Goal: Information Seeking & Learning: Learn about a topic

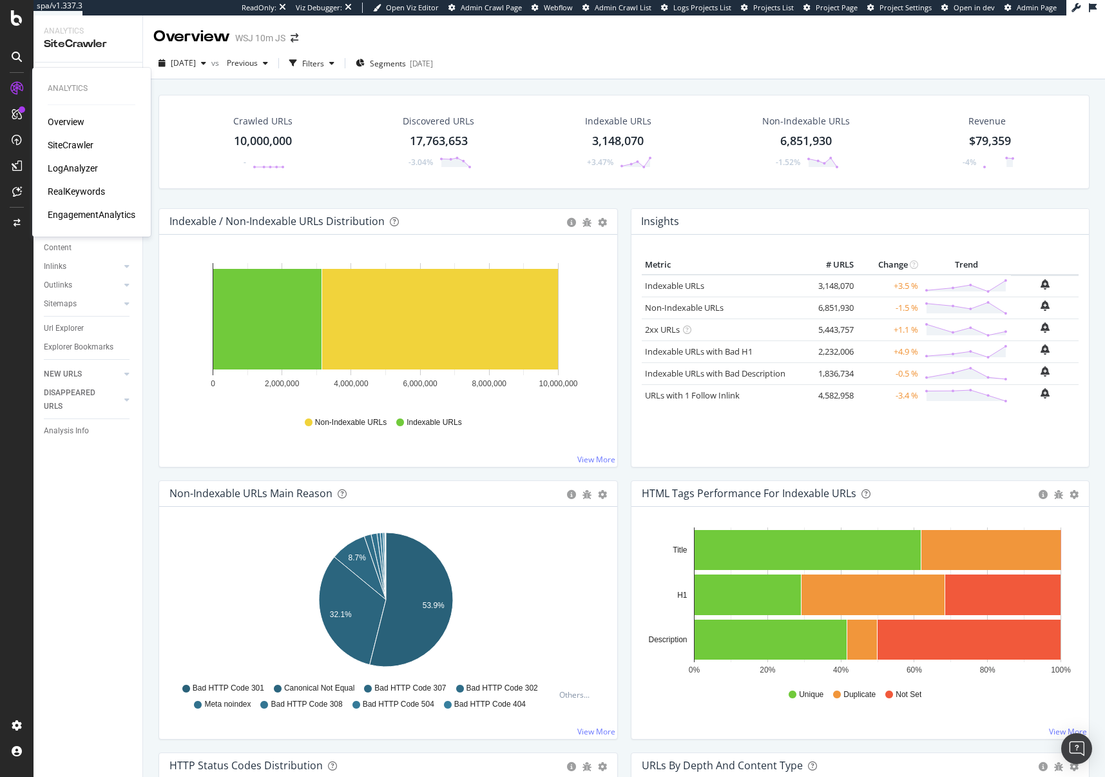
click at [92, 190] on div "RealKeywords" at bounding box center [76, 191] width 57 height 13
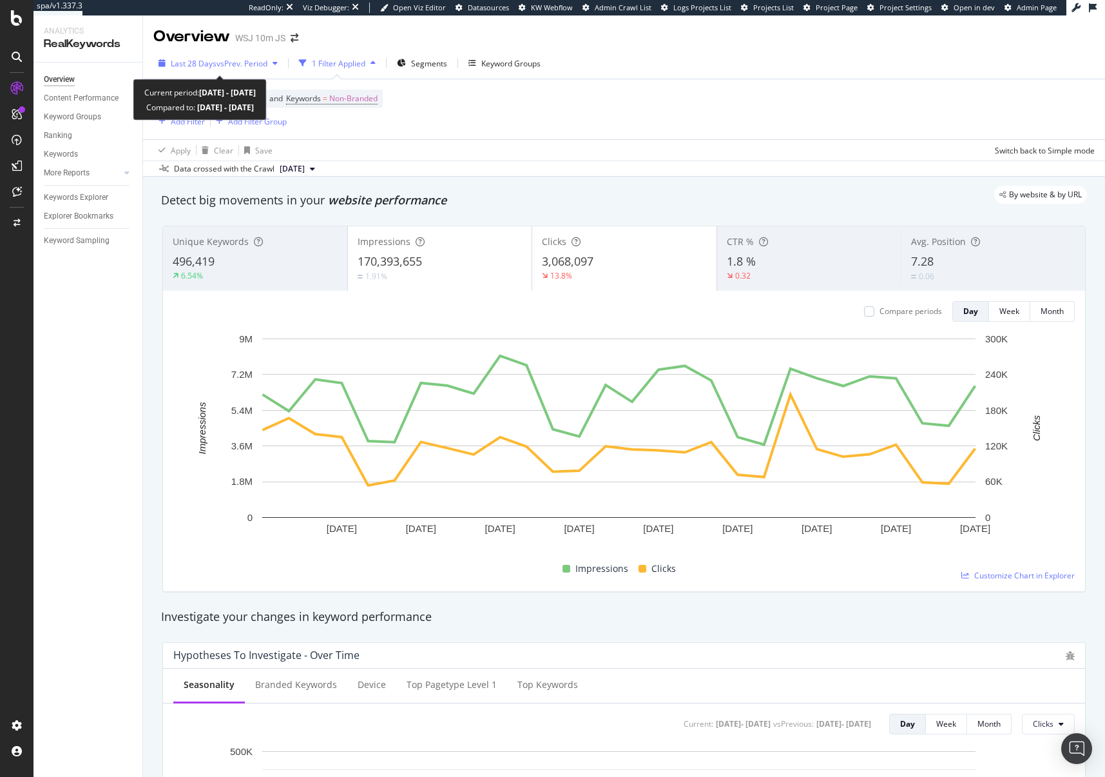
click at [232, 61] on span "vs Prev. Period" at bounding box center [242, 63] width 51 height 11
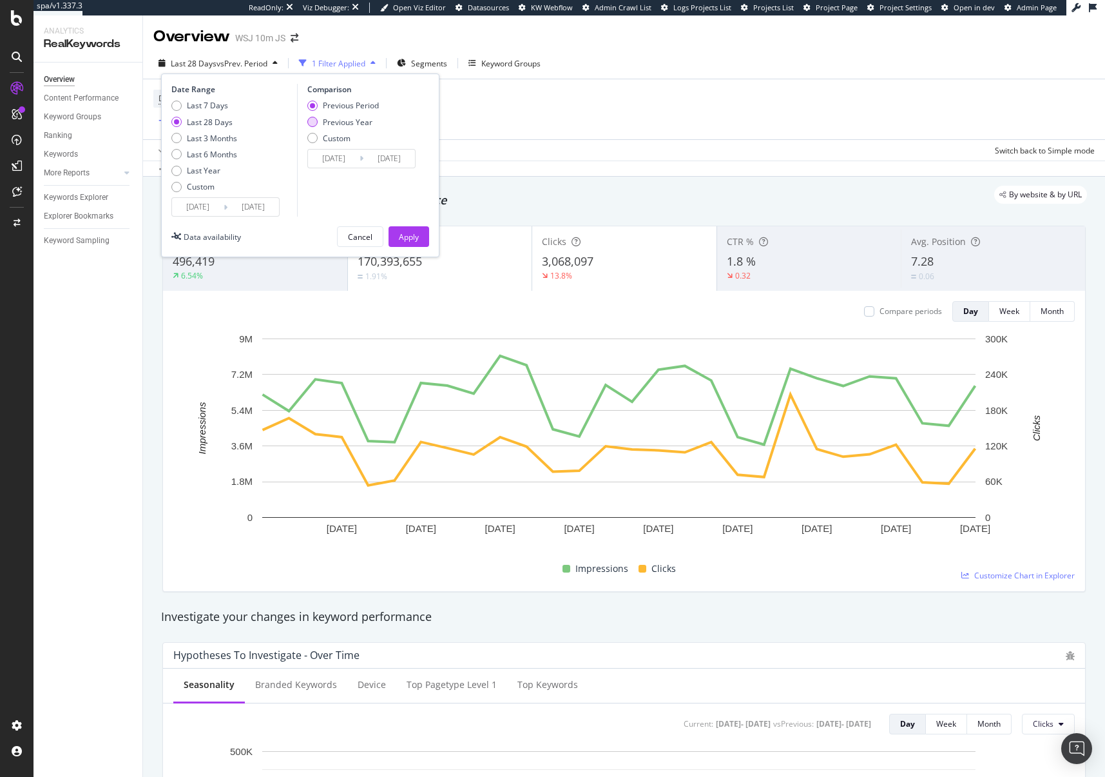
click at [350, 121] on div "Previous Year" at bounding box center [348, 122] width 50 height 11
type input "[DATE]"
click at [573, 116] on div "Device = All and Country = All and Keywords = Non-Branded Add Filter Add Filter…" at bounding box center [624, 109] width 942 height 60
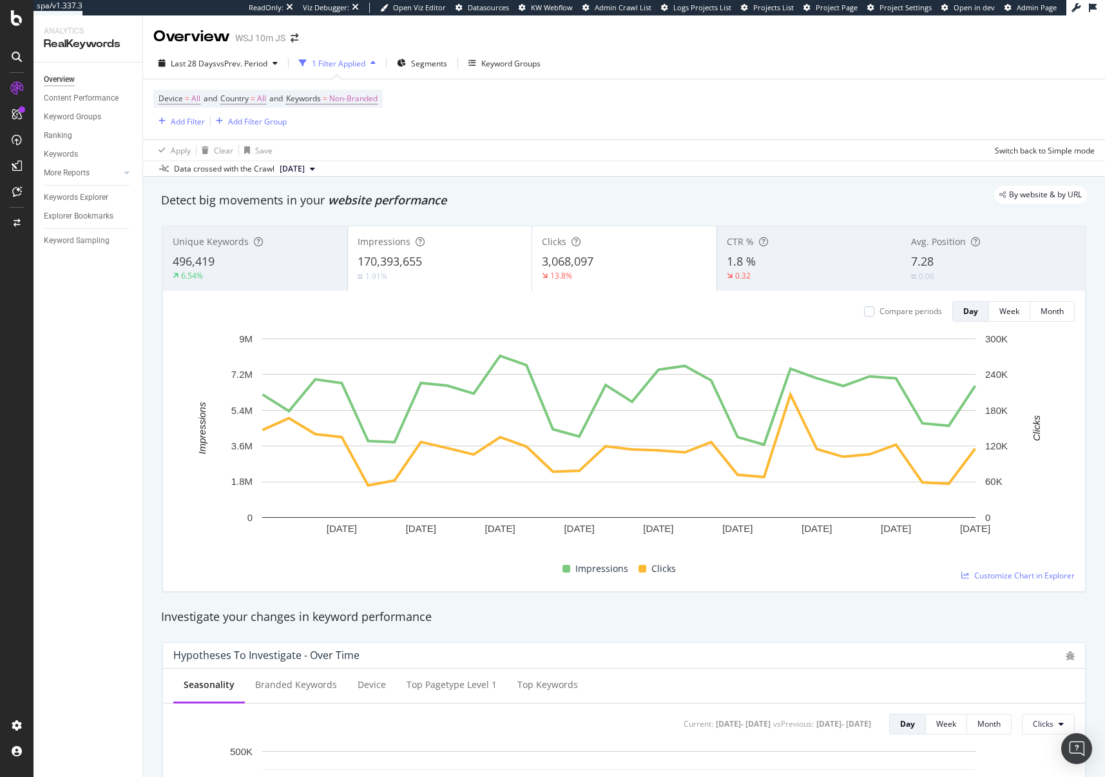
drag, startPoint x: 83, startPoint y: 194, endPoint x: 3, endPoint y: 238, distance: 91.5
click at [83, 194] on div "Keywords Explorer" at bounding box center [76, 198] width 64 height 14
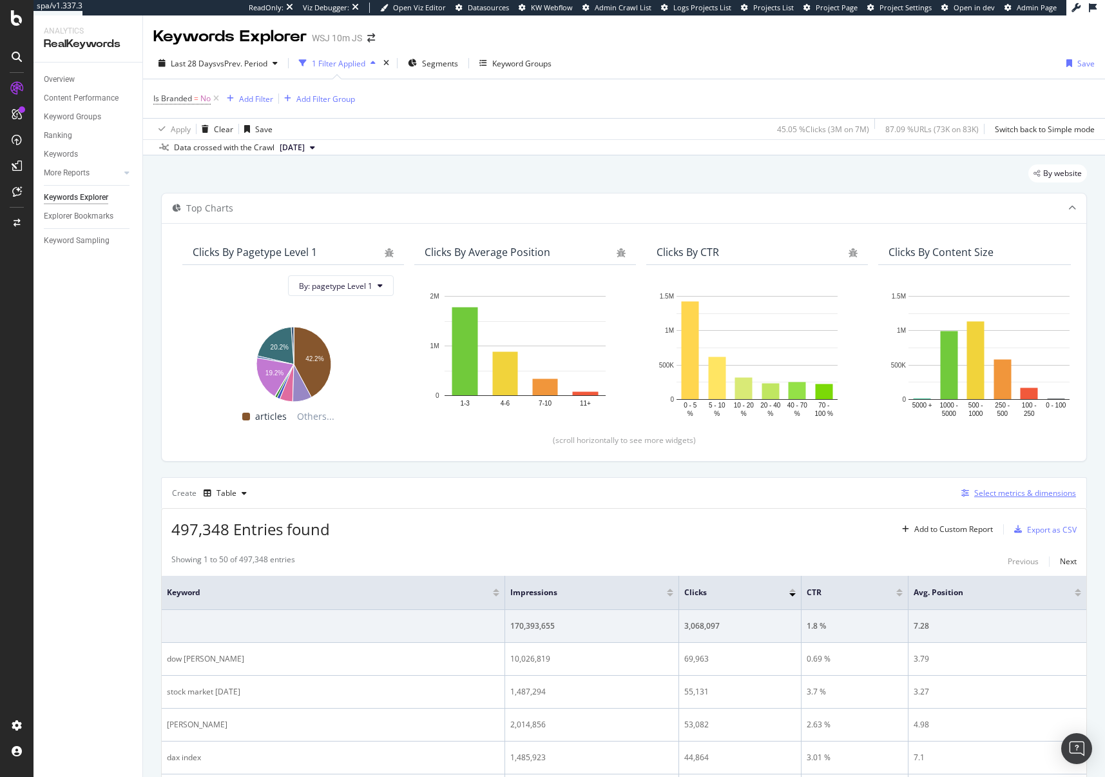
click at [1024, 490] on div "Select metrics & dimensions" at bounding box center [1026, 492] width 102 height 11
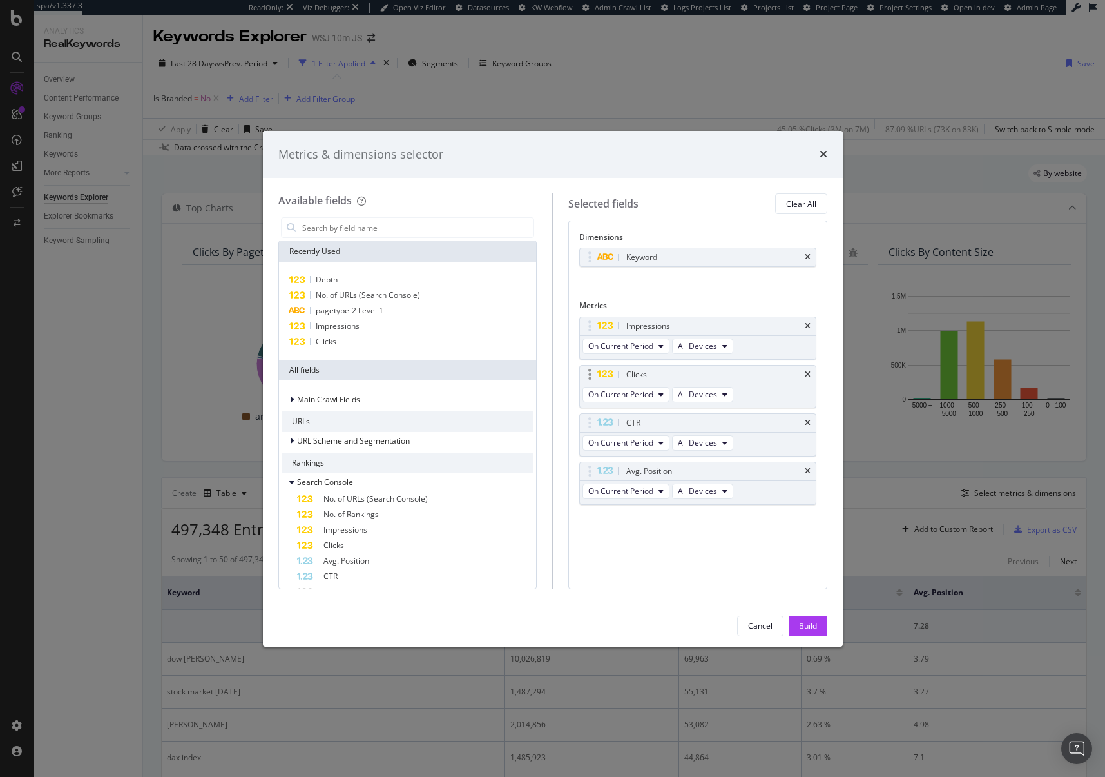
click at [808, 326] on icon "times" at bounding box center [808, 326] width 6 height 8
click at [808, 375] on icon "times" at bounding box center [808, 375] width 6 height 8
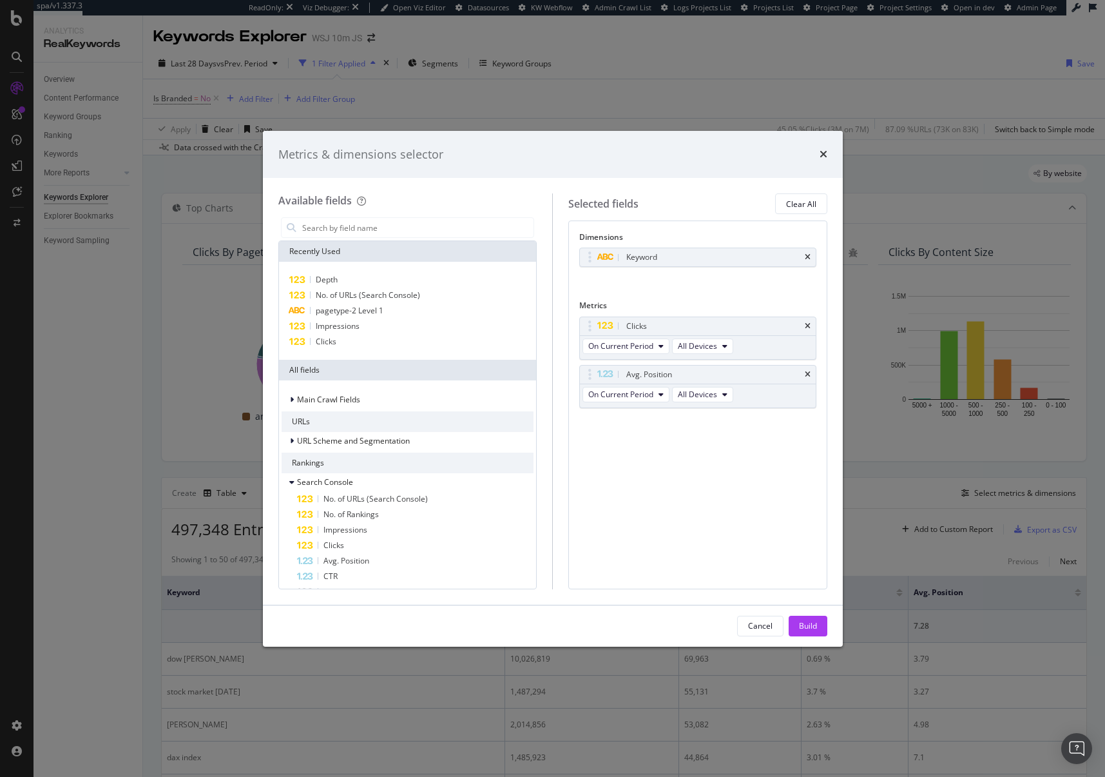
click at [808, 375] on icon "times" at bounding box center [808, 375] width 6 height 8
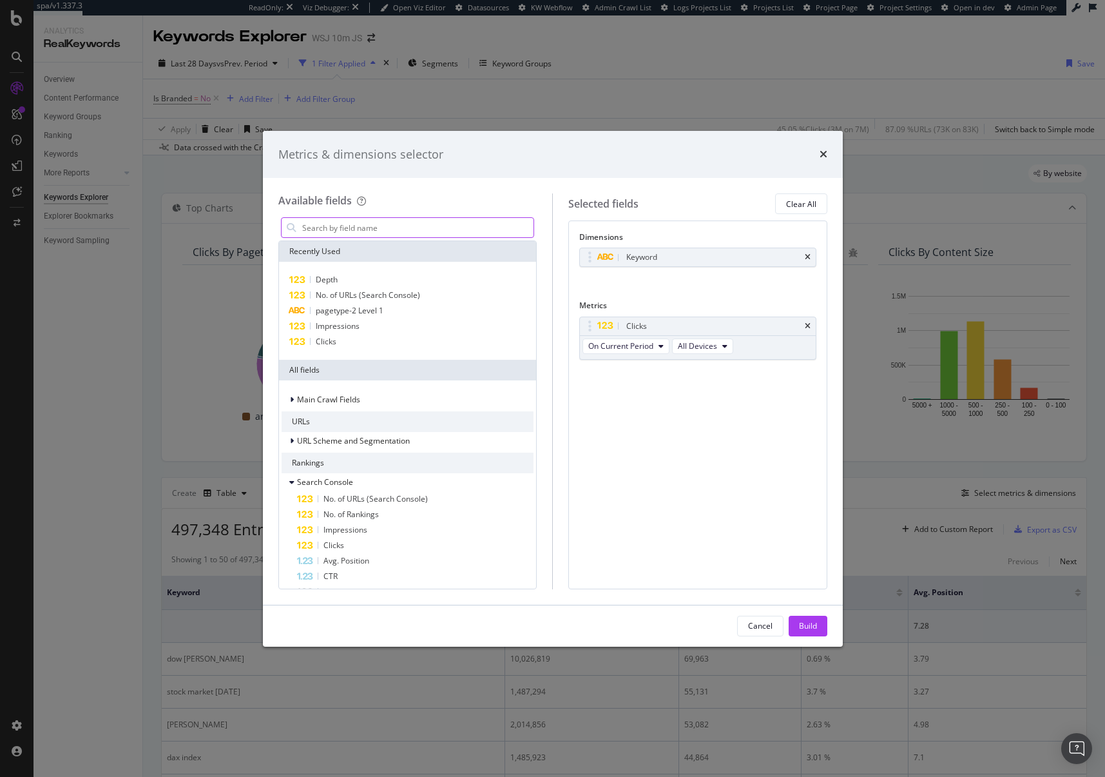
click at [354, 229] on input "modal" at bounding box center [417, 227] width 233 height 19
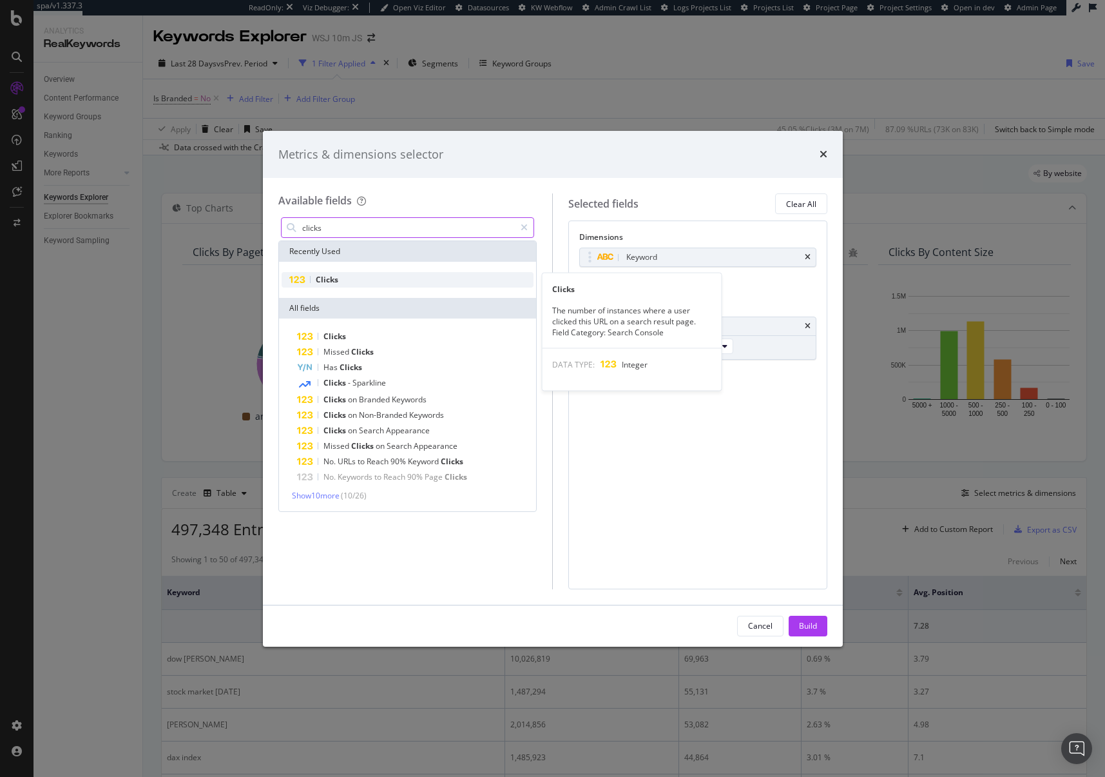
type input "clicks"
click at [345, 275] on div "Clicks" at bounding box center [408, 279] width 253 height 15
click at [384, 282] on div "Clicks" at bounding box center [408, 279] width 253 height 15
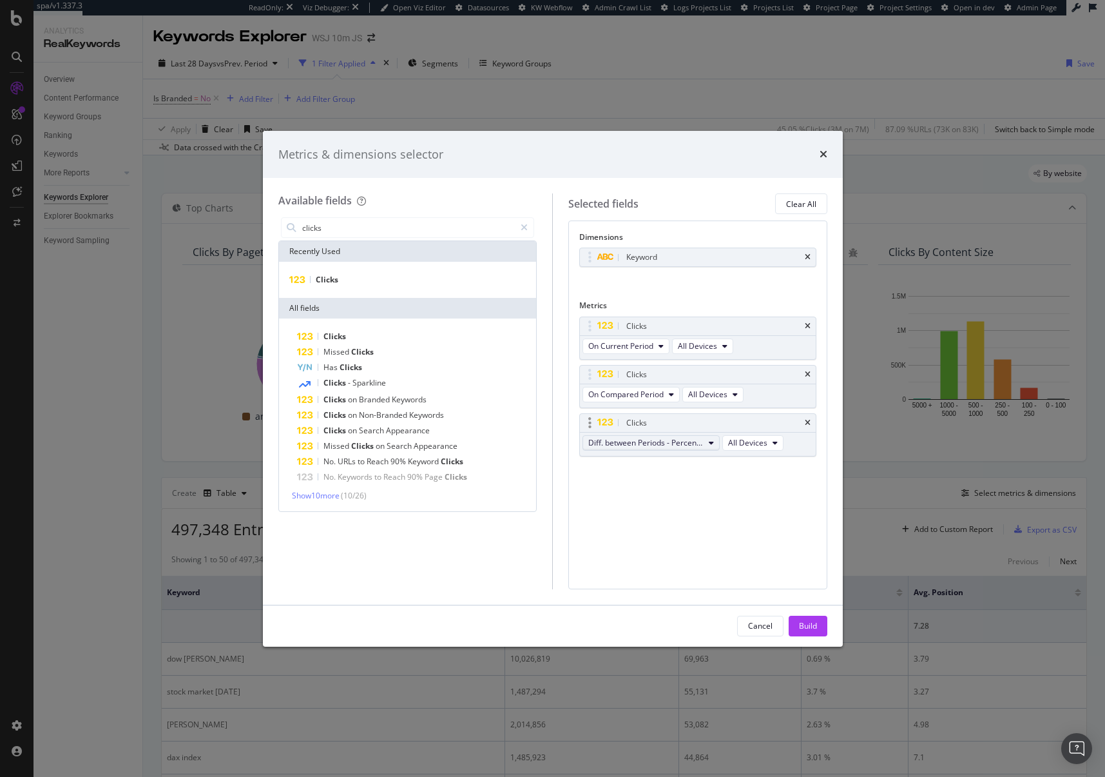
click at [657, 442] on span "Diff. between Periods - Percentage" at bounding box center [646, 442] width 115 height 11
click at [650, 540] on span "Diff. between Periods - Value" at bounding box center [658, 537] width 128 height 12
click at [819, 627] on button "Build" at bounding box center [808, 626] width 39 height 21
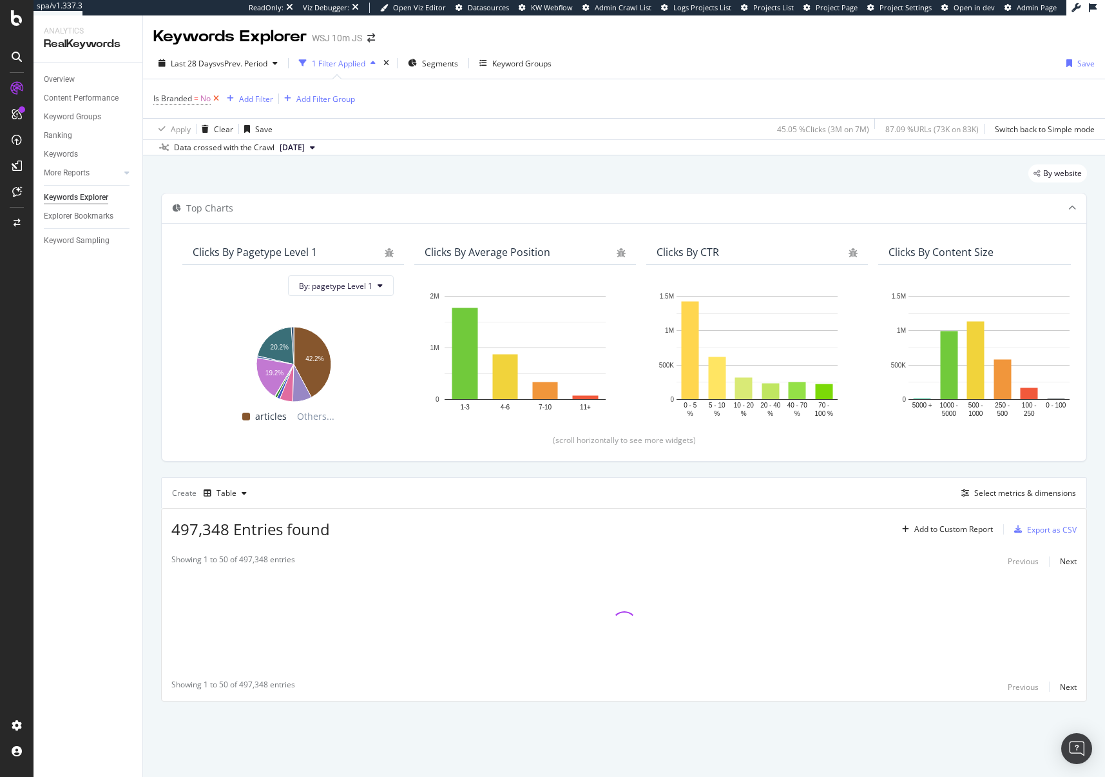
click at [215, 101] on icon at bounding box center [216, 98] width 11 height 13
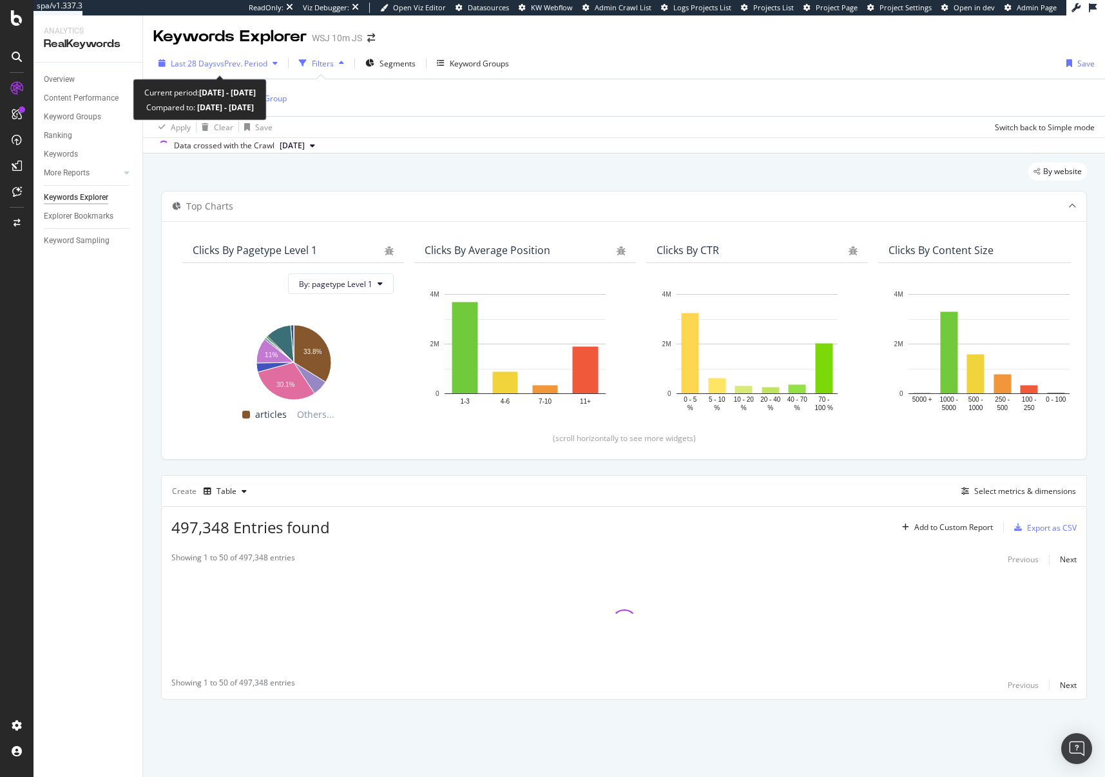
click at [238, 62] on span "vs Prev. Period" at bounding box center [242, 63] width 51 height 11
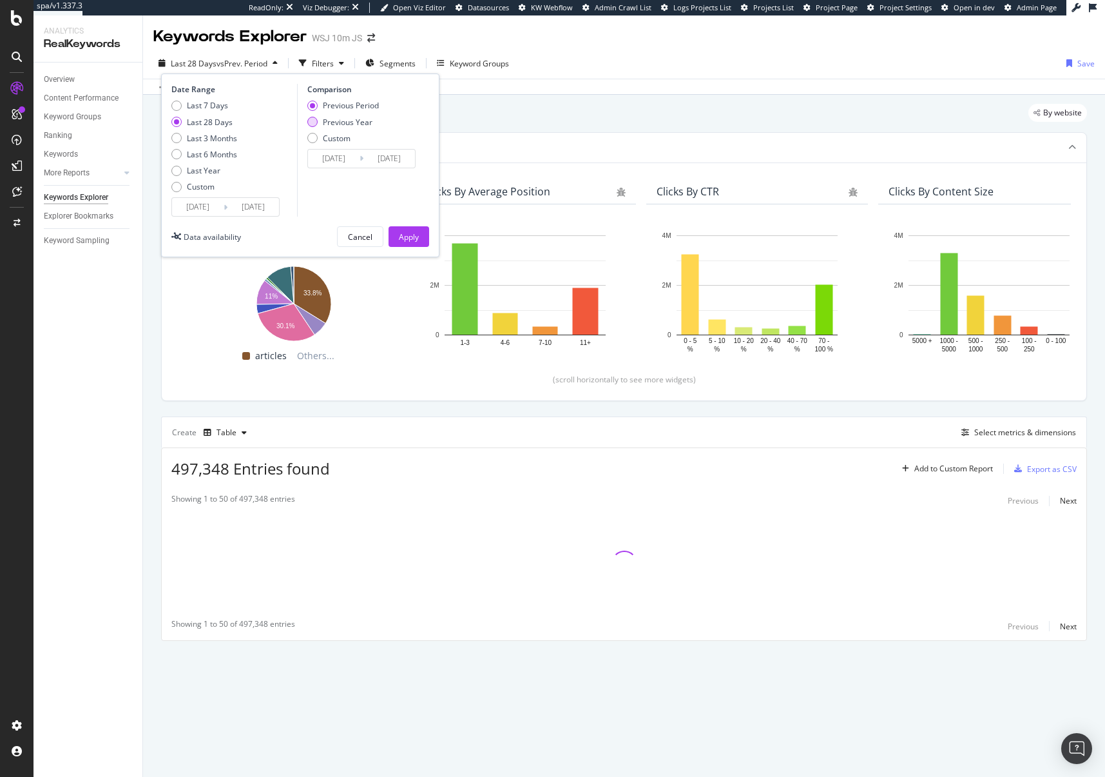
click at [355, 125] on div "Previous Year" at bounding box center [348, 122] width 50 height 11
type input "[DATE]"
click at [404, 237] on div "Apply" at bounding box center [409, 236] width 20 height 11
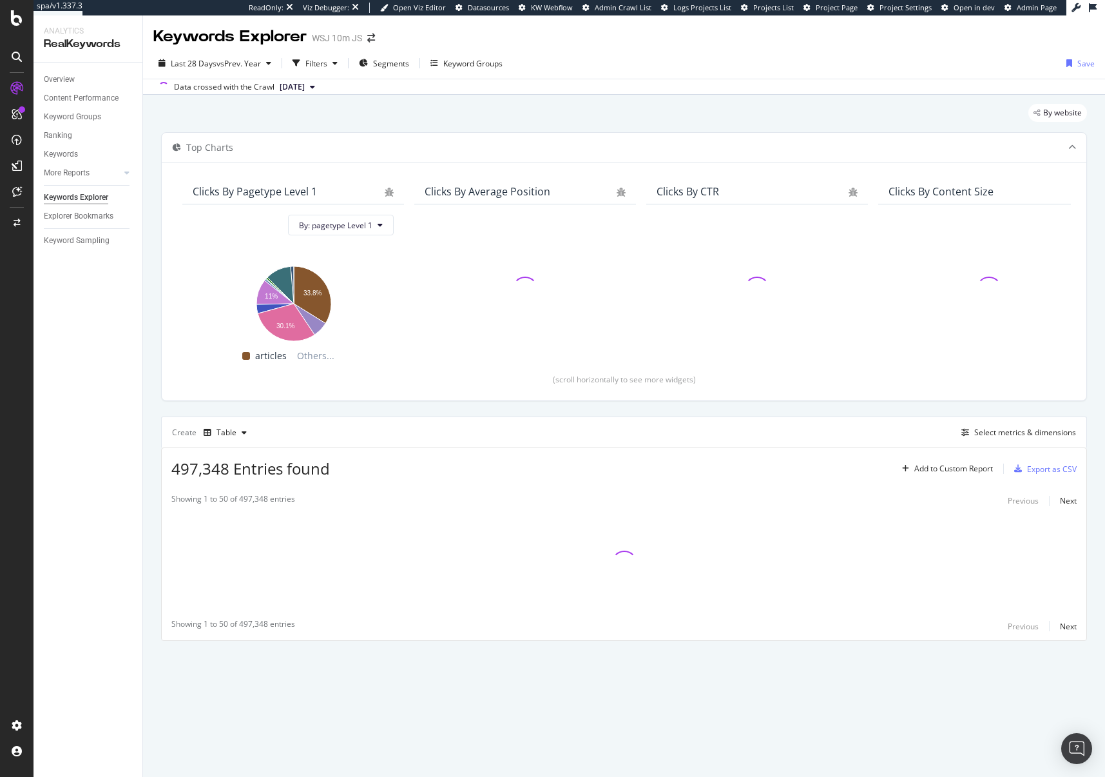
click at [638, 112] on div "By website" at bounding box center [624, 118] width 926 height 28
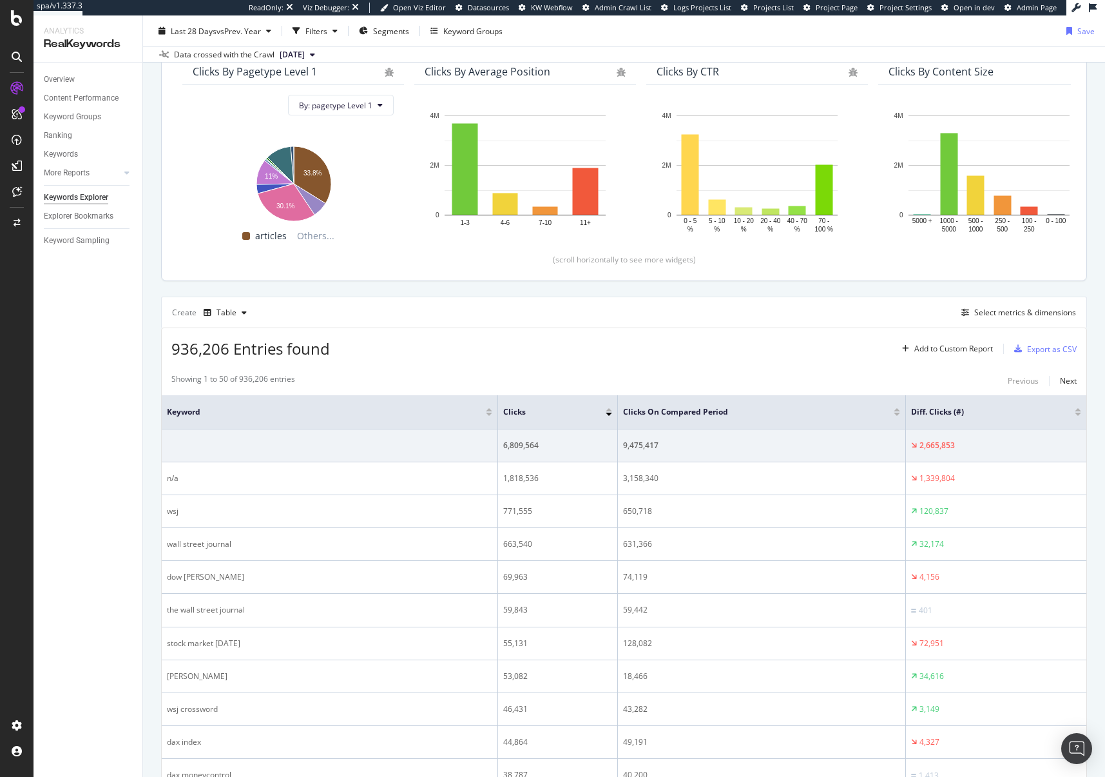
scroll to position [234, 0]
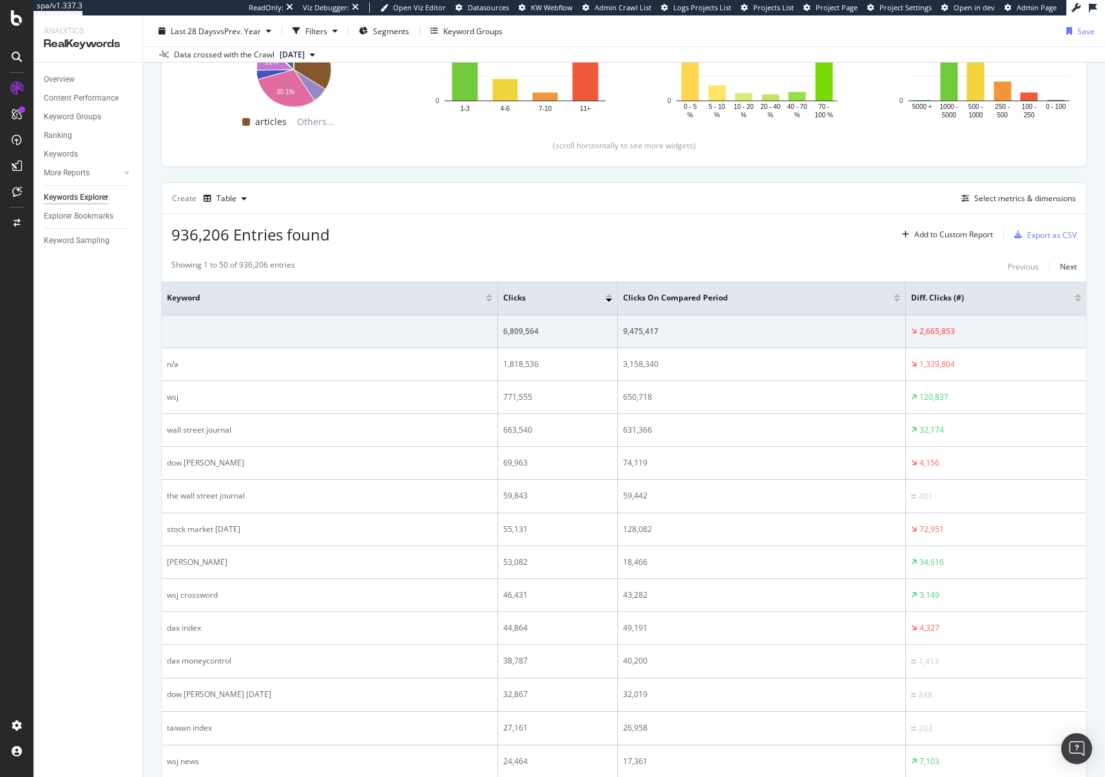
click at [841, 245] on div "936,206 Entries found Add to Custom Report Export as CSV" at bounding box center [624, 230] width 925 height 32
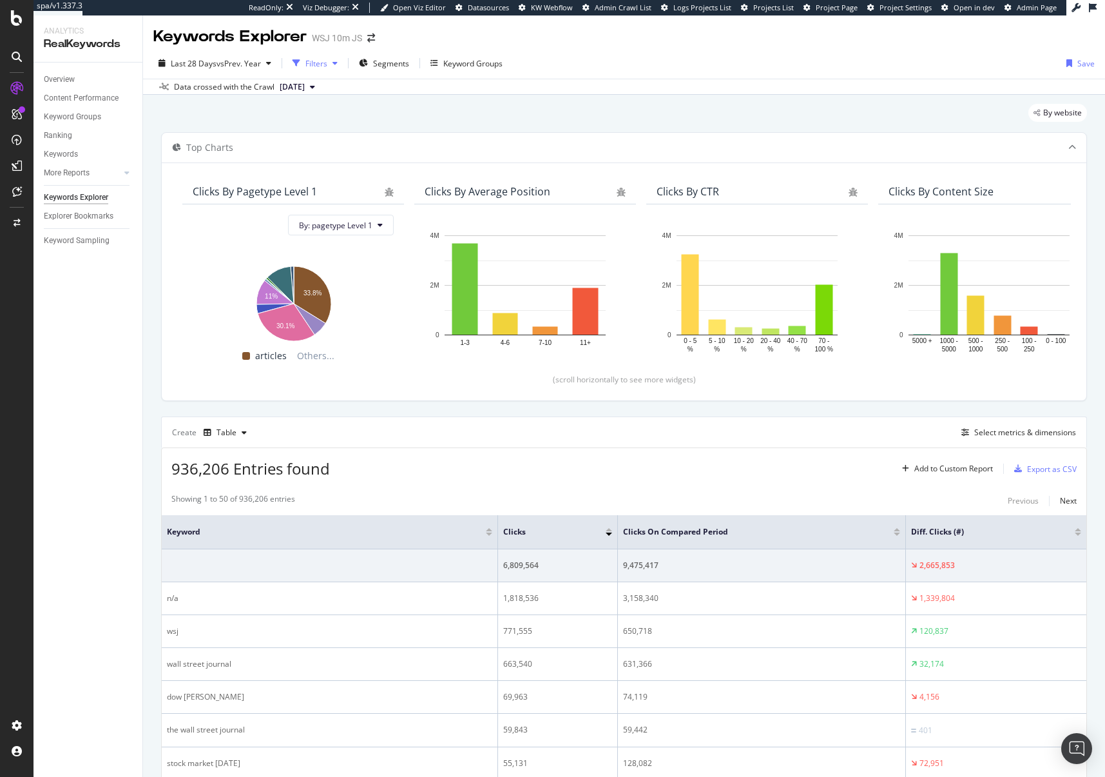
click at [320, 61] on div "Filters" at bounding box center [317, 63] width 22 height 11
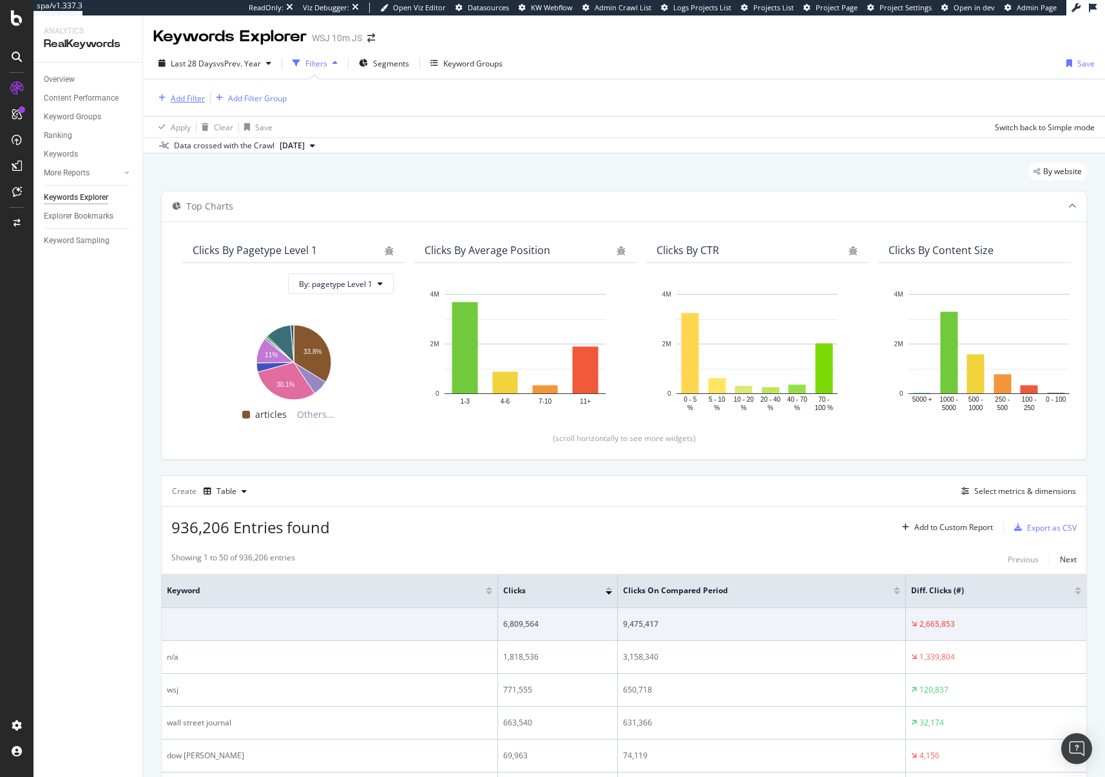
click at [184, 99] on div "Add Filter" at bounding box center [188, 98] width 34 height 11
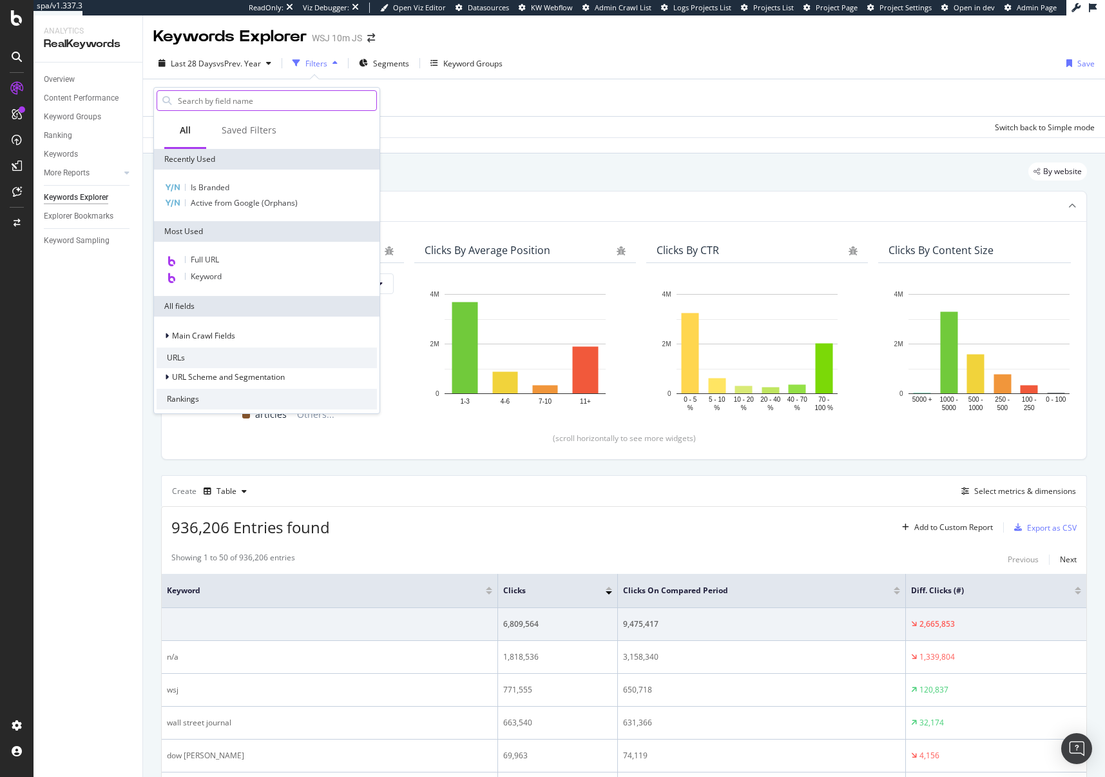
click at [229, 99] on input "text" at bounding box center [277, 100] width 200 height 19
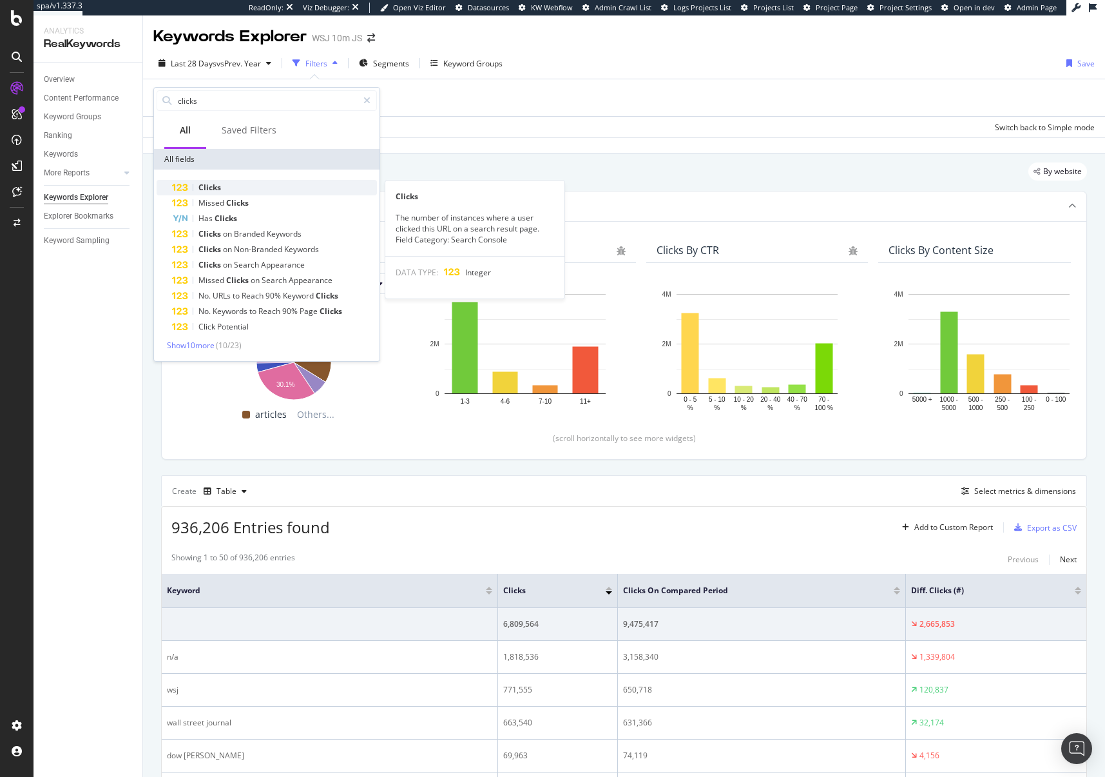
type input "clicks"
click at [250, 182] on div "Clicks" at bounding box center [274, 187] width 205 height 15
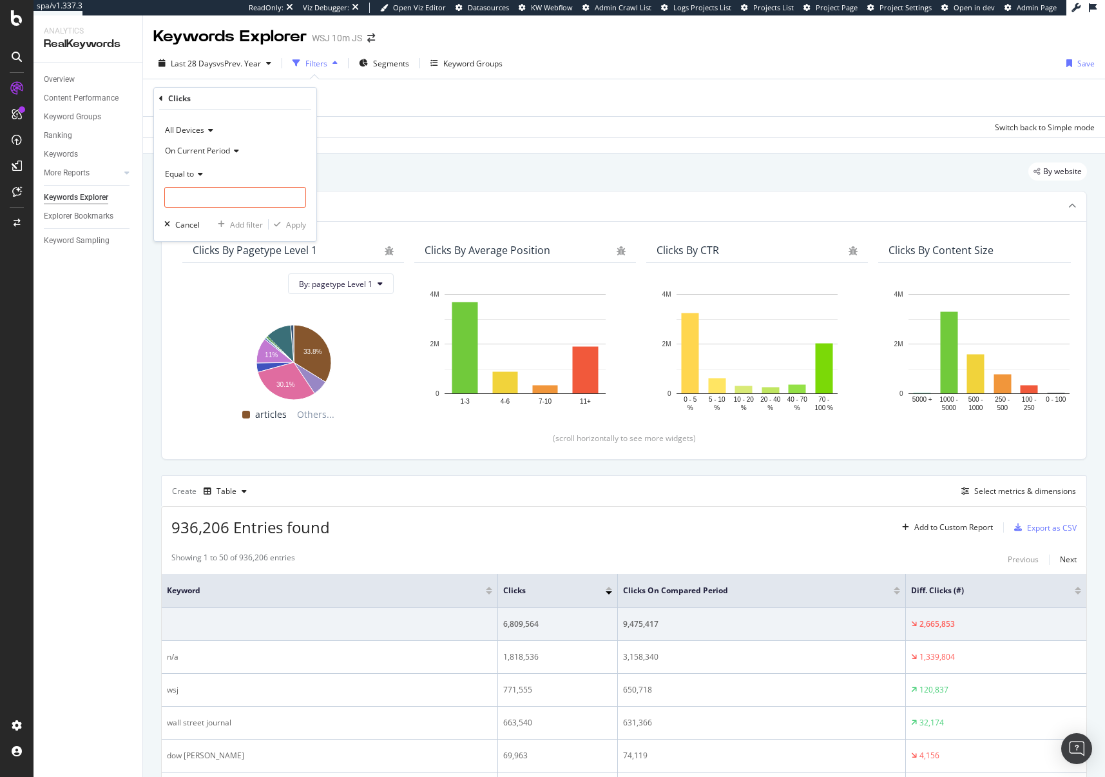
click at [197, 176] on icon at bounding box center [198, 174] width 9 height 8
click at [209, 286] on span "Greater than or equal to" at bounding box center [214, 284] width 87 height 11
click at [195, 189] on input "number" at bounding box center [235, 197] width 142 height 21
type input "1"
click at [290, 222] on div "Apply" at bounding box center [296, 224] width 20 height 11
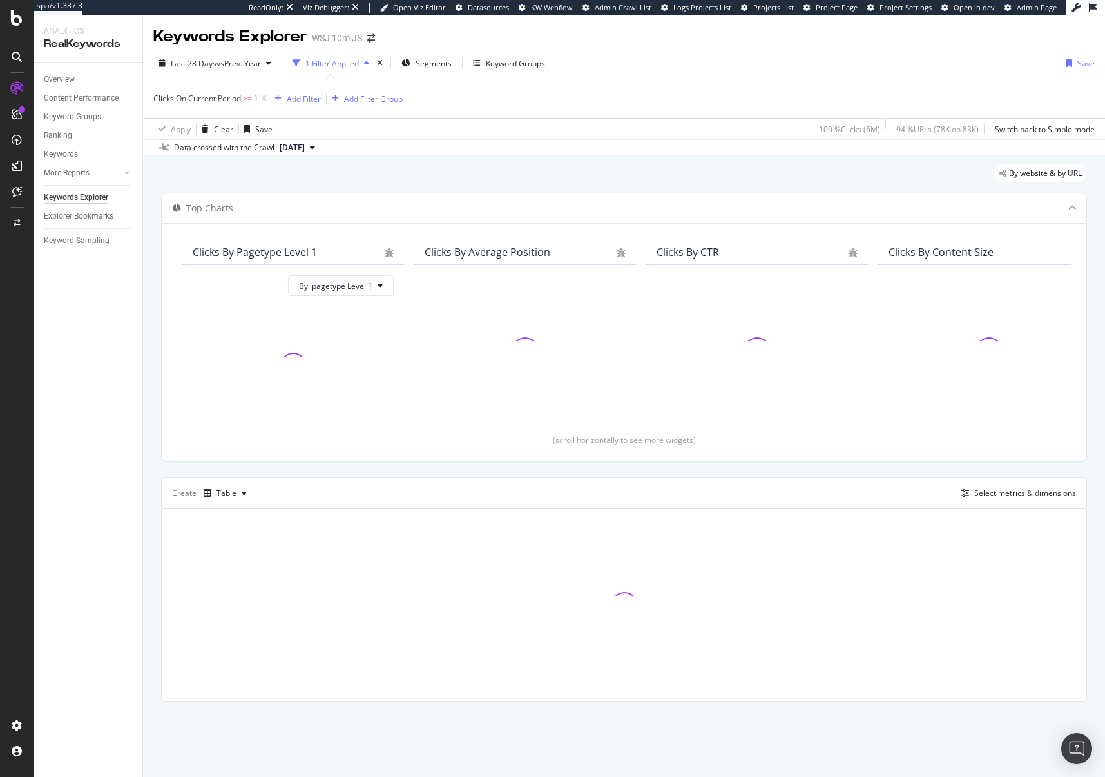
click at [590, 180] on div "By website & by URL" at bounding box center [624, 178] width 926 height 28
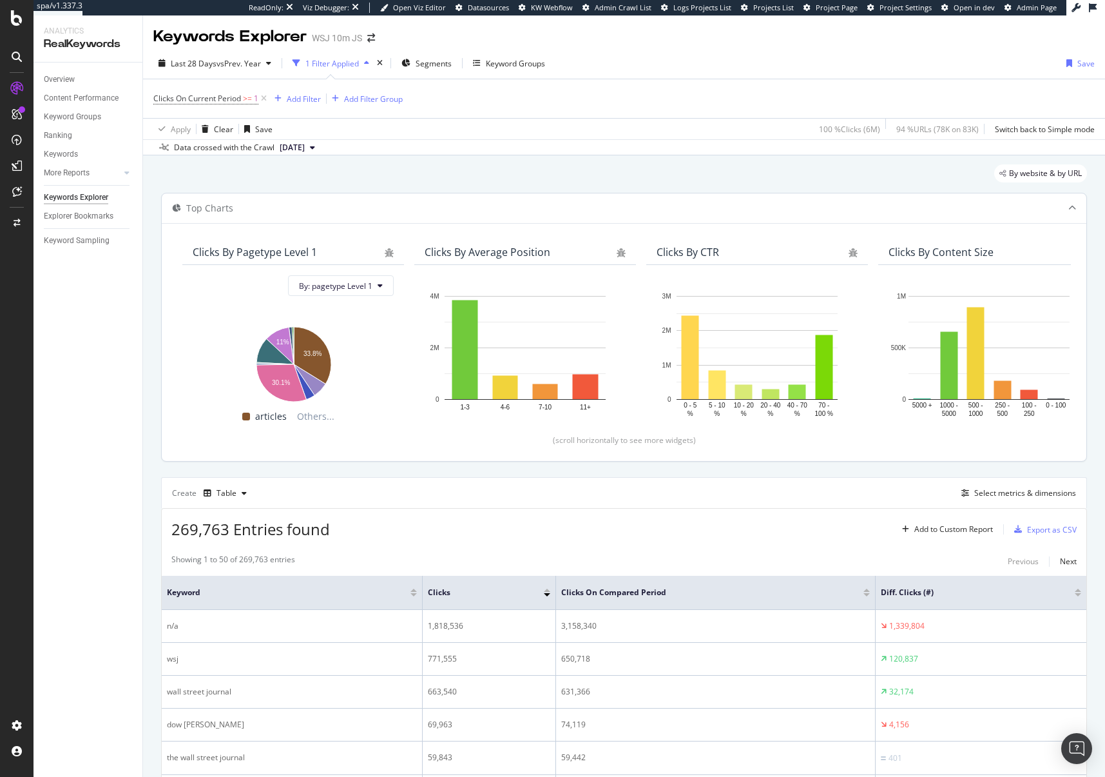
click at [364, 460] on div "Clicks By pagetype Level 1 By: pagetype Level 1 Hold CMD (⌘) while clicking to …" at bounding box center [624, 342] width 925 height 238
click at [297, 99] on div "Add Filter" at bounding box center [304, 98] width 34 height 11
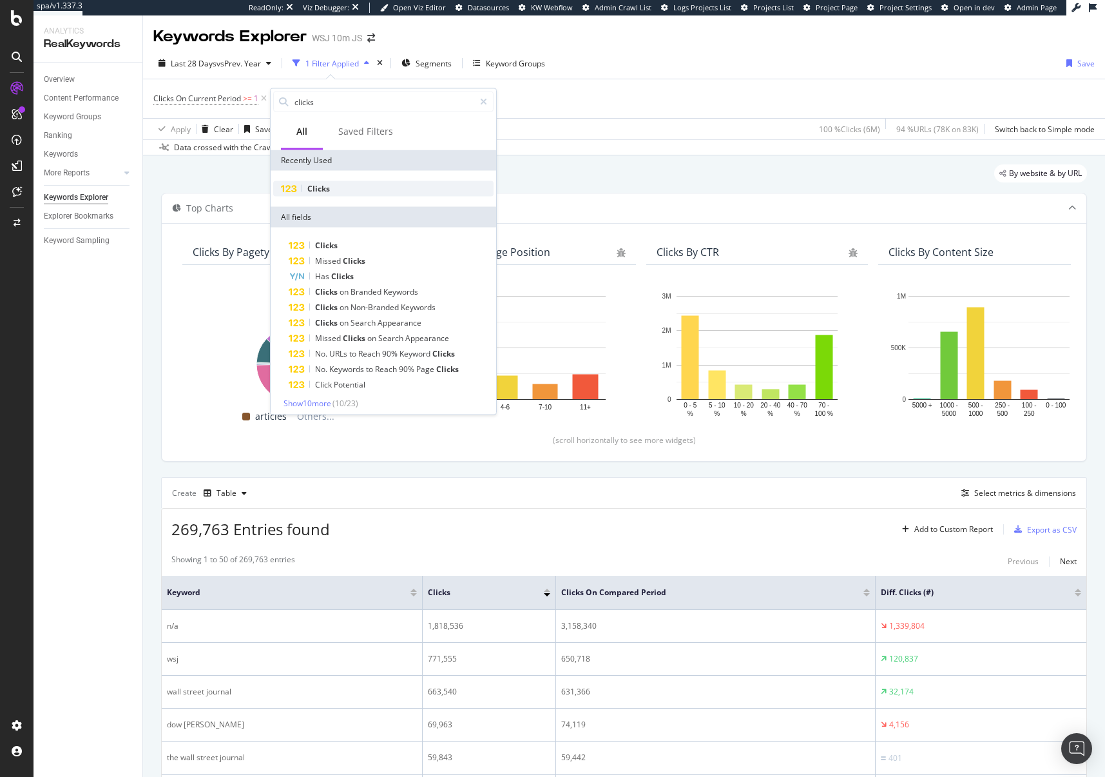
click at [330, 188] on div "Clicks" at bounding box center [383, 188] width 220 height 15
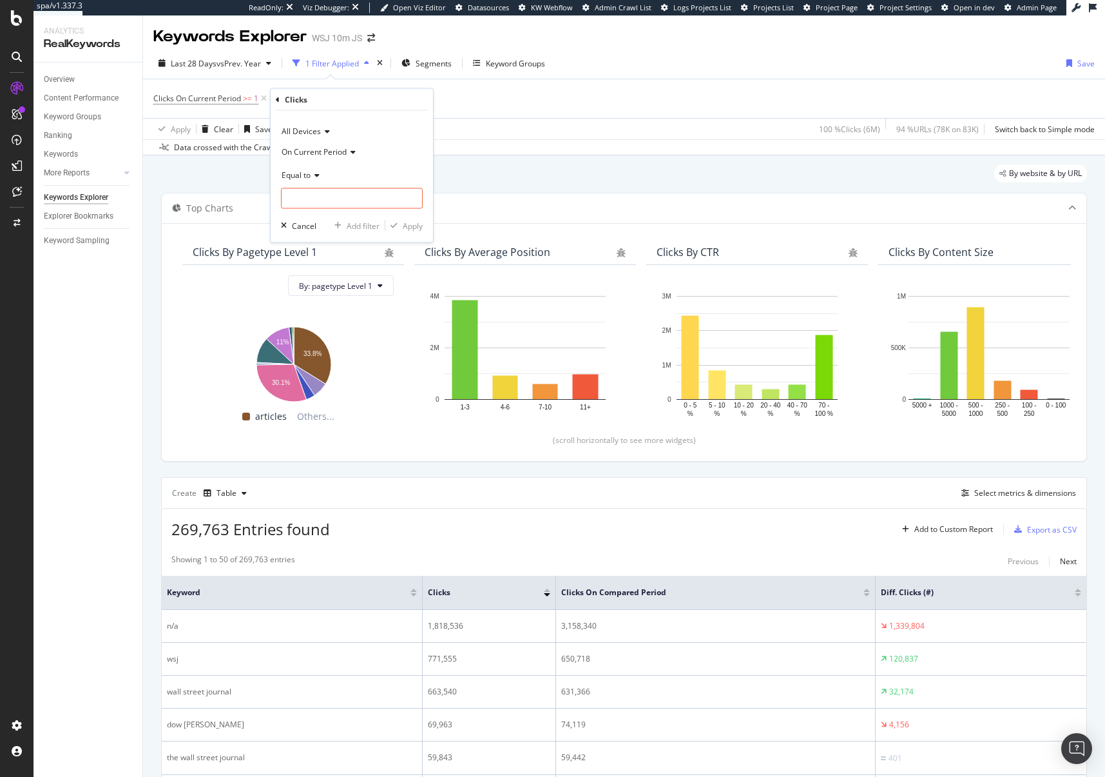
click at [316, 150] on span "On Current Period" at bounding box center [314, 151] width 65 height 11
click at [308, 231] on span "Diff. Between Period - value" at bounding box center [336, 228] width 99 height 11
click at [306, 170] on span "Equal to" at bounding box center [296, 175] width 29 height 11
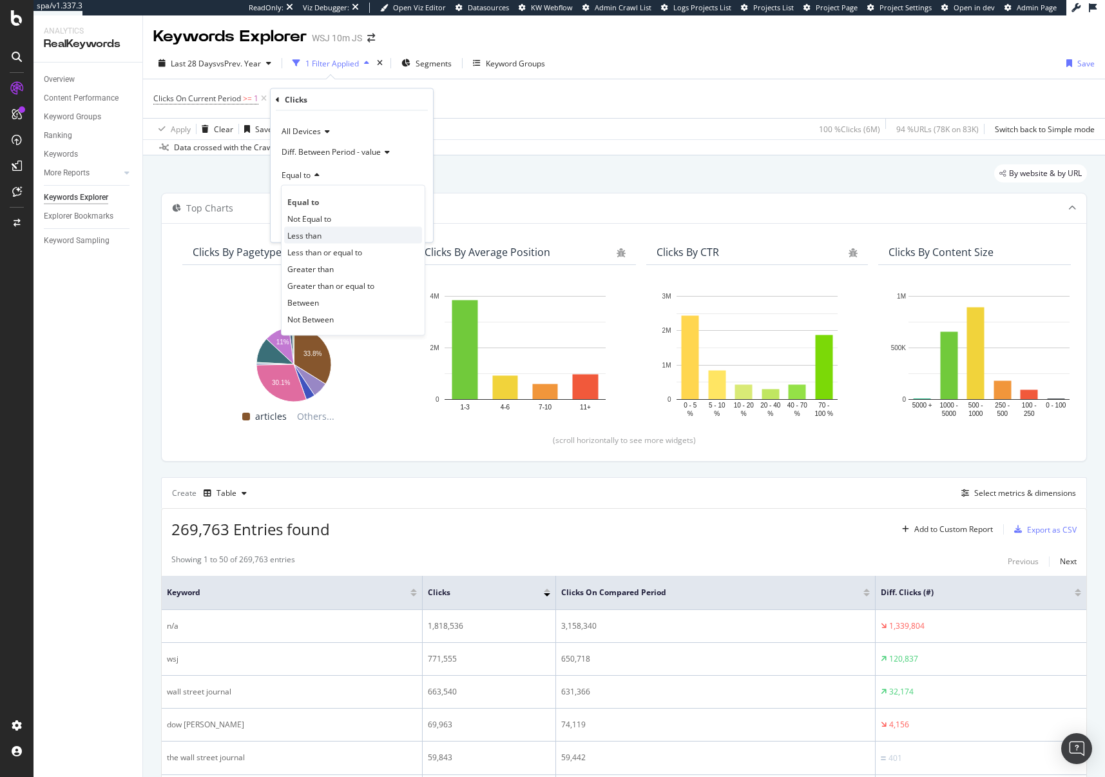
click at [318, 236] on span "Less than" at bounding box center [304, 234] width 34 height 11
click at [317, 203] on input "number" at bounding box center [352, 198] width 142 height 21
type input "0"
click at [407, 226] on div "Apply" at bounding box center [413, 225] width 20 height 11
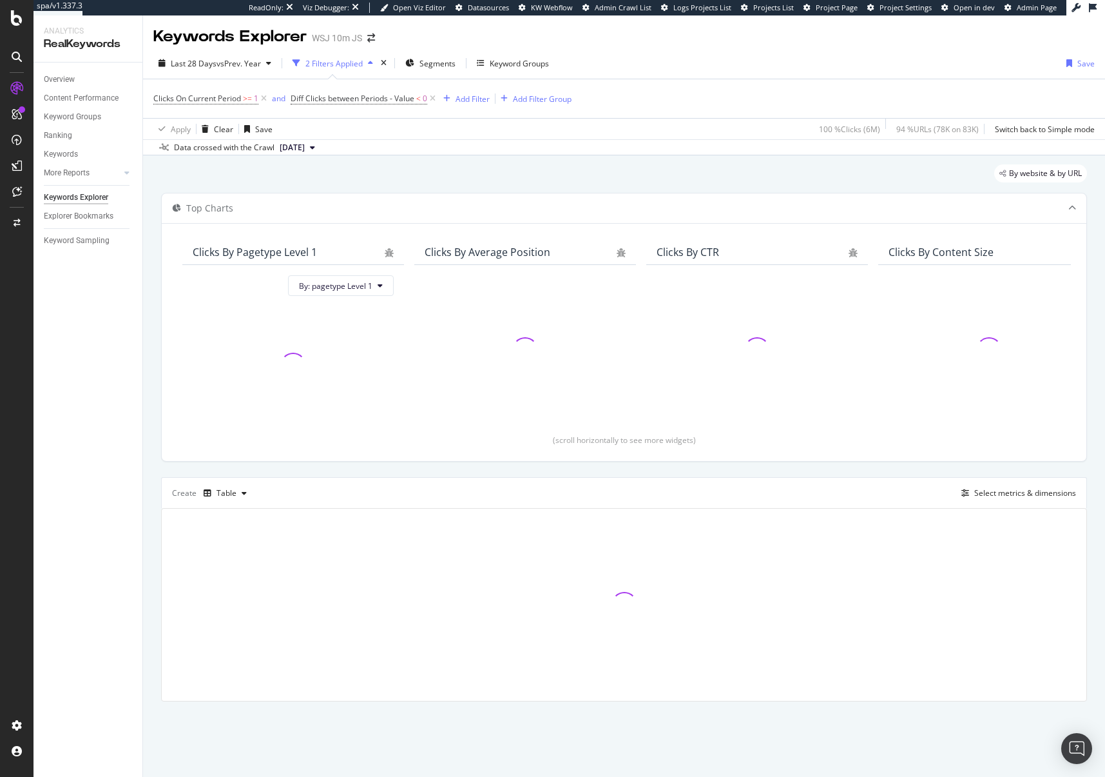
click at [380, 170] on div "By website & by URL" at bounding box center [624, 178] width 926 height 28
click at [375, 168] on div "By website & by URL" at bounding box center [624, 178] width 926 height 28
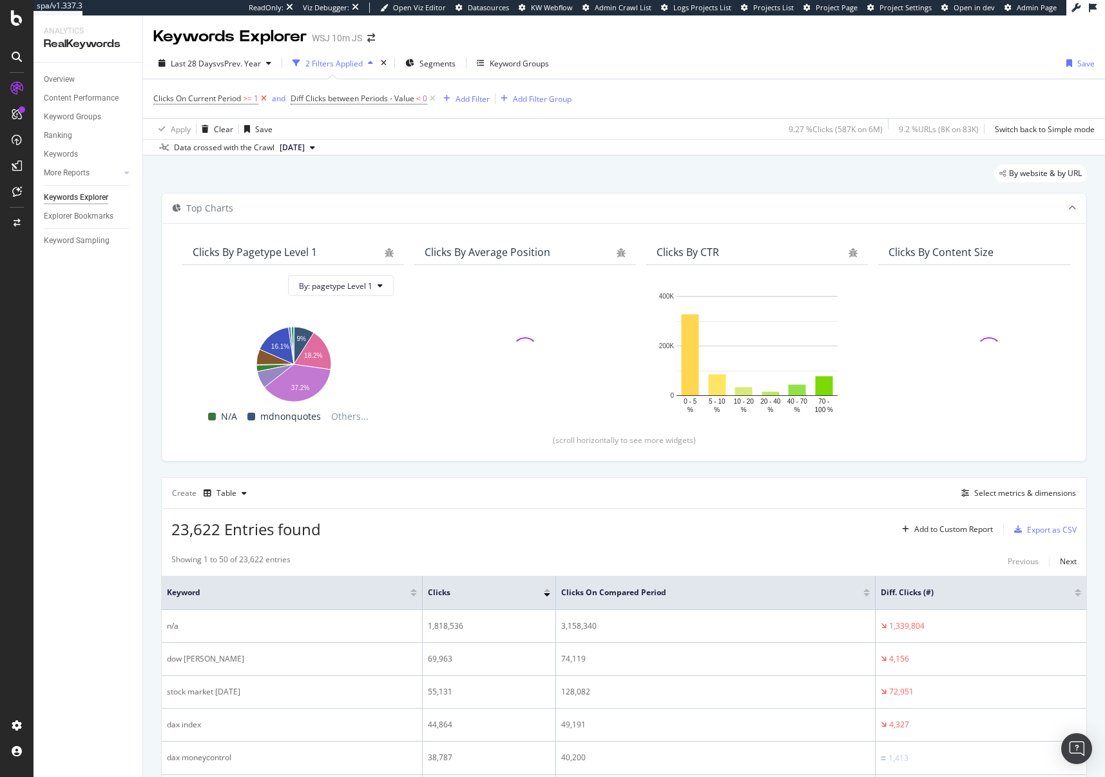
click at [264, 97] on icon at bounding box center [263, 98] width 11 height 13
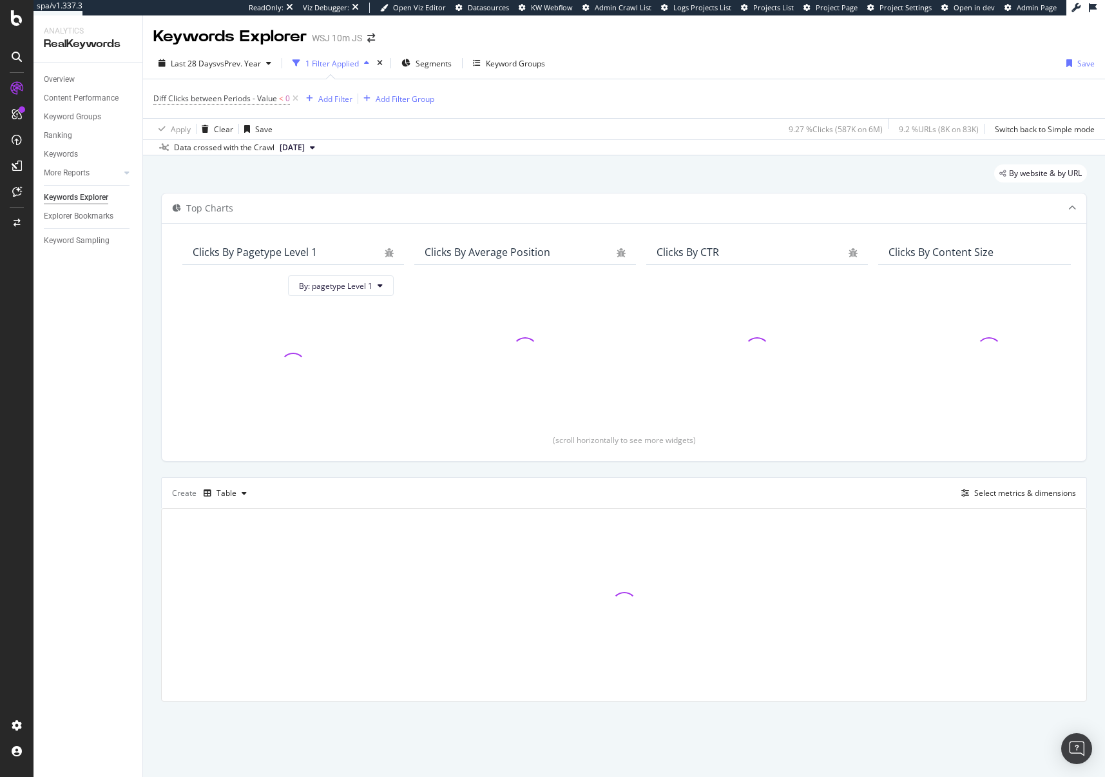
click at [358, 180] on div "By website & by URL" at bounding box center [624, 178] width 926 height 28
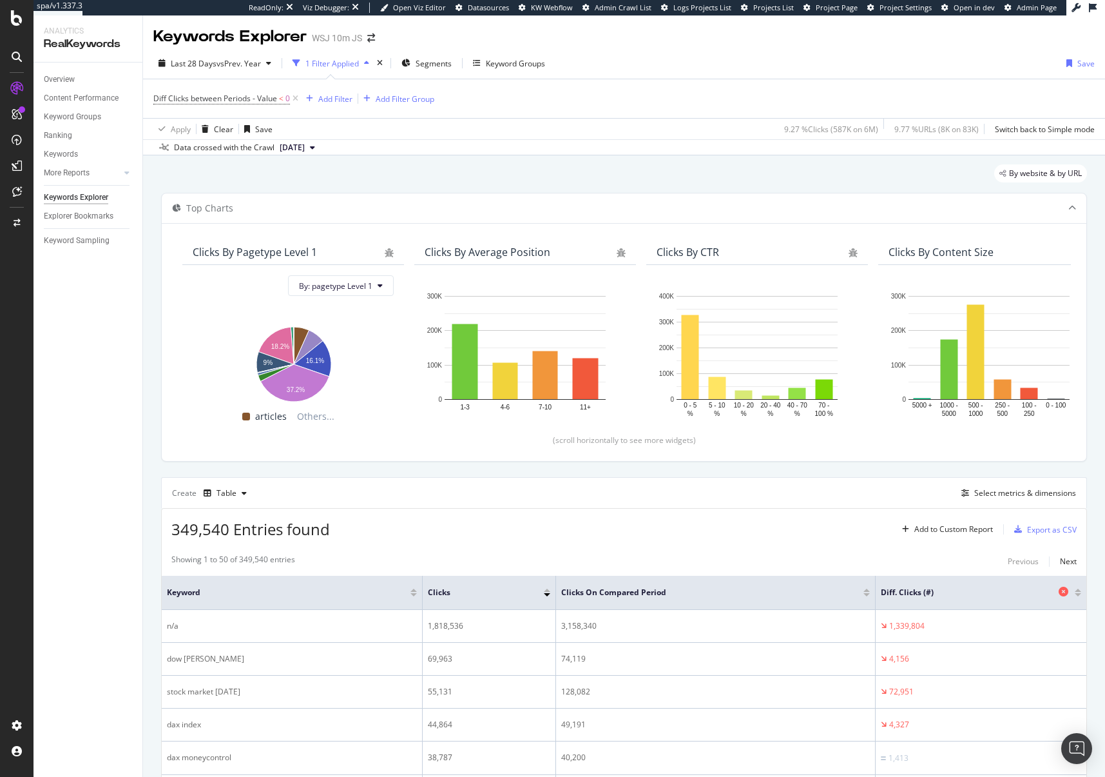
scroll to position [111, 0]
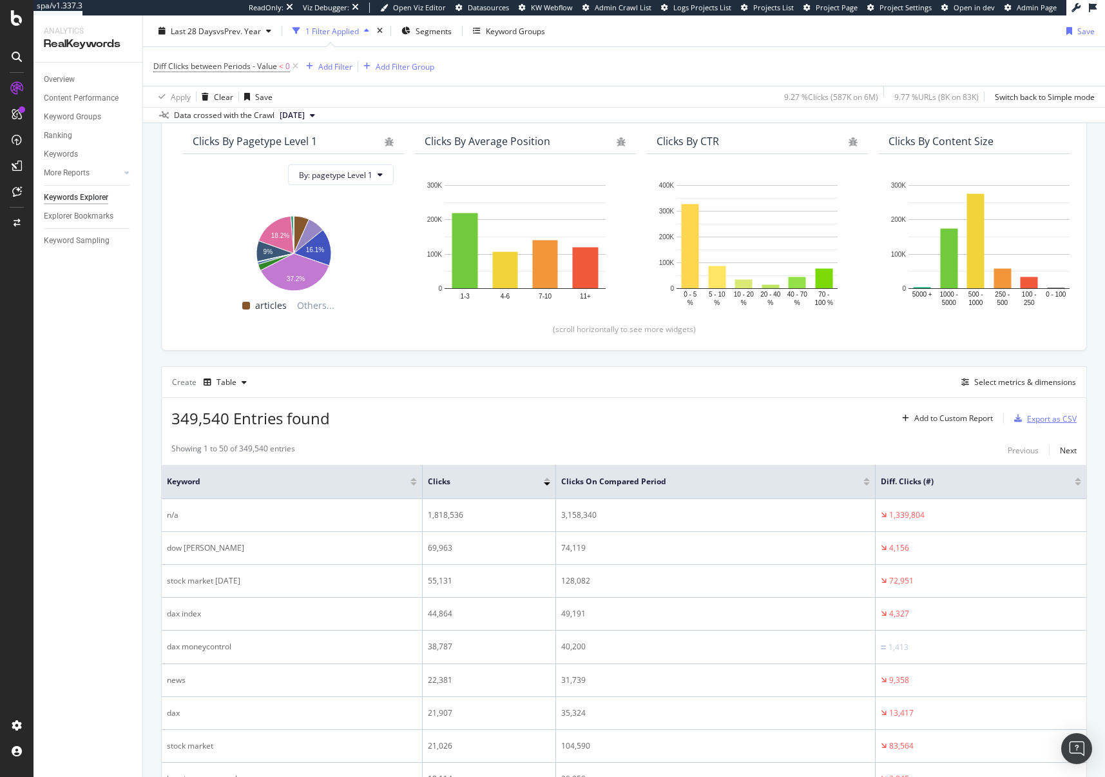
click at [1050, 422] on div "Export as CSV" at bounding box center [1052, 418] width 50 height 11
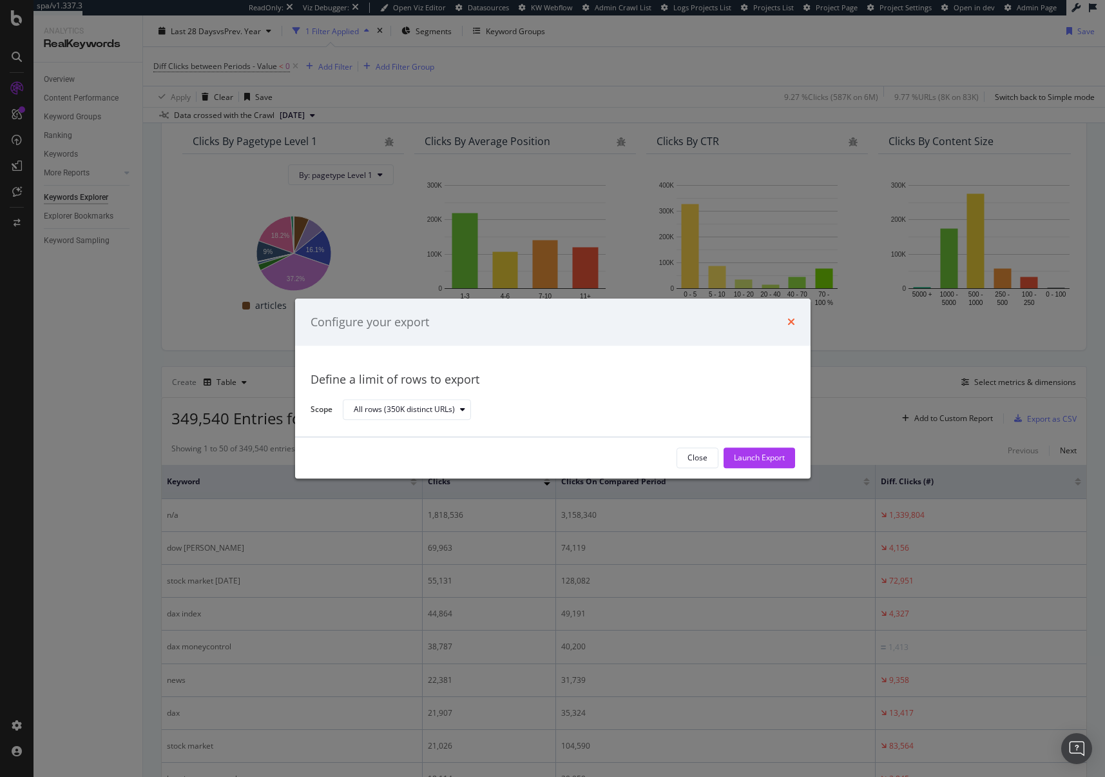
click at [790, 324] on icon "times" at bounding box center [792, 322] width 8 height 10
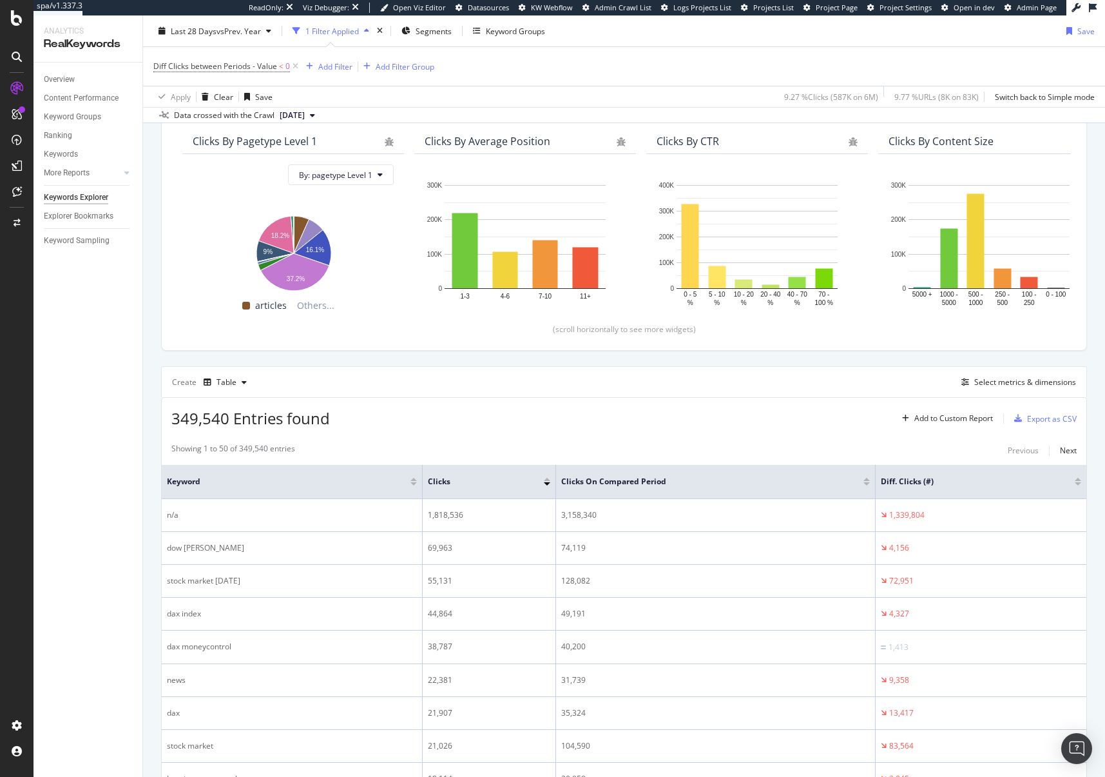
click at [522, 64] on div "Diff Clicks between Periods - Value < 0 Add Filter Add Filter Group" at bounding box center [624, 66] width 942 height 39
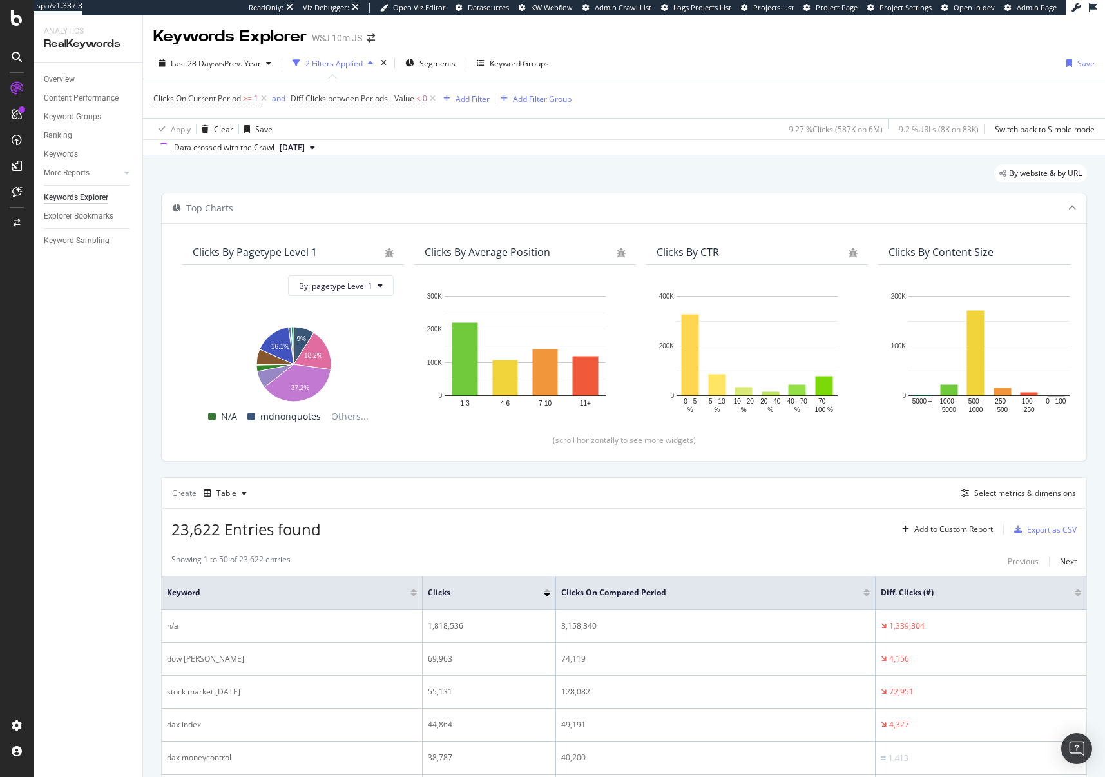
click at [453, 170] on div "By website & by URL" at bounding box center [624, 178] width 926 height 28
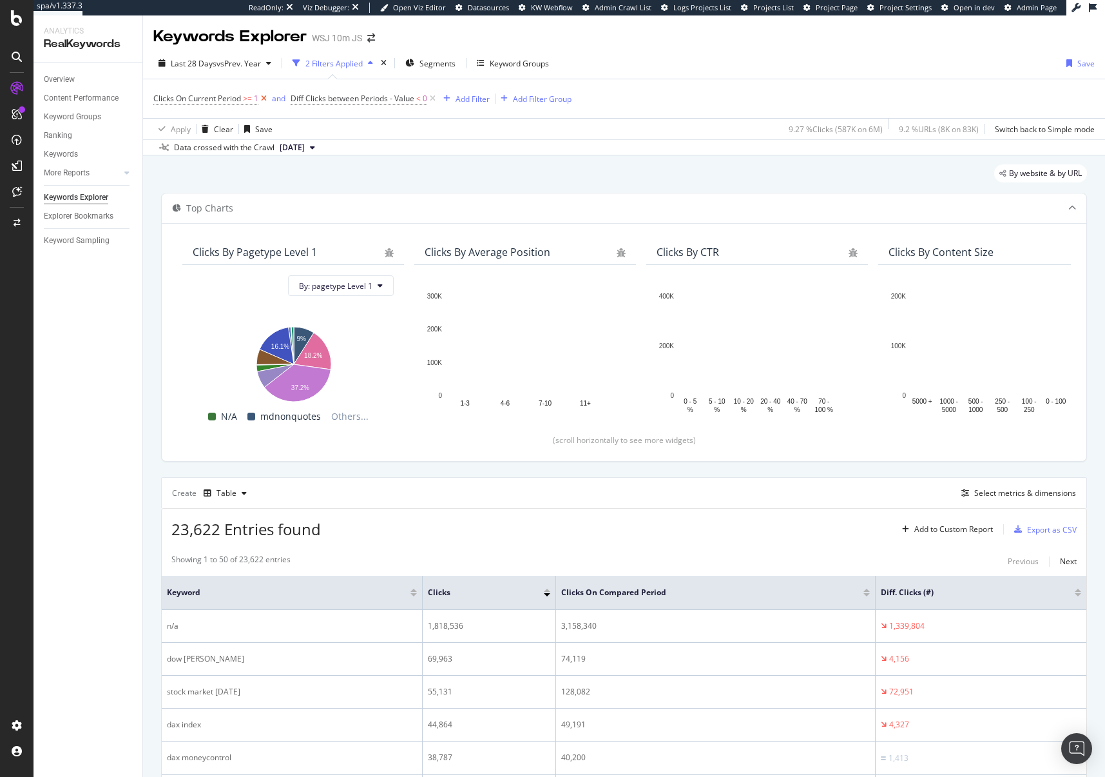
click at [264, 99] on icon at bounding box center [263, 98] width 11 height 13
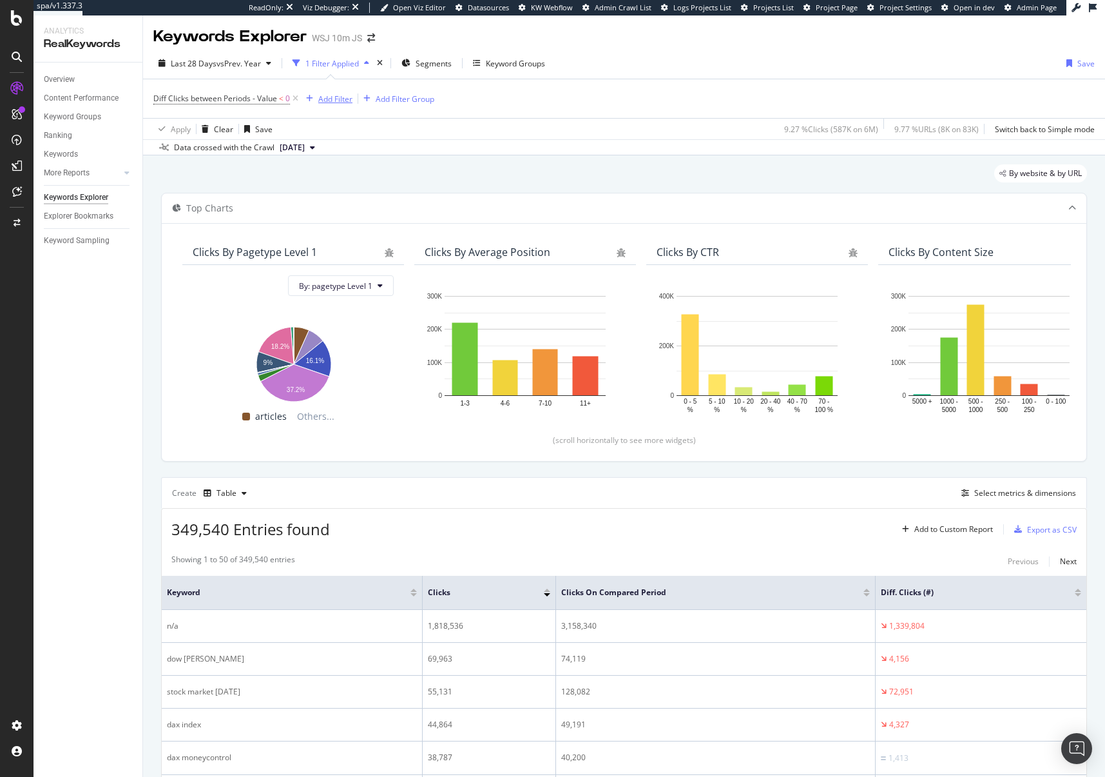
click at [335, 104] on div "Add Filter" at bounding box center [335, 98] width 34 height 11
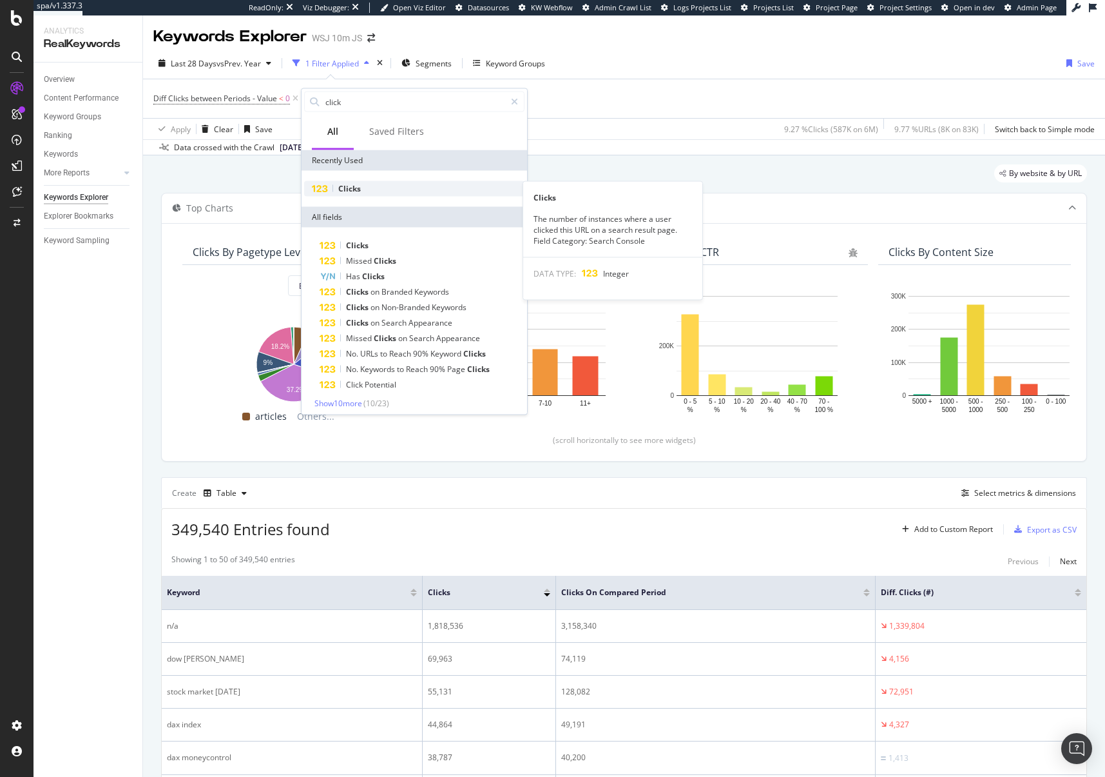
type input "clicks"
click at [362, 190] on div "Clicks" at bounding box center [414, 188] width 220 height 15
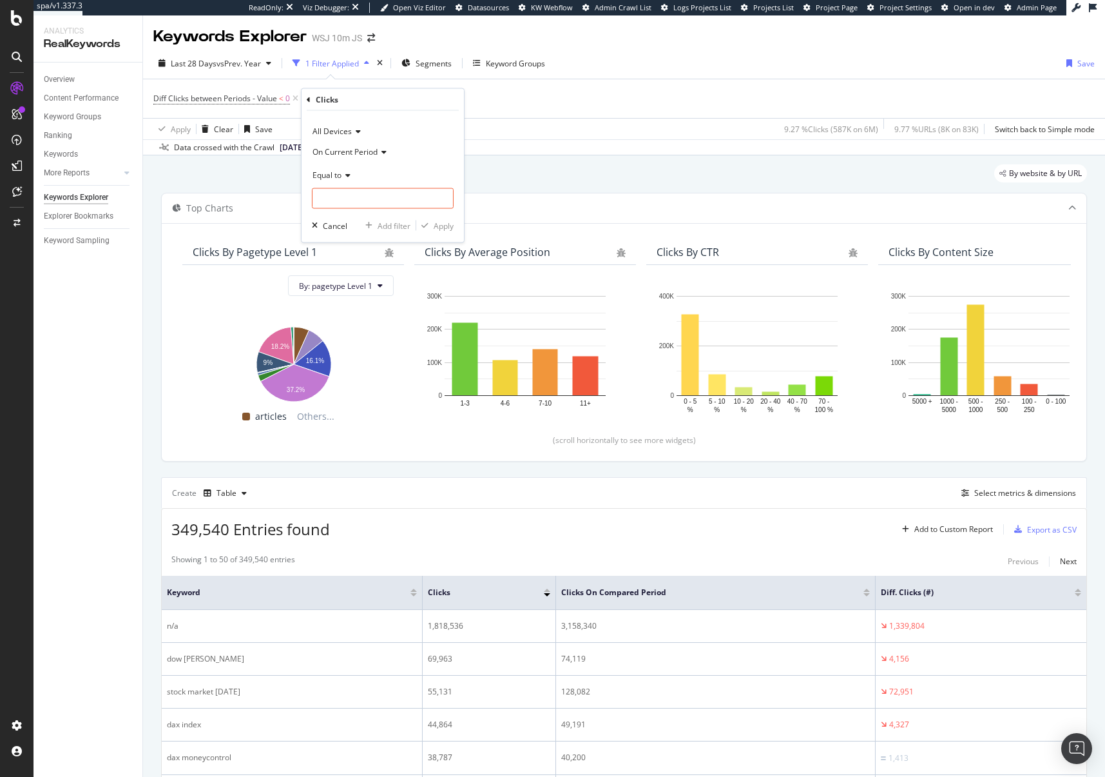
click at [350, 135] on span "All Devices" at bounding box center [332, 131] width 39 height 11
click at [355, 155] on span "On Current Period" at bounding box center [345, 151] width 65 height 11
click at [358, 193] on span "On Compared Period" at bounding box center [355, 195] width 75 height 11
click at [342, 175] on icon at bounding box center [346, 175] width 9 height 8
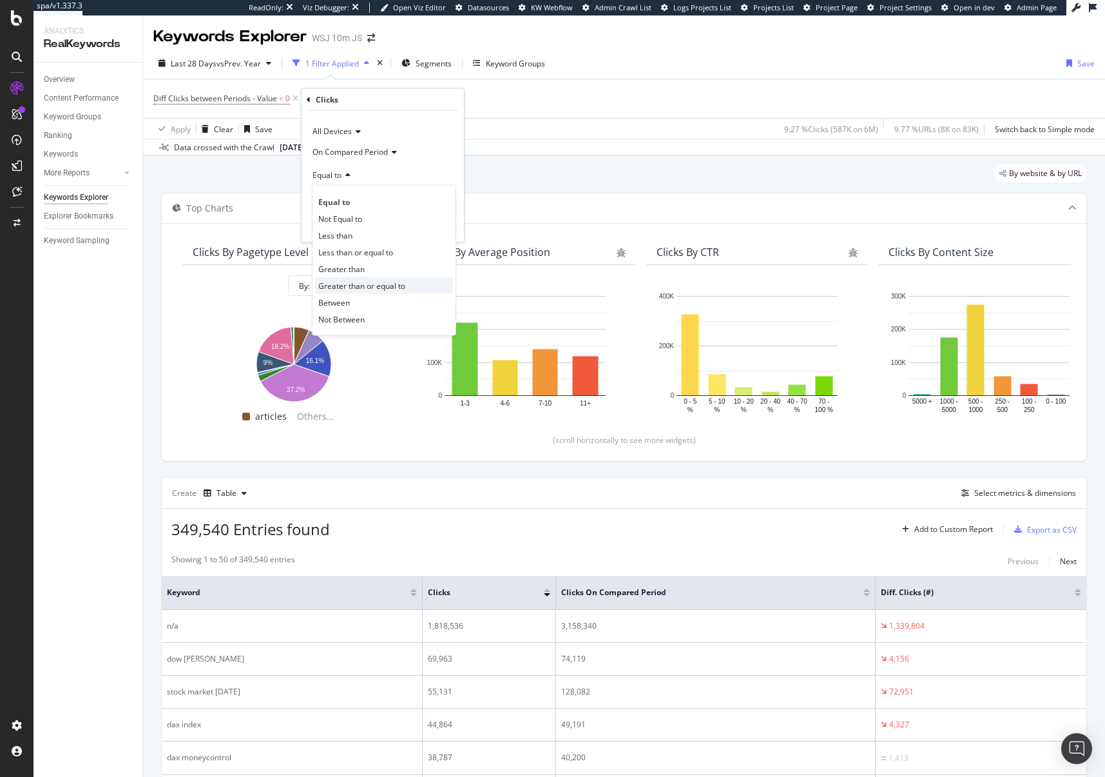
click at [365, 278] on div "Greater than or equal to" at bounding box center [384, 285] width 138 height 17
click at [358, 200] on input "number" at bounding box center [383, 198] width 142 height 21
type input "1"
click at [445, 226] on div "Apply" at bounding box center [444, 225] width 20 height 11
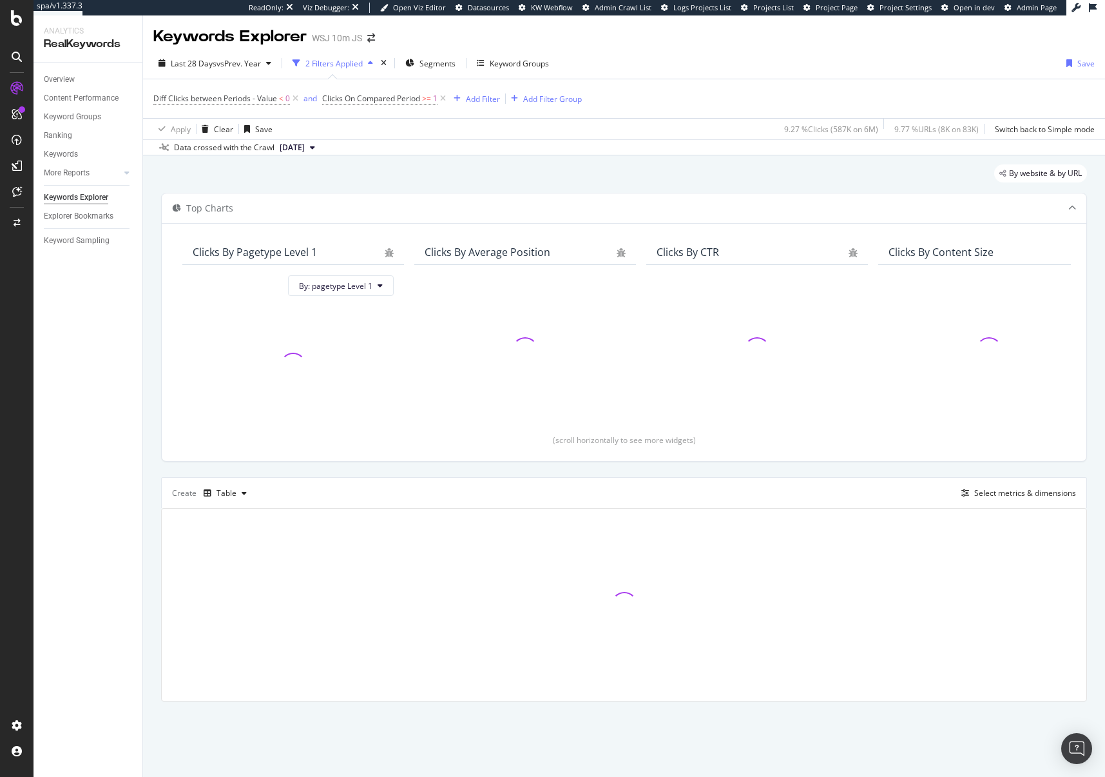
click at [691, 117] on div "Diff Clicks between Periods - Value < 0 and Clicks On Compared Period >= 1 Add …" at bounding box center [624, 98] width 942 height 39
click at [693, 113] on div "Diff Clicks between Periods - Value < 0 and Clicks On Compared Period >= 1 Add …" at bounding box center [624, 98] width 942 height 39
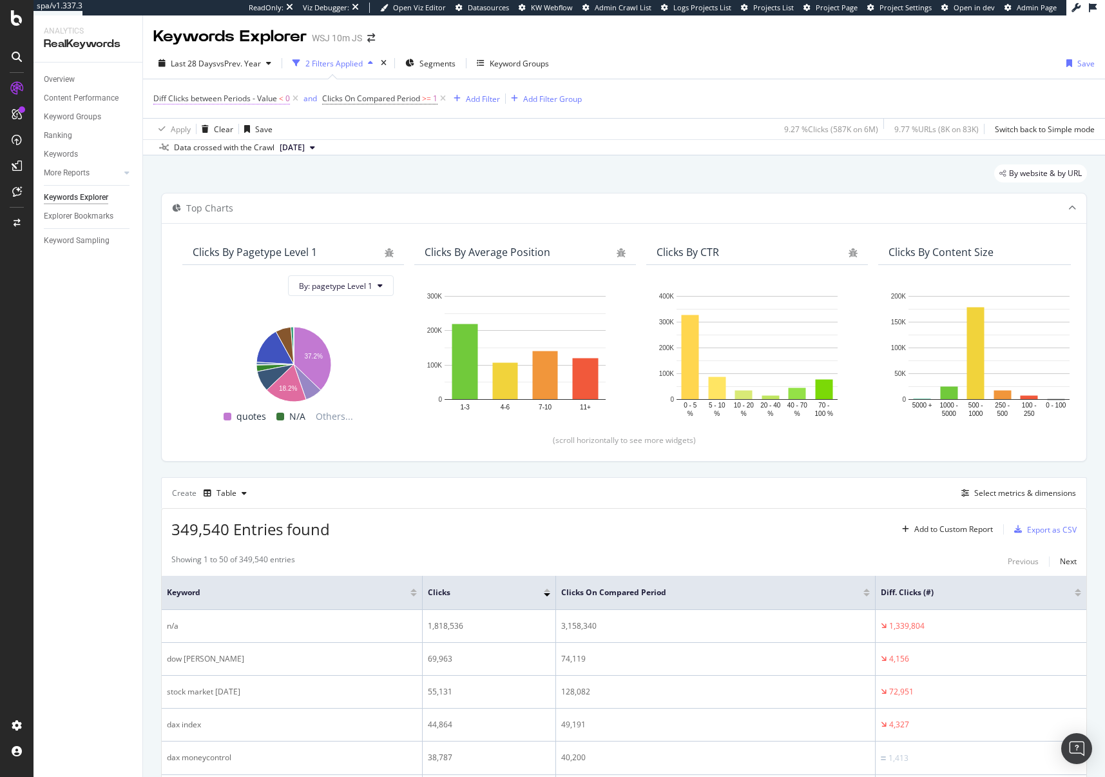
click at [265, 99] on span "Diff Clicks between Periods - Value" at bounding box center [215, 98] width 124 height 11
click at [182, 201] on input "0" at bounding box center [235, 196] width 142 height 21
type input "-10"
click at [287, 228] on div "Apply" at bounding box center [296, 223] width 20 height 11
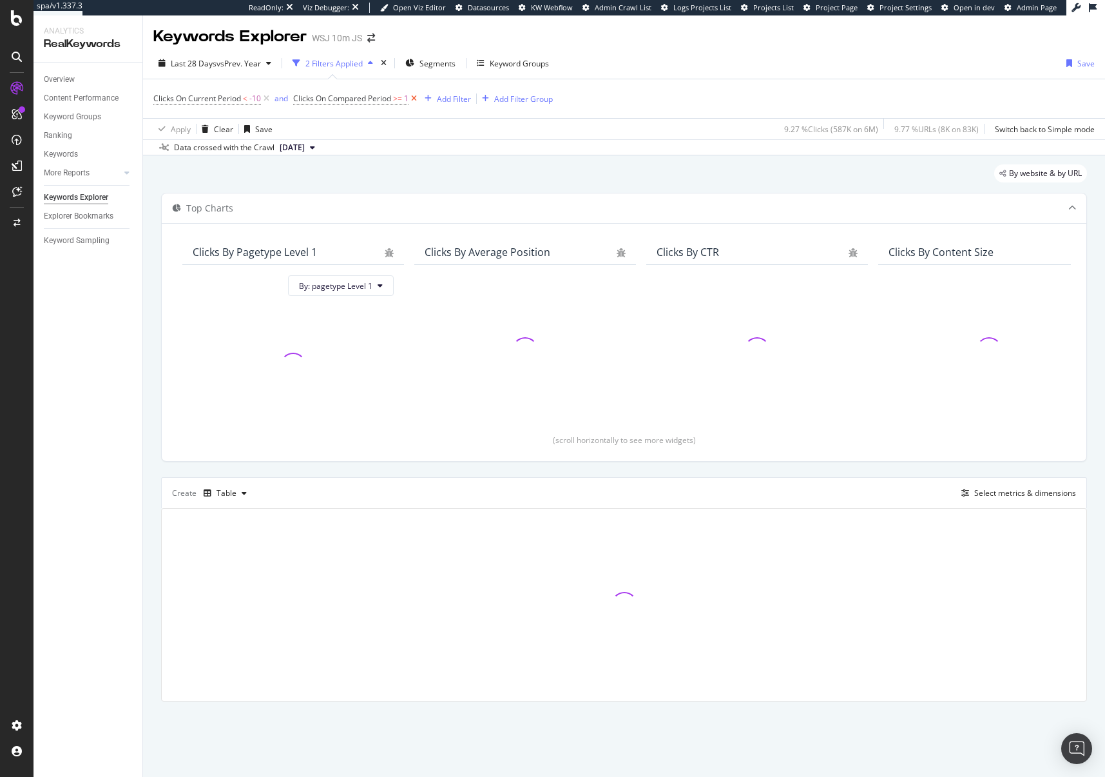
click at [418, 97] on icon at bounding box center [414, 98] width 11 height 13
click at [626, 102] on div "Clicks On Current Period < -10 Add Filter Add Filter Group" at bounding box center [624, 98] width 942 height 39
click at [621, 103] on div "Clicks On Current Period < -10 Add Filter Add Filter Group" at bounding box center [624, 98] width 942 height 39
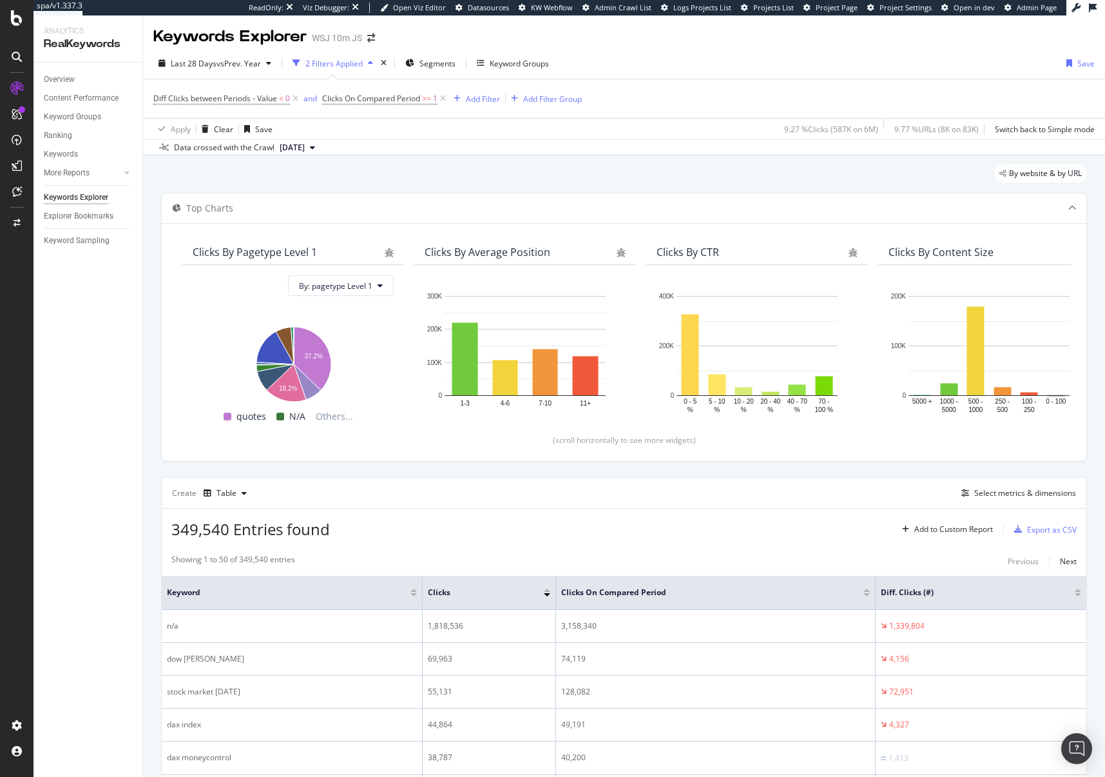
click at [269, 102] on span "Diff Clicks between Periods - Value" at bounding box center [215, 98] width 124 height 11
click at [519, 145] on div "Data crossed with the Crawl [DATE]" at bounding box center [624, 146] width 962 height 15
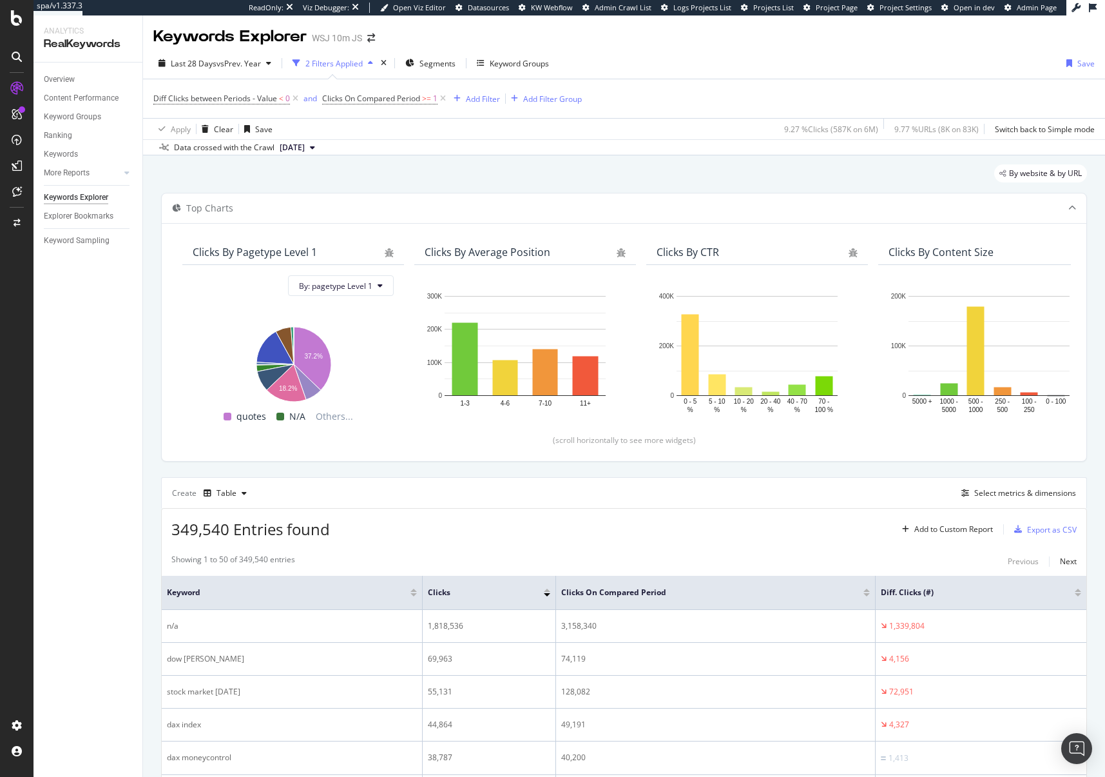
click at [657, 154] on div "Data crossed with the Crawl [DATE]" at bounding box center [624, 146] width 962 height 15
click at [659, 152] on div "Data crossed with the Crawl [DATE]" at bounding box center [624, 146] width 962 height 15
click at [680, 154] on div "Data crossed with the Crawl [DATE]" at bounding box center [624, 146] width 962 height 15
click at [633, 165] on div "By website & by URL" at bounding box center [624, 178] width 926 height 28
click at [203, 99] on span "Diff Clicks between Periods - Value" at bounding box center [215, 98] width 124 height 11
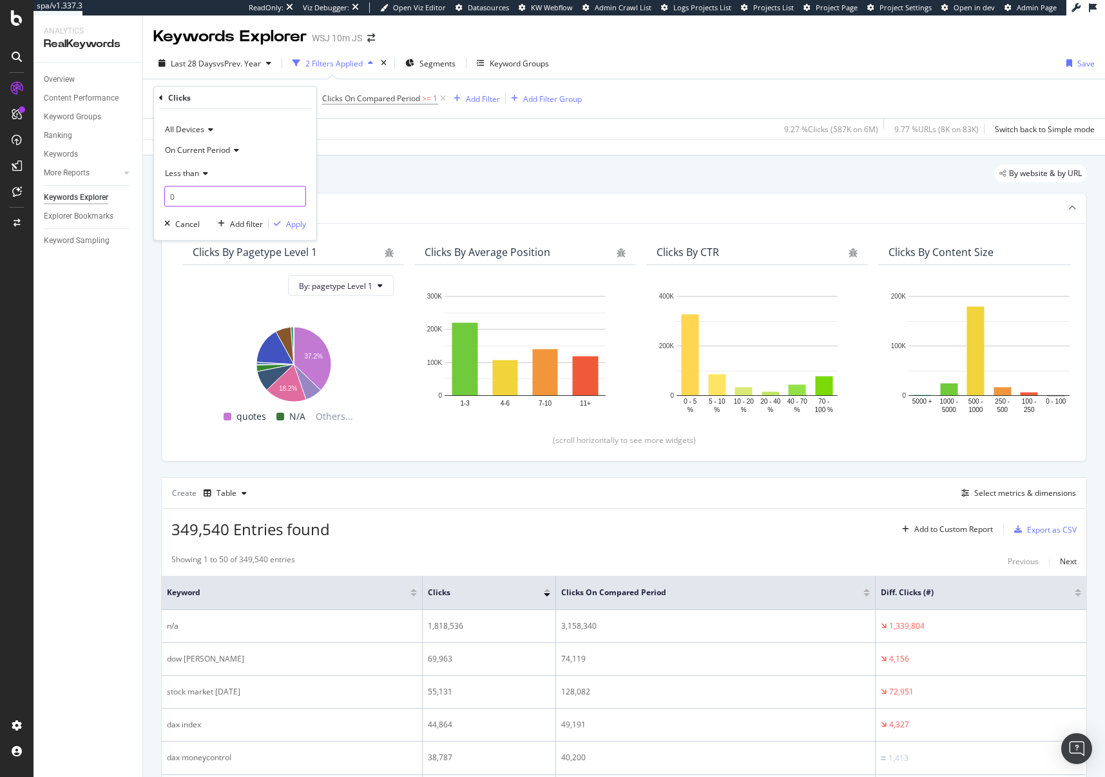
click at [193, 203] on input "0" at bounding box center [235, 196] width 142 height 21
click at [558, 135] on div "Apply Clear Save 9.27 % Clicks ( 587K on 6M ) 9.77 % URLs ( 8K on 83K ) Switch …" at bounding box center [624, 128] width 962 height 21
click at [398, 101] on span "Clicks On Compared Period" at bounding box center [371, 98] width 98 height 11
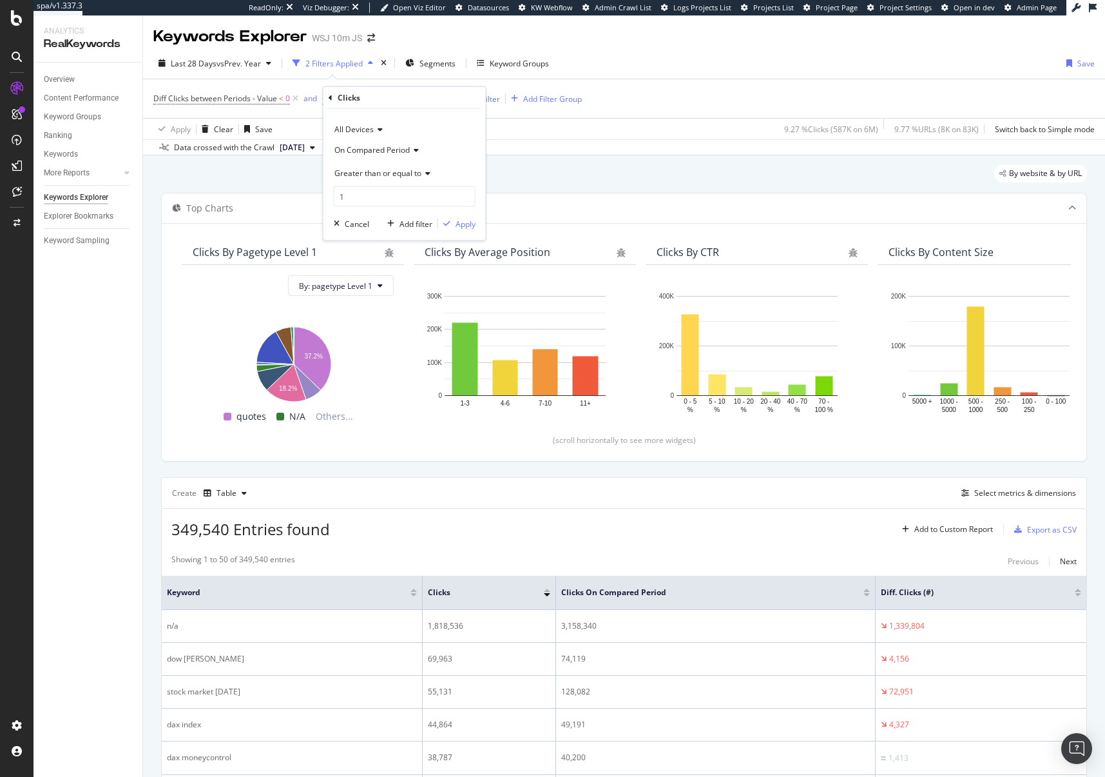
click at [203, 95] on span "Diff Clicks between Periods - Value" at bounding box center [215, 98] width 124 height 11
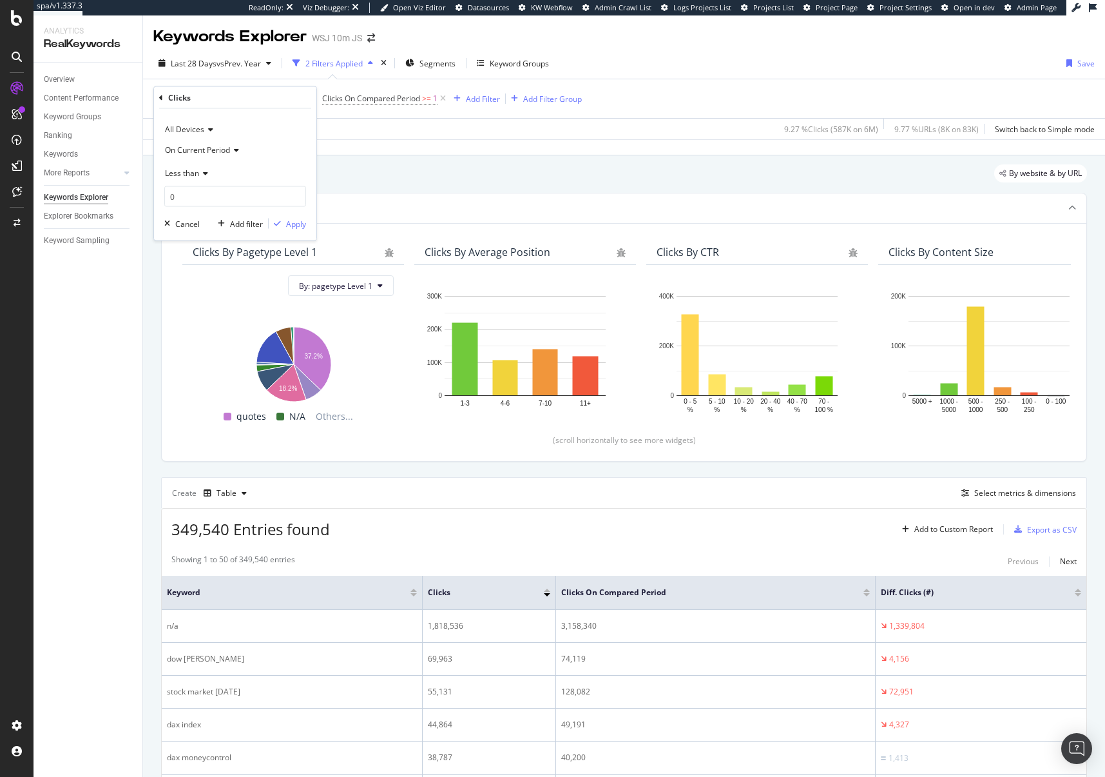
click at [200, 153] on span "On Current Period" at bounding box center [197, 149] width 65 height 11
click at [212, 224] on span "Diff. Between Period - value" at bounding box center [220, 226] width 99 height 11
click at [203, 199] on input "0" at bounding box center [235, 196] width 142 height 21
type input "-10"
click at [289, 226] on div "Apply" at bounding box center [296, 223] width 20 height 11
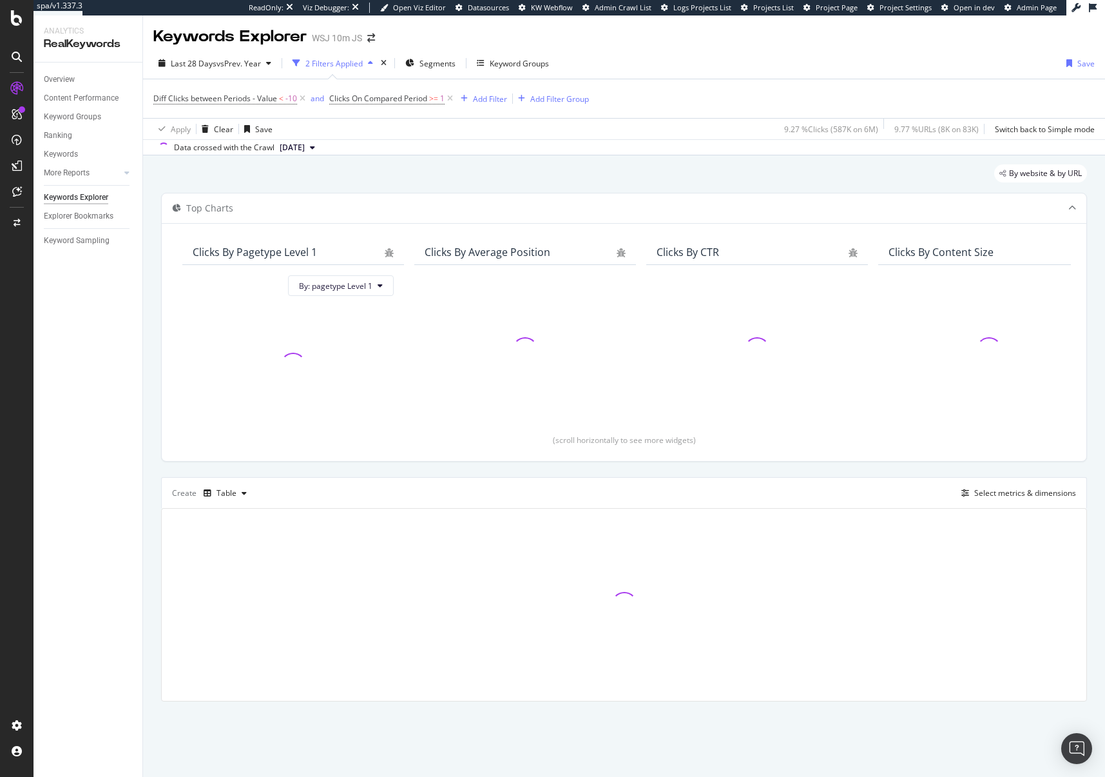
click at [634, 161] on div "By website & by URL Top Charts Clicks By pagetype Level 1 By: pagetype Level 1 …" at bounding box center [624, 450] width 962 height 591
click at [622, 197] on div "Top Charts" at bounding box center [624, 208] width 925 height 30
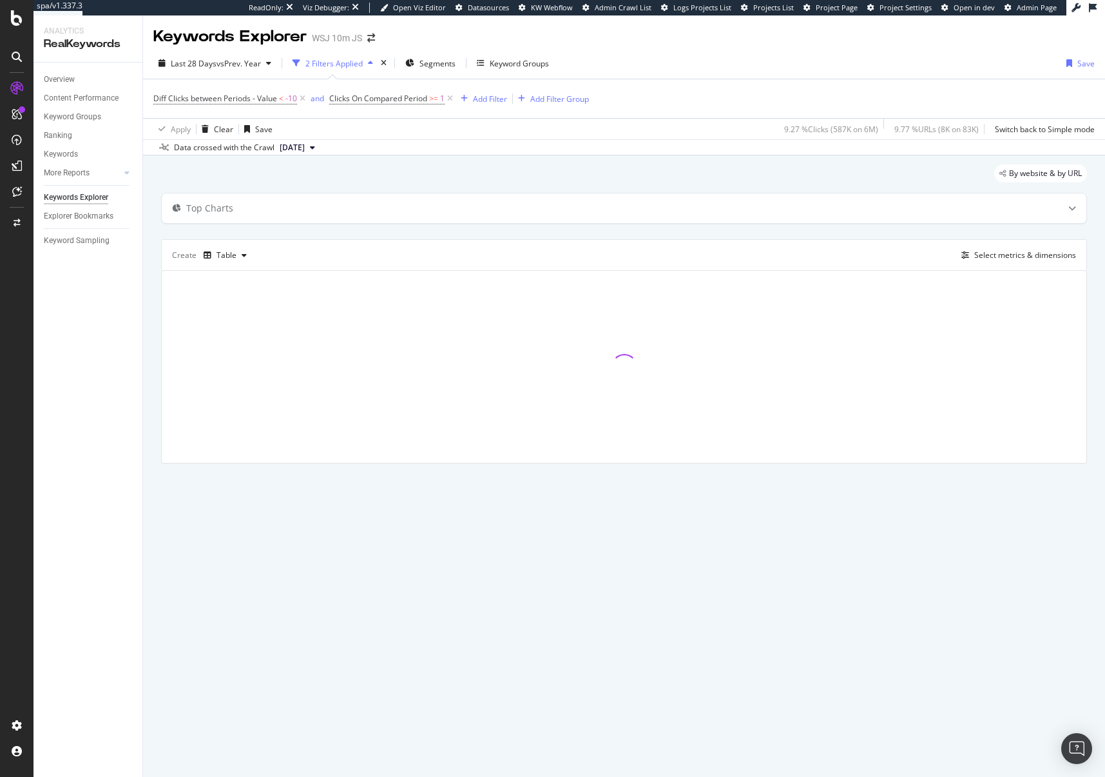
click at [622, 180] on div "By website & by URL" at bounding box center [624, 178] width 926 height 28
click at [616, 210] on div "Top Charts" at bounding box center [599, 208] width 874 height 13
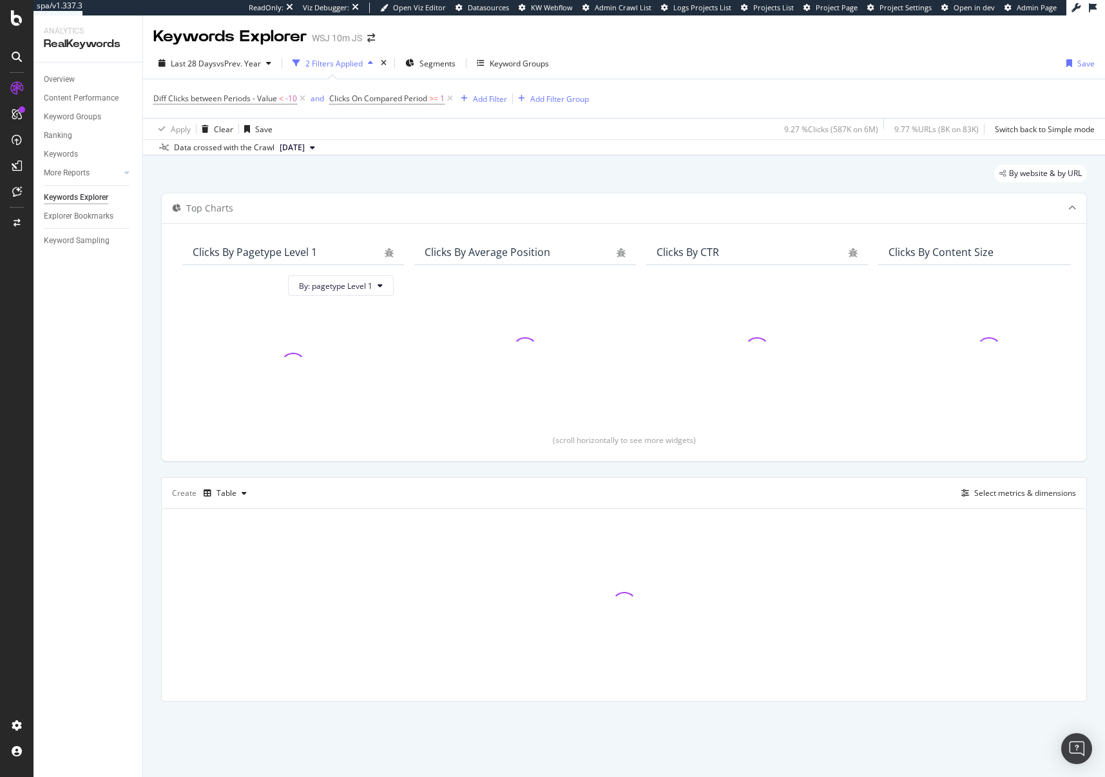
click at [618, 173] on div "By website & by URL" at bounding box center [624, 178] width 926 height 28
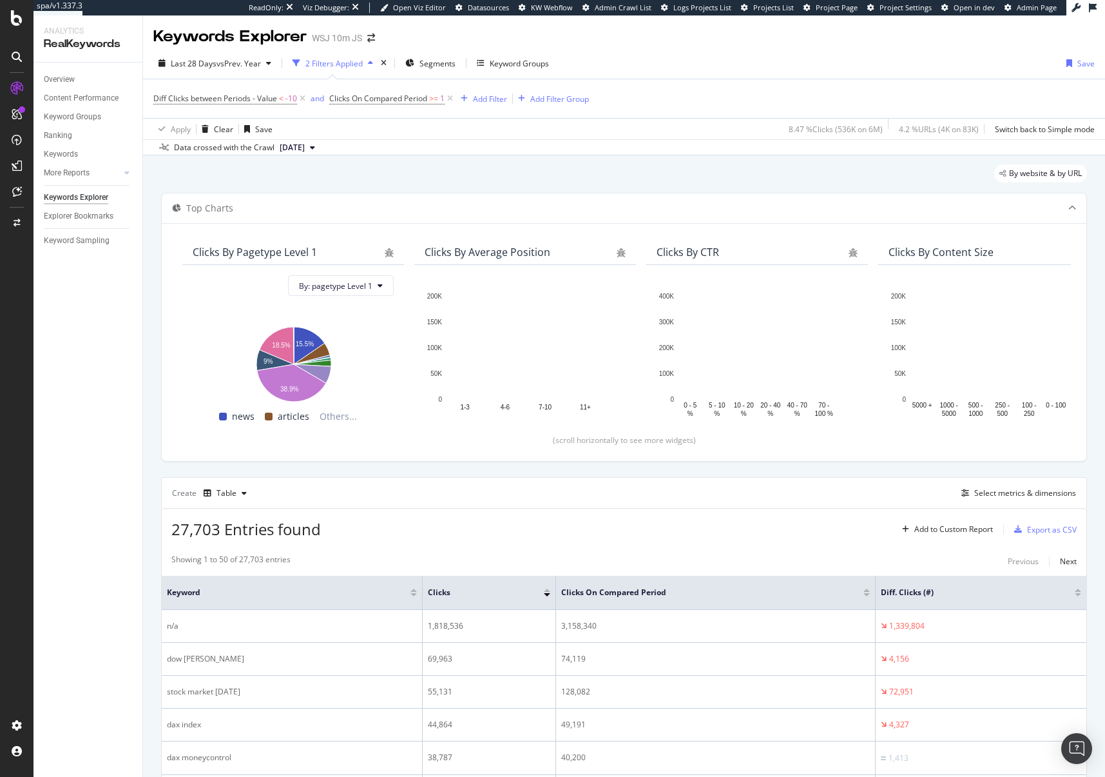
click at [907, 178] on div "By website & by URL" at bounding box center [624, 178] width 926 height 28
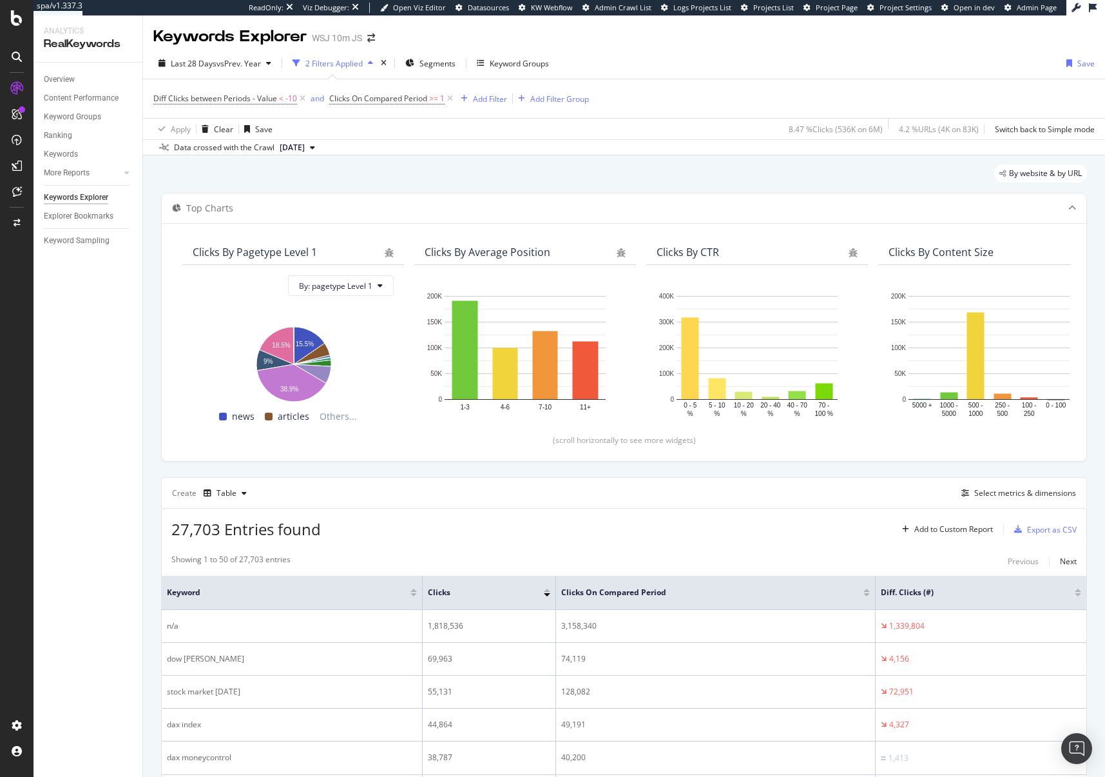
click at [900, 171] on div "By website & by URL" at bounding box center [624, 178] width 926 height 28
click at [821, 175] on div "By website & by URL" at bounding box center [624, 178] width 926 height 28
click at [213, 63] on span "Last 28 Days" at bounding box center [194, 63] width 46 height 11
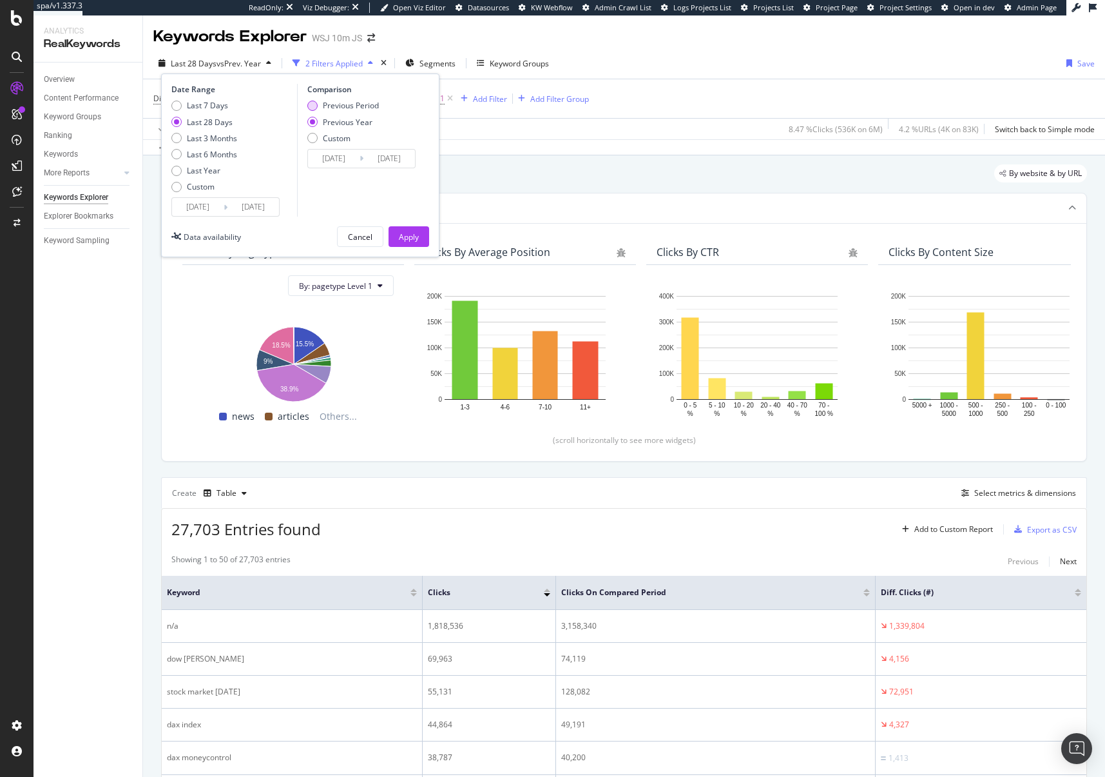
click at [360, 106] on div "Previous Period" at bounding box center [351, 105] width 56 height 11
type input "[DATE]"
click at [409, 236] on div "Apply" at bounding box center [409, 236] width 20 height 11
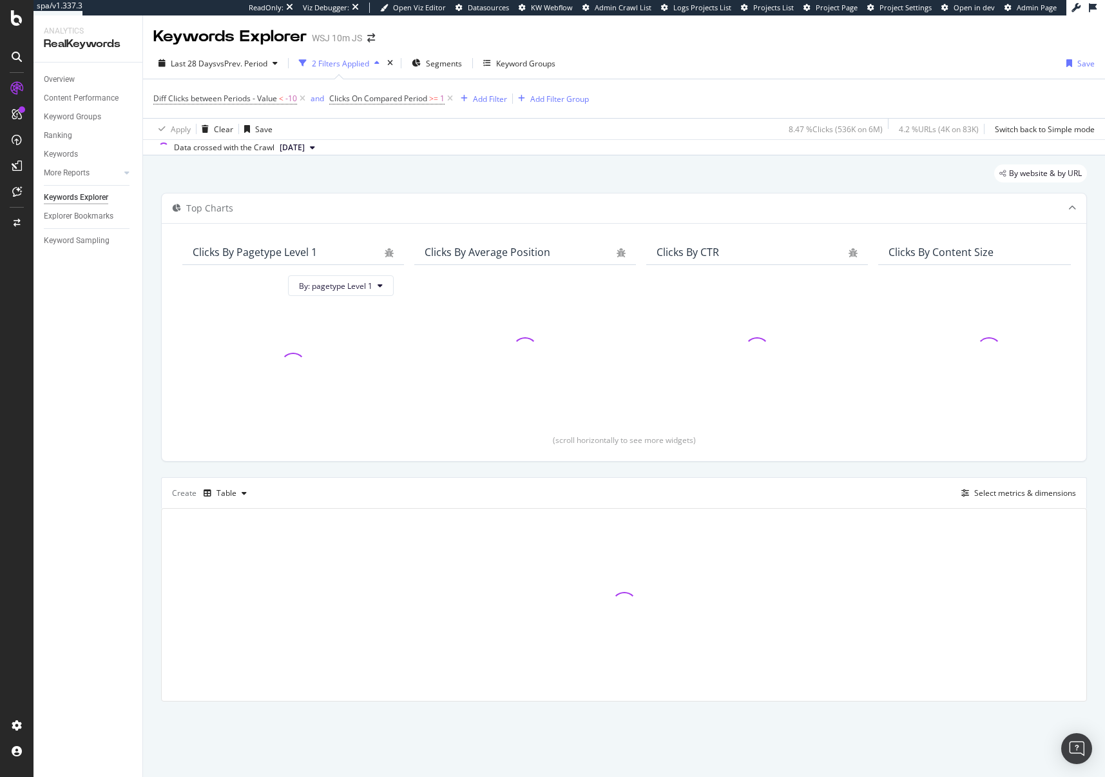
click at [656, 180] on div "By website & by URL" at bounding box center [624, 178] width 926 height 28
click at [648, 175] on div "By website & by URL" at bounding box center [624, 178] width 926 height 28
click at [650, 174] on div "By website & by URL" at bounding box center [624, 178] width 926 height 28
click at [655, 175] on div "By website & by URL" at bounding box center [624, 178] width 926 height 28
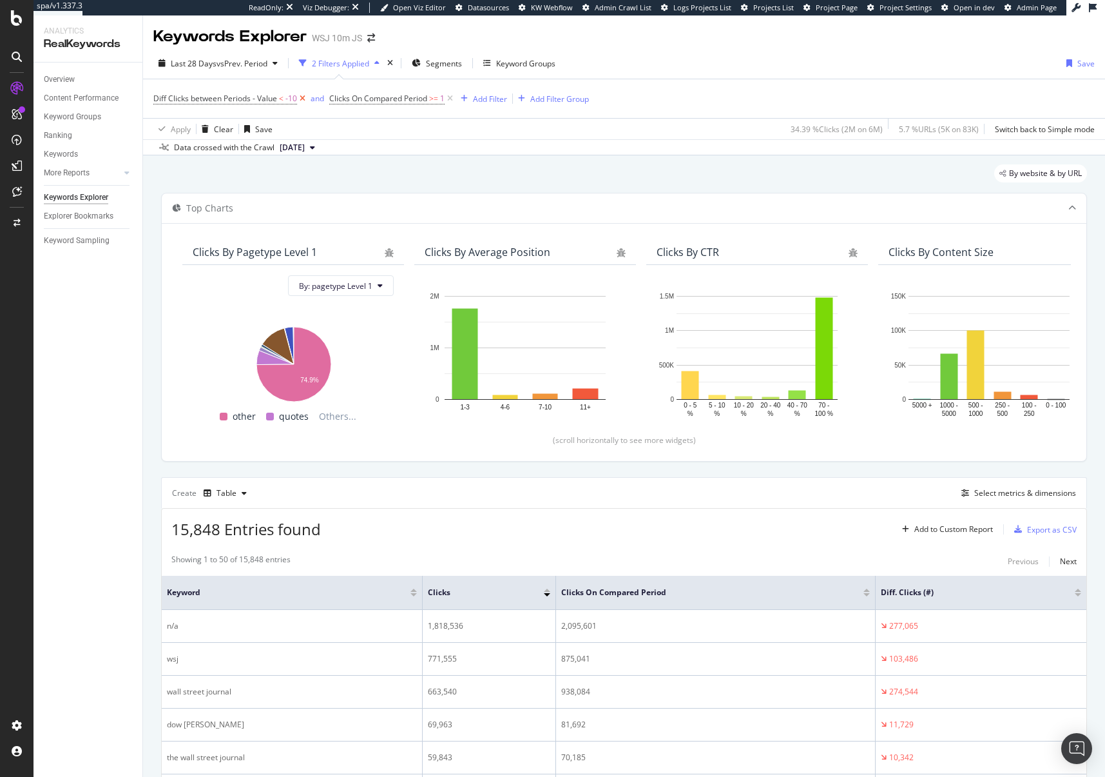
click at [305, 98] on icon at bounding box center [302, 98] width 11 height 13
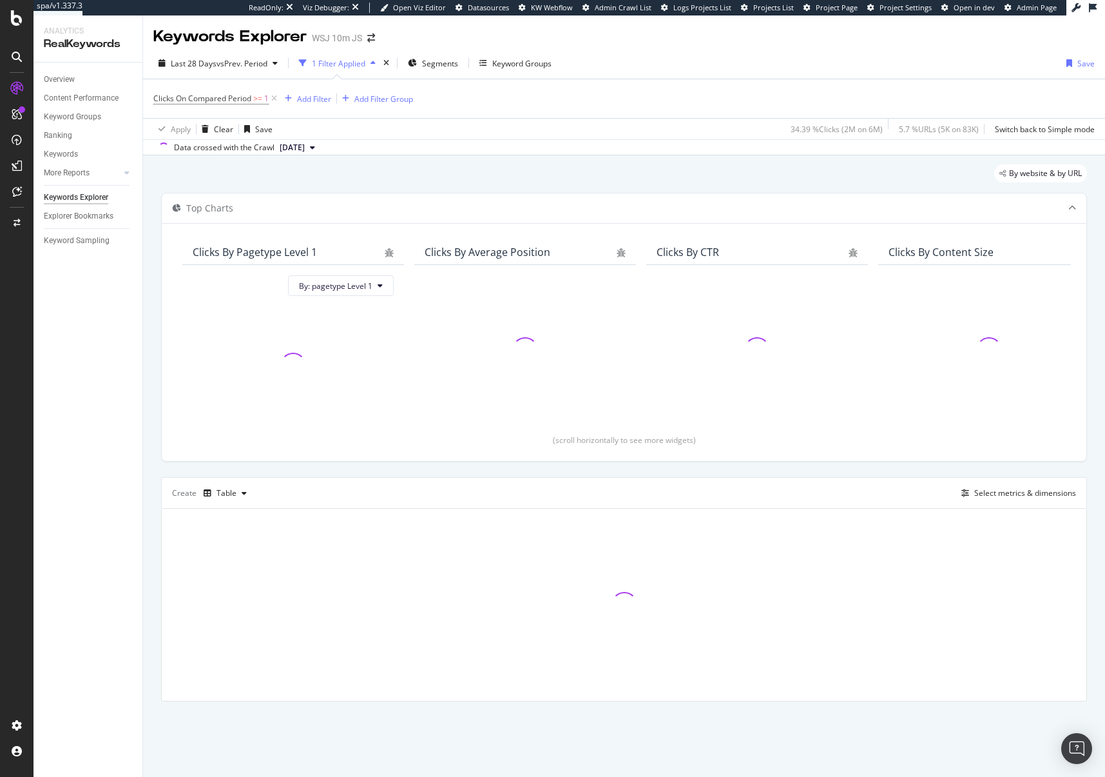
click at [484, 162] on div "By website & by URL Top Charts Clicks By pagetype Level 1 By: pagetype Level 1 …" at bounding box center [624, 450] width 962 height 591
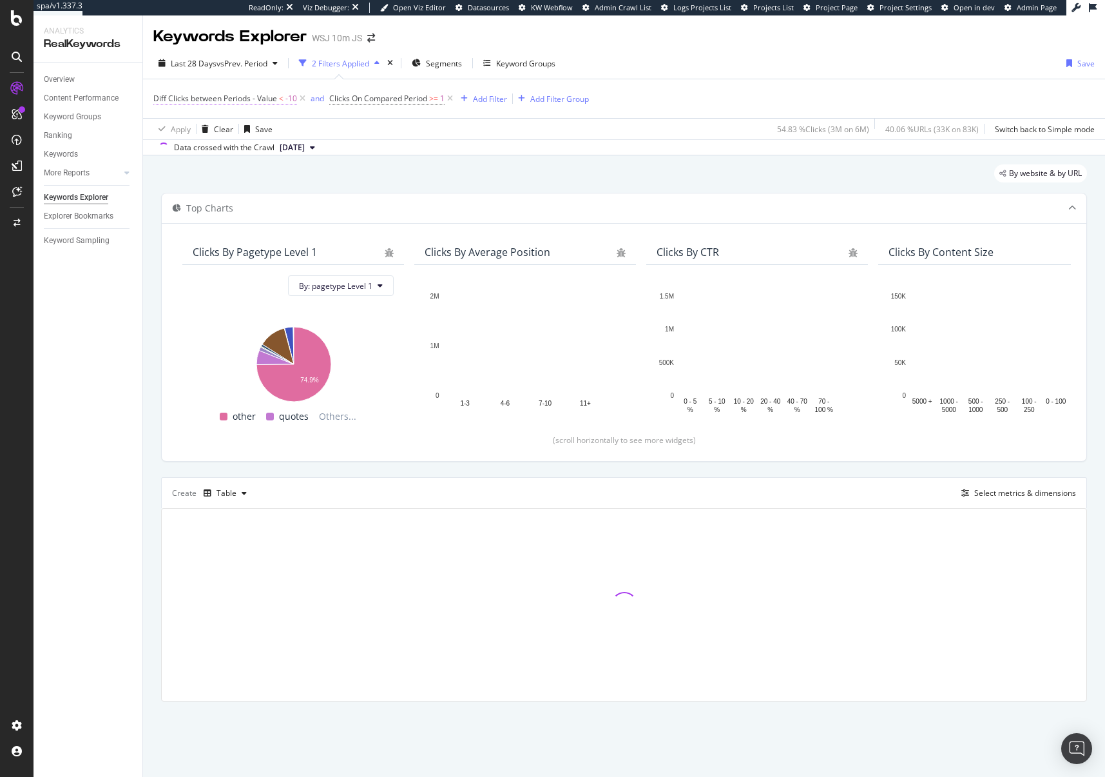
click at [179, 96] on span "Diff Clicks between Periods - Value" at bounding box center [215, 98] width 124 height 11
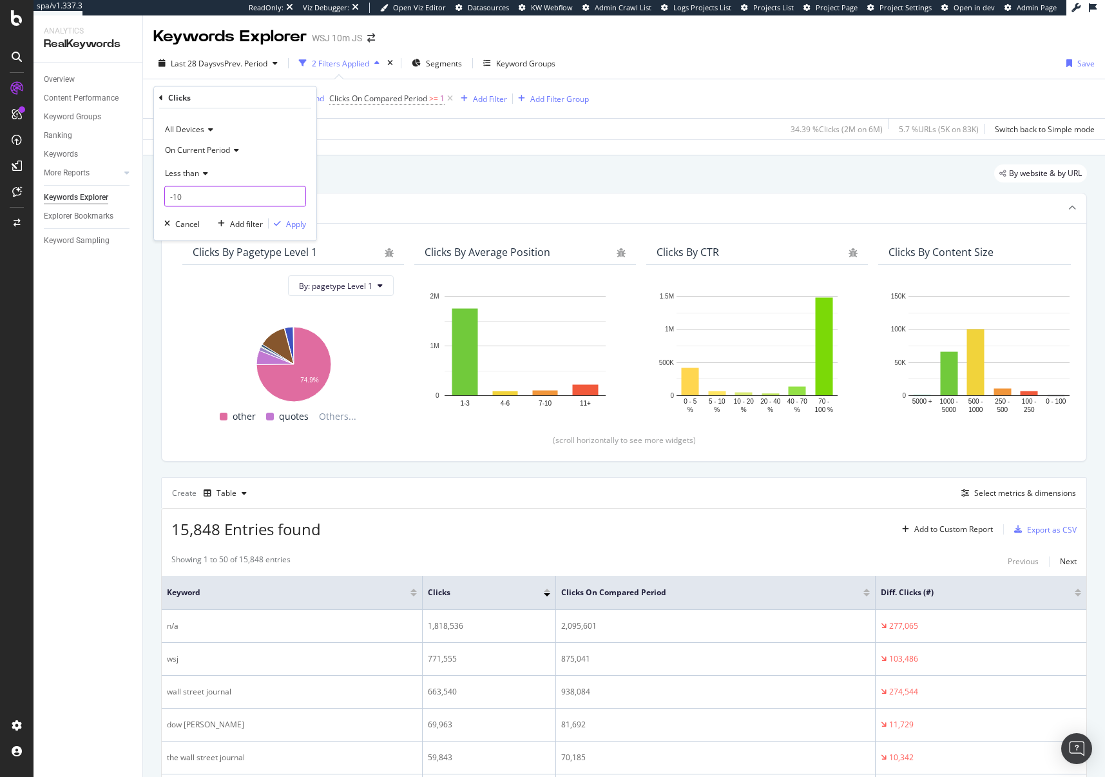
click at [228, 200] on input "-10" at bounding box center [235, 196] width 142 height 21
click at [221, 200] on input "-10" at bounding box center [235, 196] width 142 height 21
type input "-1"
type input "0"
click at [196, 149] on span "On Current Period" at bounding box center [197, 149] width 65 height 11
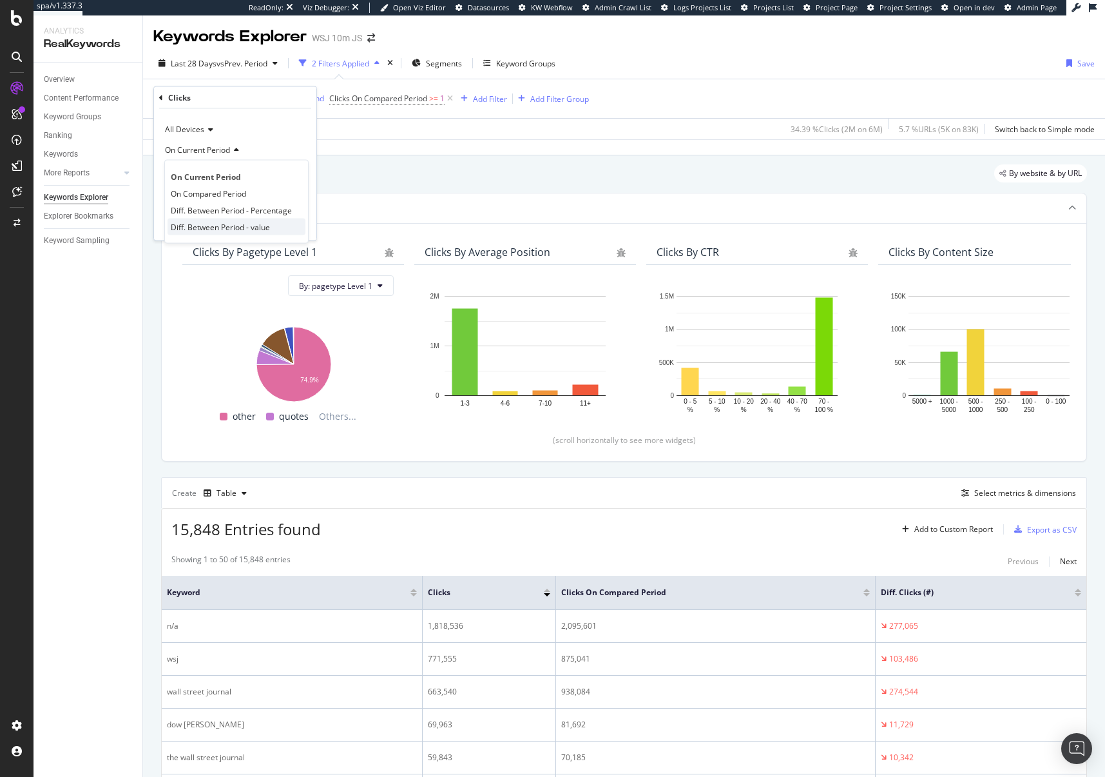
click at [210, 230] on span "Diff. Between Period - value" at bounding box center [220, 226] width 99 height 11
click at [289, 224] on div "Apply" at bounding box center [296, 223] width 20 height 11
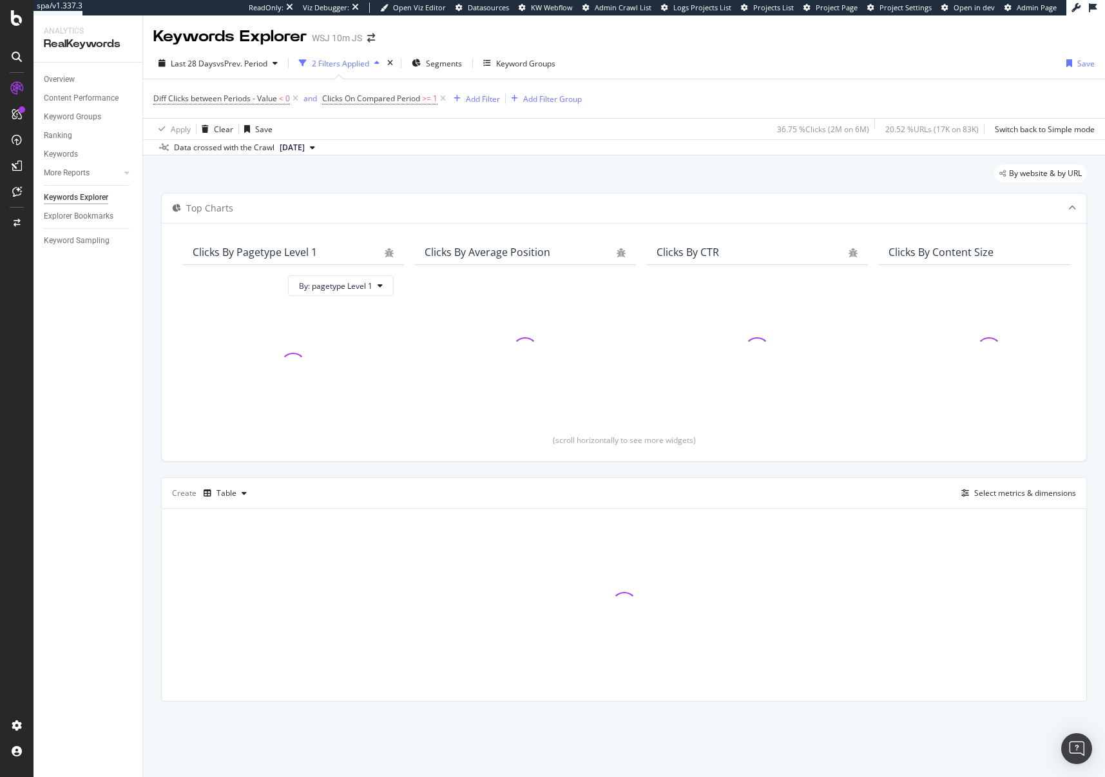
click at [540, 192] on div "By website & by URL" at bounding box center [624, 178] width 926 height 28
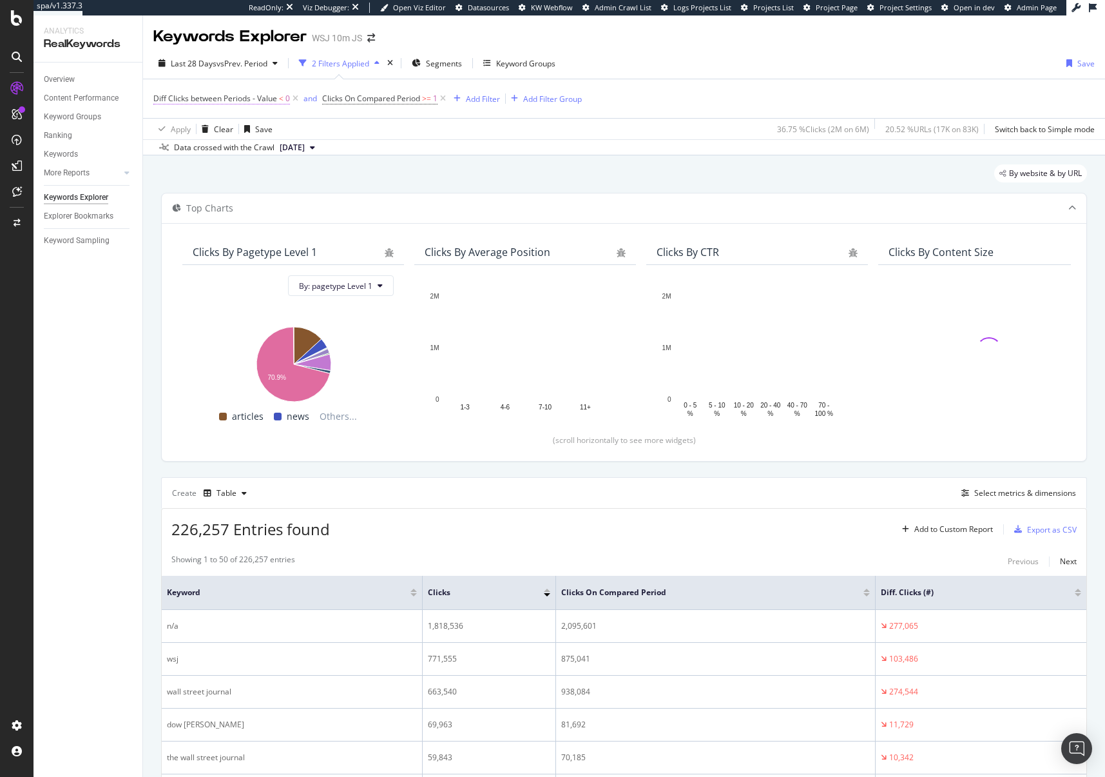
click at [231, 97] on span "Diff Clicks between Periods - Value" at bounding box center [215, 98] width 124 height 11
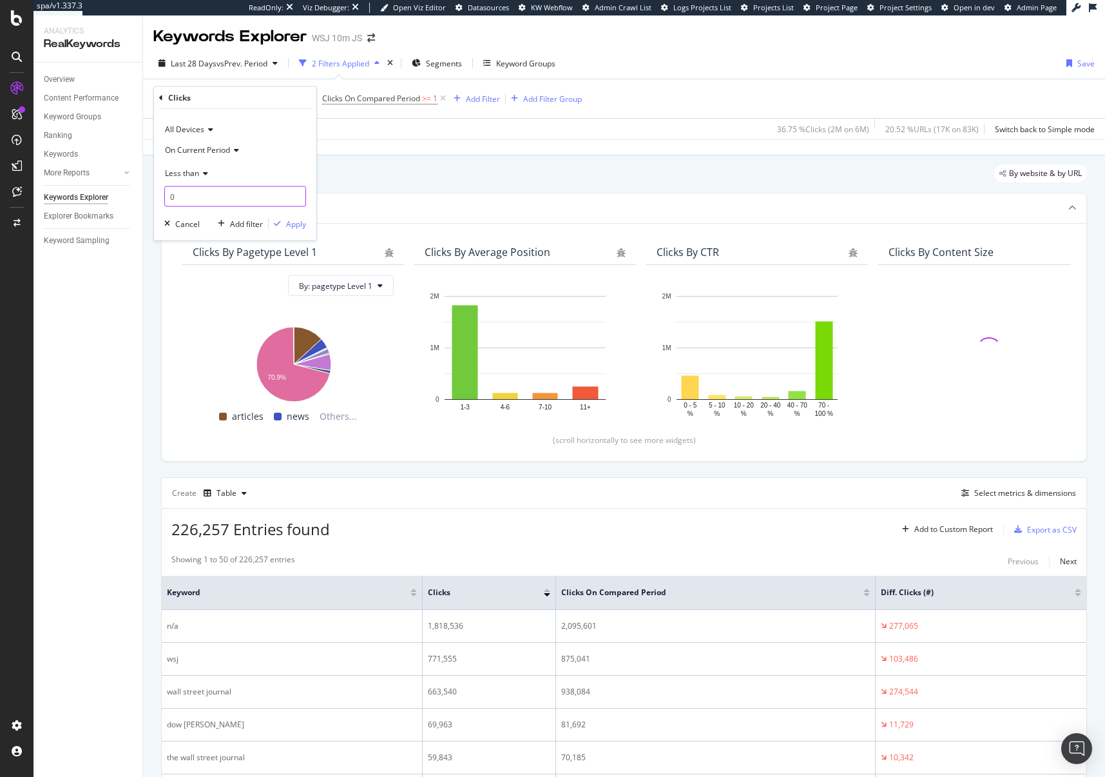
click at [233, 198] on input "0" at bounding box center [235, 196] width 142 height 21
click at [218, 151] on span "On Current Period" at bounding box center [197, 149] width 65 height 11
click at [219, 228] on span "Diff. Between Period - value" at bounding box center [220, 226] width 99 height 11
click at [206, 197] on input "0" at bounding box center [235, 196] width 142 height 21
type input "-5"
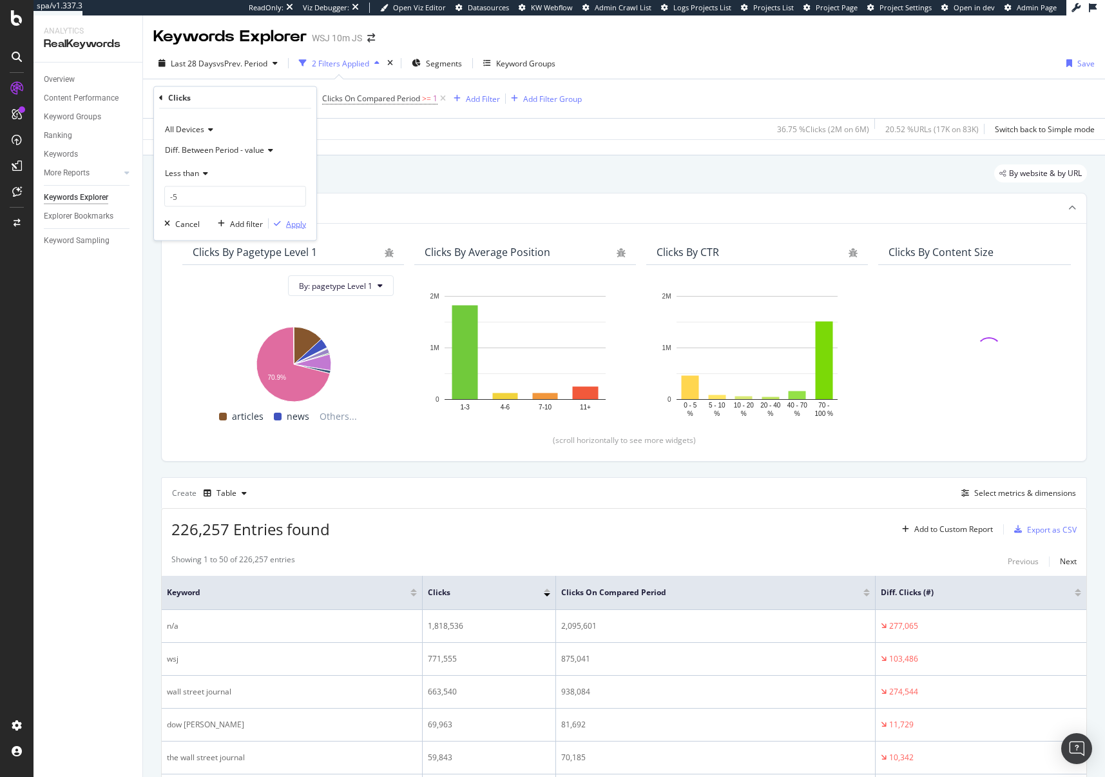
click at [286, 226] on div "button" at bounding box center [277, 224] width 17 height 8
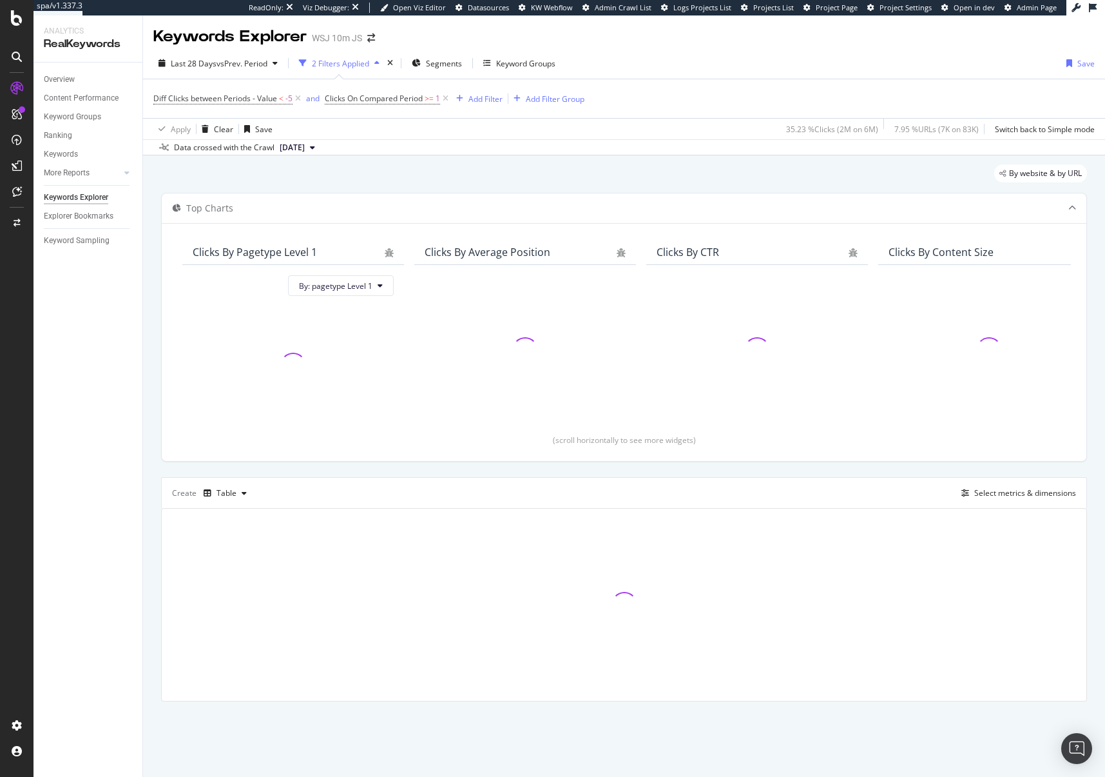
click at [472, 175] on div "By website & by URL" at bounding box center [624, 178] width 926 height 28
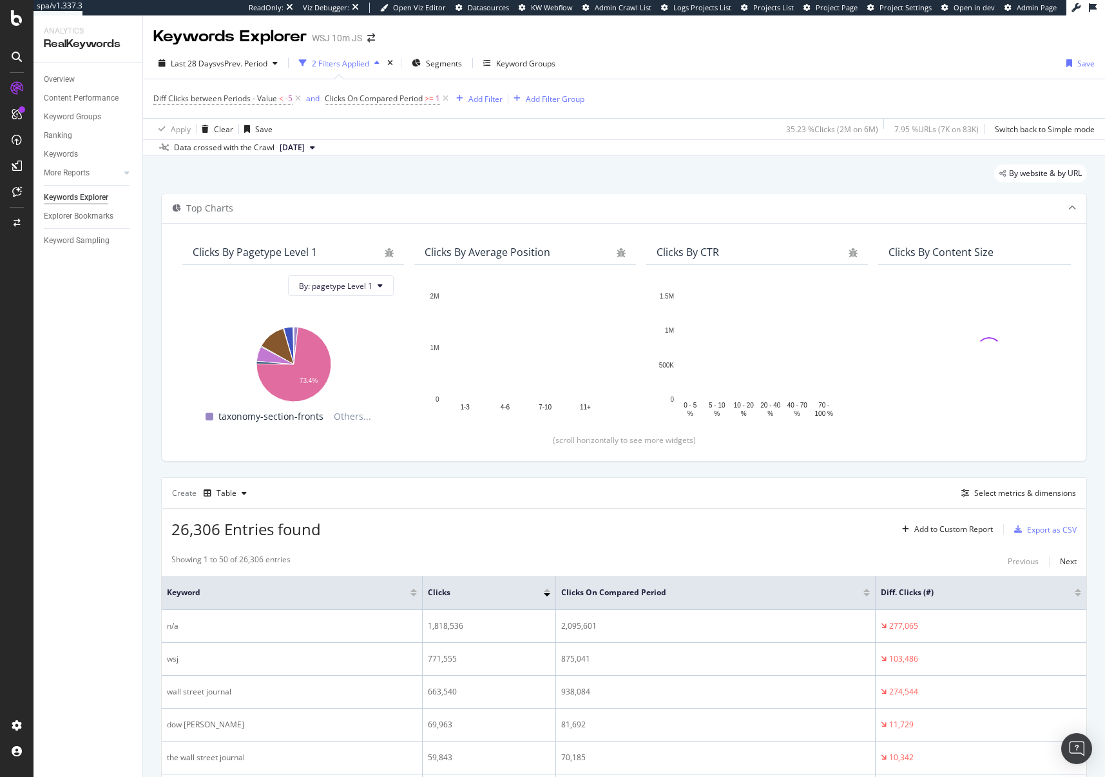
drag, startPoint x: 471, startPoint y: 186, endPoint x: 438, endPoint y: 41, distance: 148.1
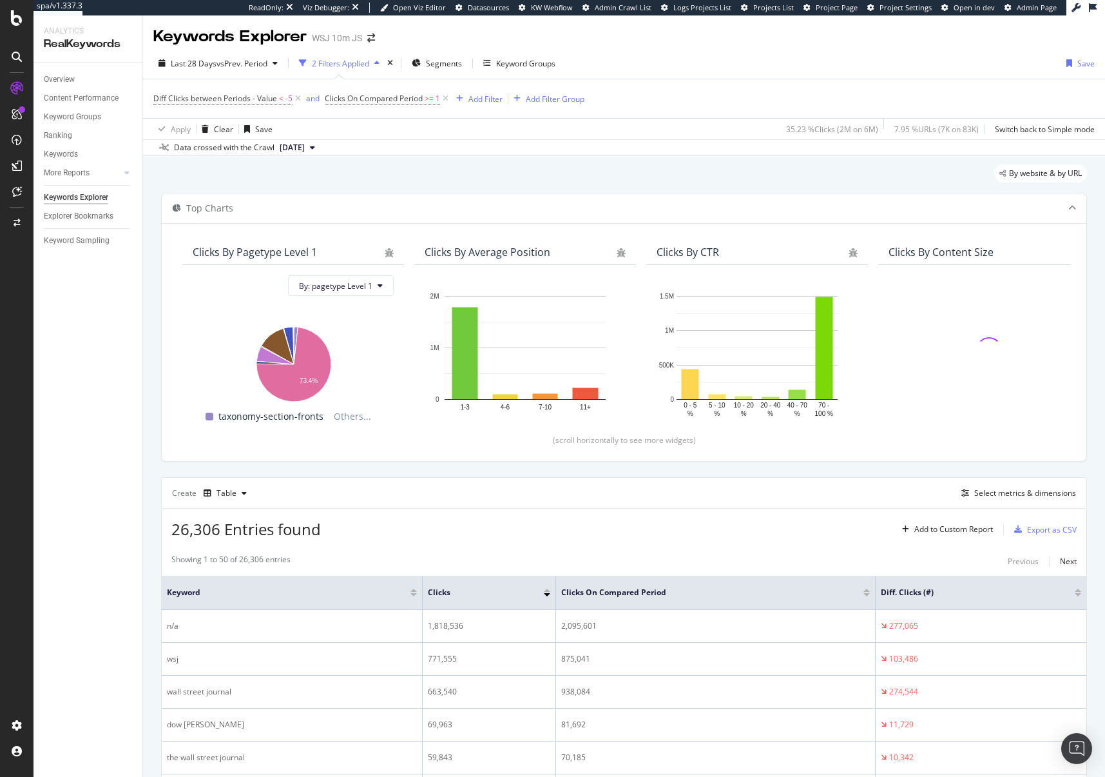
click at [471, 186] on div "By website & by URL" at bounding box center [624, 178] width 926 height 28
click at [1035, 531] on div "Export as CSV" at bounding box center [1052, 529] width 50 height 11
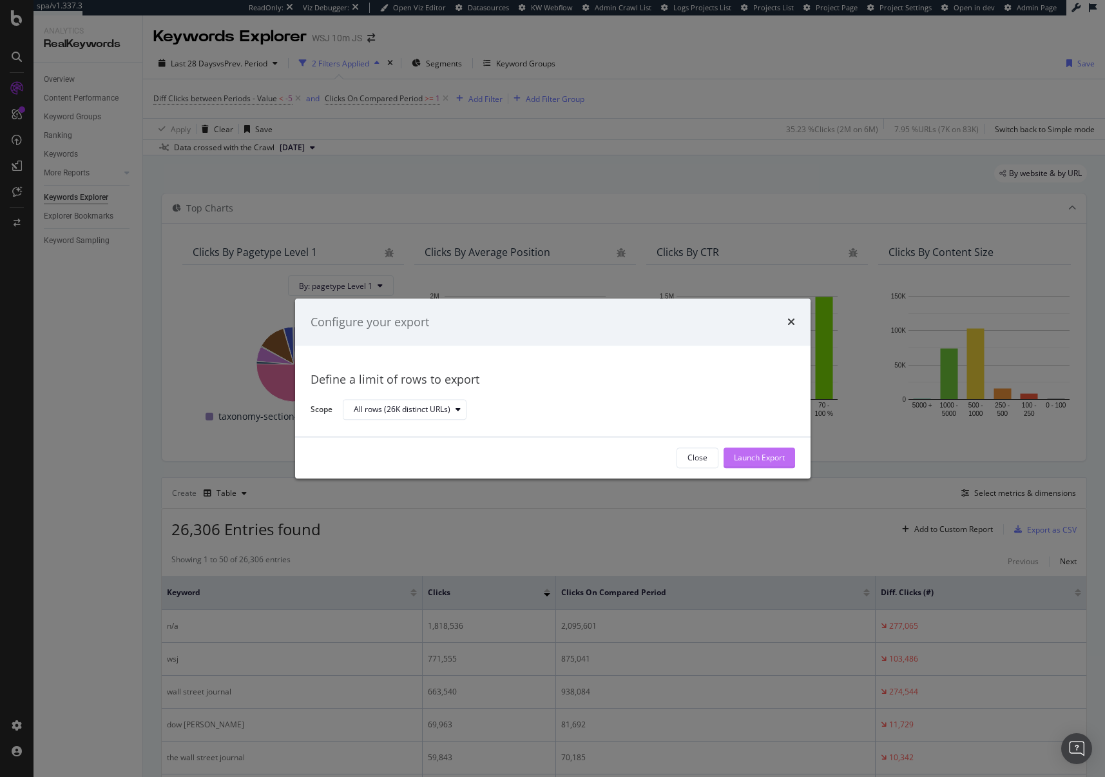
click at [757, 465] on div "Launch Export" at bounding box center [759, 457] width 51 height 19
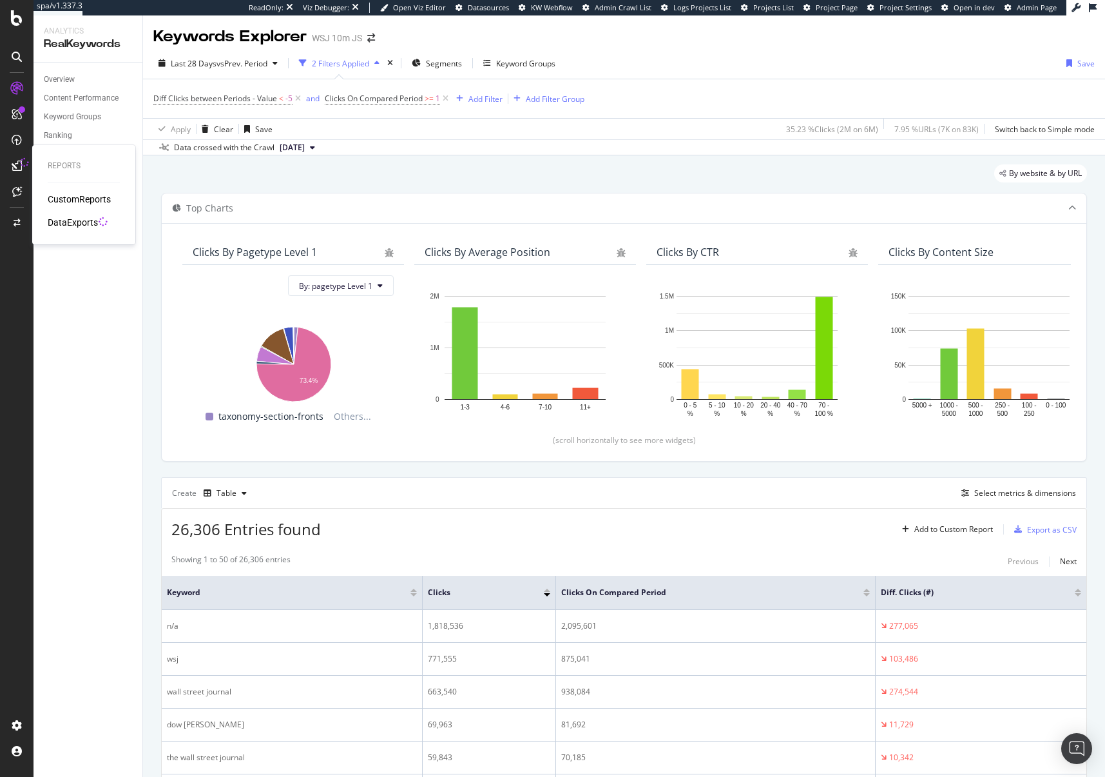
click at [81, 226] on div "DataExports" at bounding box center [73, 222] width 50 height 13
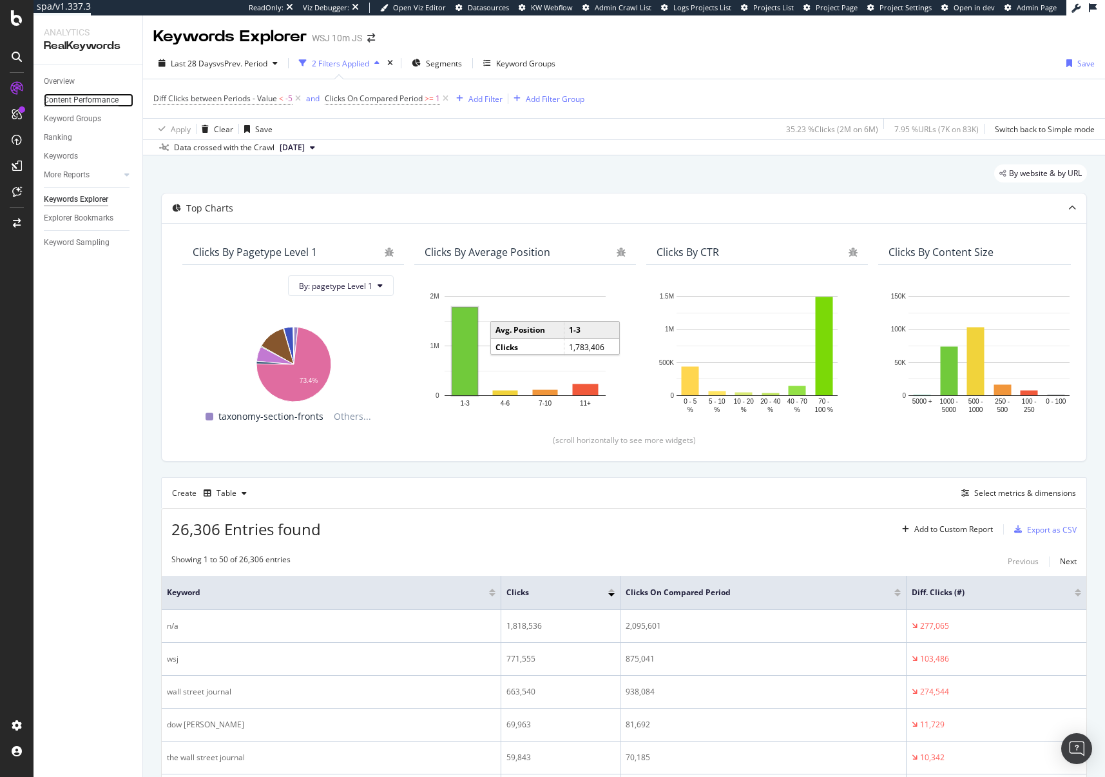
click at [77, 100] on div "Content Performance" at bounding box center [81, 100] width 75 height 14
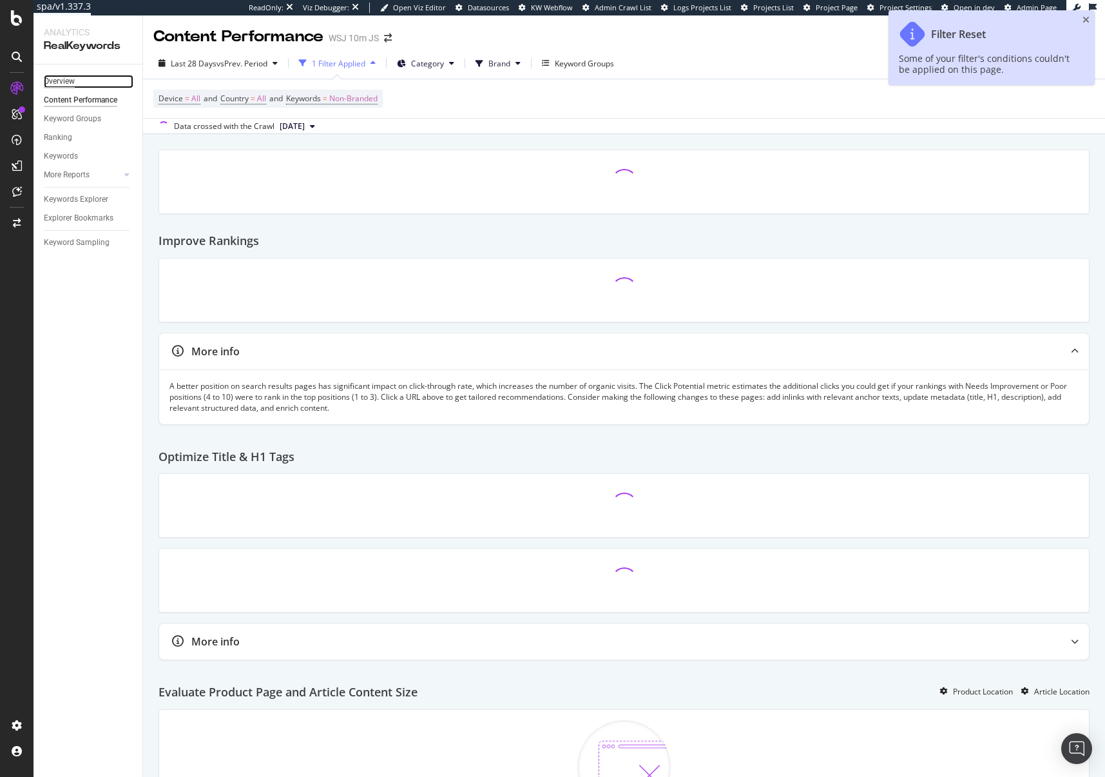
click at [68, 81] on div "Overview" at bounding box center [59, 82] width 31 height 14
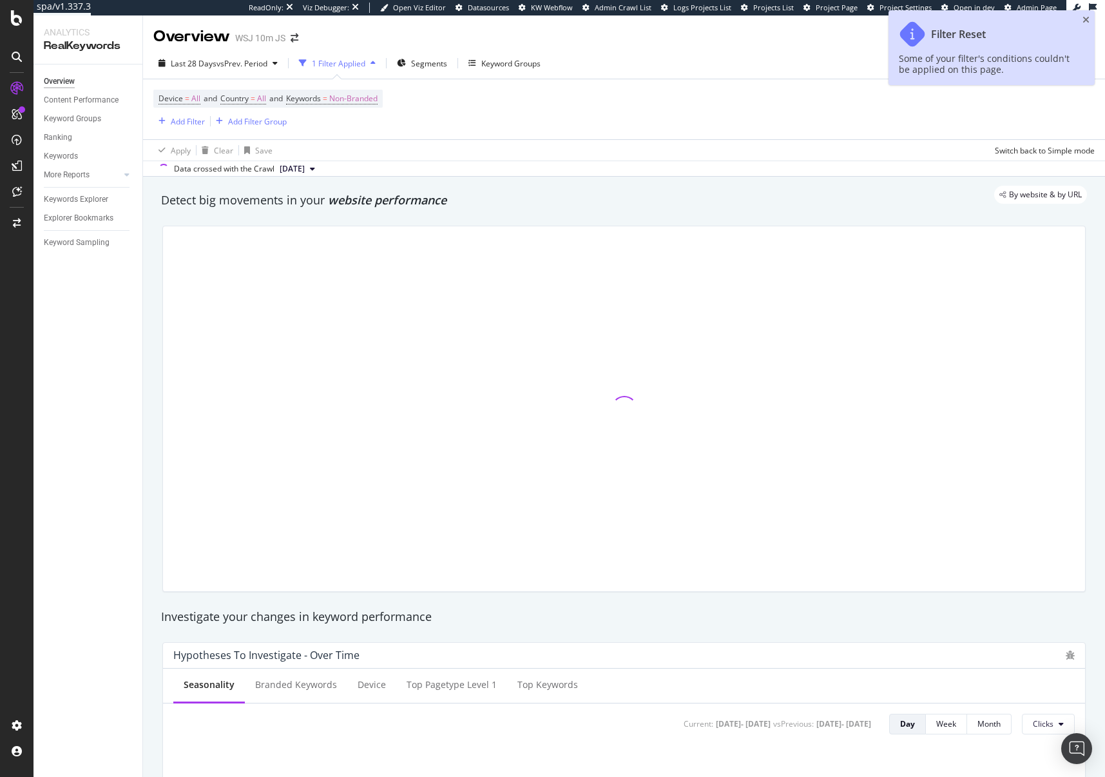
click at [177, 107] on span "Device = All and Country = All and Keywords = Non-Branded" at bounding box center [268, 99] width 219 height 18
click at [177, 117] on div "Add Filter" at bounding box center [188, 121] width 34 height 11
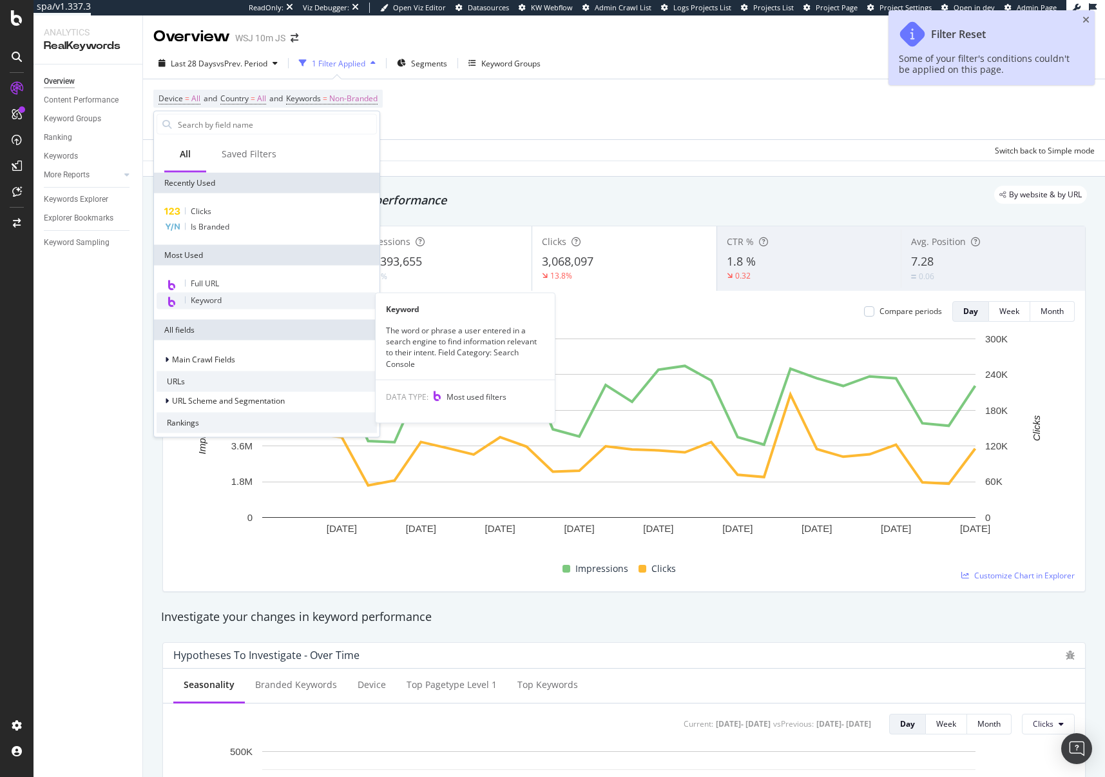
click at [224, 306] on div "Keyword" at bounding box center [267, 301] width 220 height 17
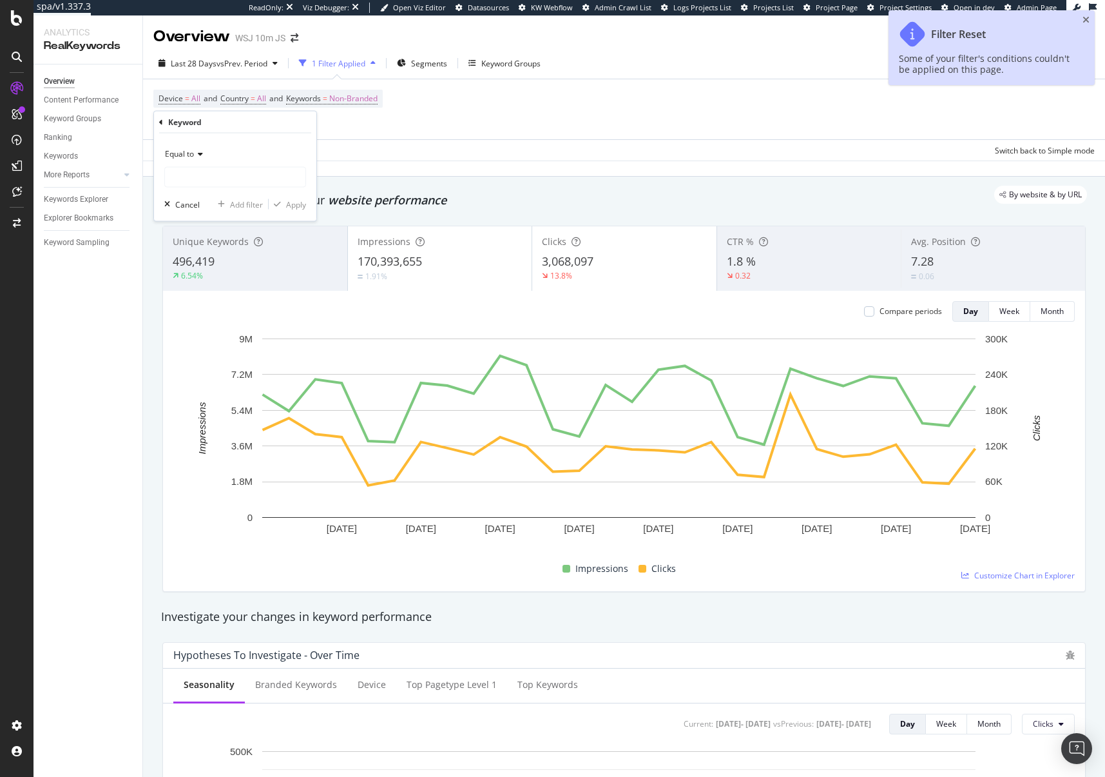
click at [195, 156] on icon at bounding box center [198, 154] width 9 height 8
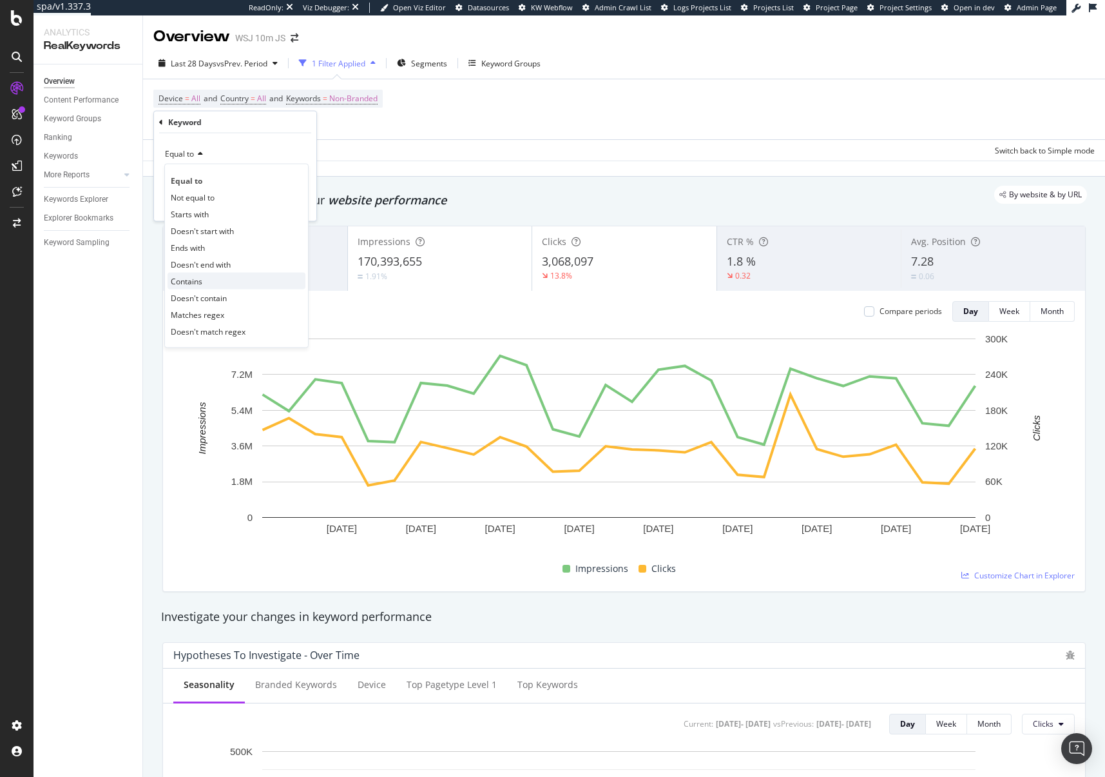
click at [203, 286] on div "Contains" at bounding box center [237, 281] width 138 height 17
click at [219, 175] on input "text" at bounding box center [235, 177] width 141 height 21
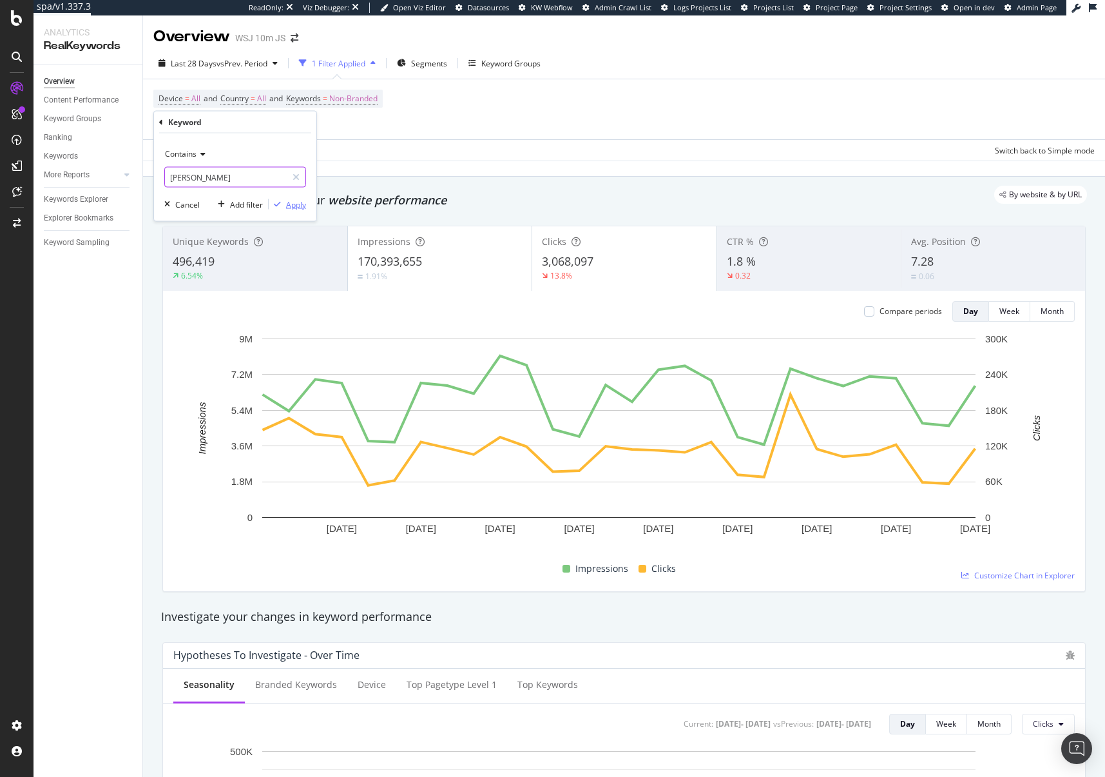
type input "[PERSON_NAME]"
click at [293, 206] on div "Apply" at bounding box center [296, 204] width 20 height 11
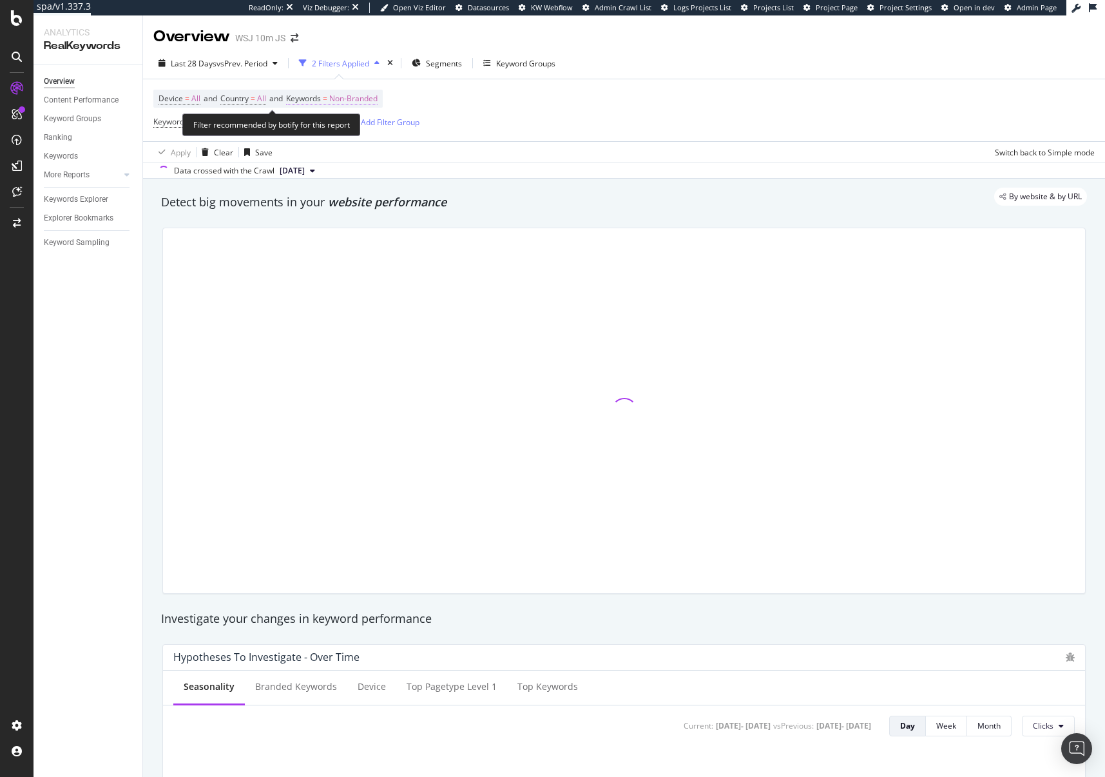
click at [371, 98] on span "Non-Branded" at bounding box center [353, 99] width 48 height 18
click at [336, 135] on div "Non-Branded" at bounding box center [340, 129] width 69 height 19
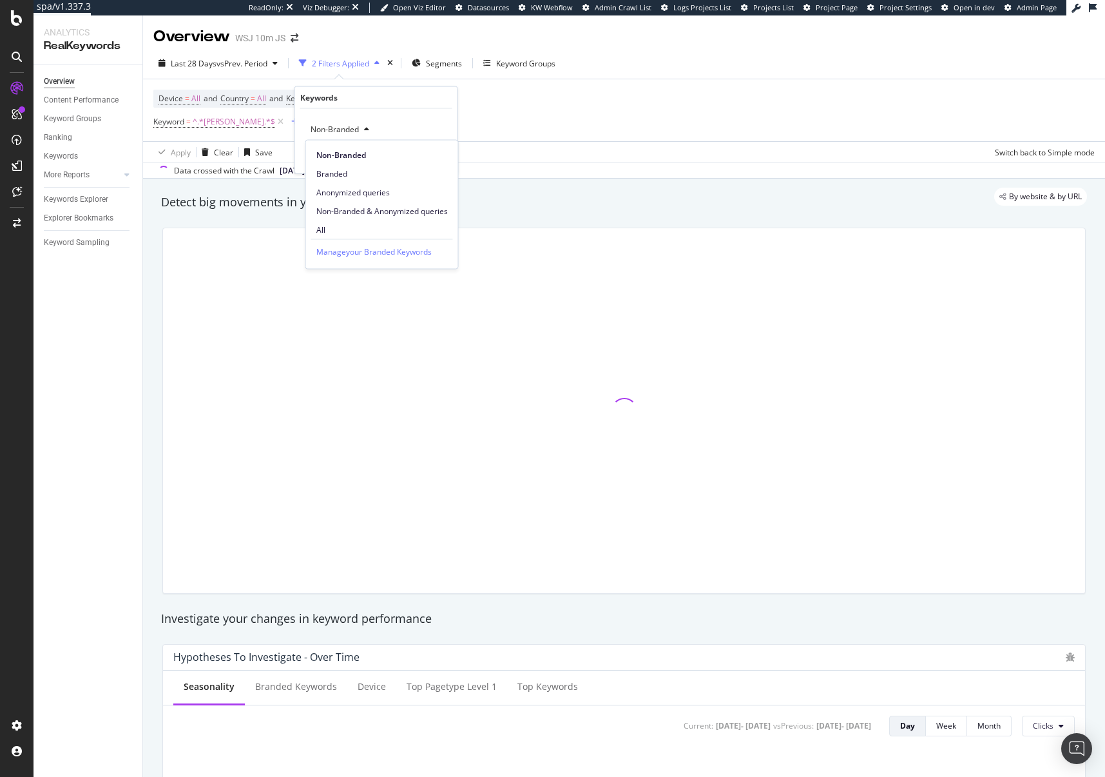
drag, startPoint x: 338, startPoint y: 231, endPoint x: 361, endPoint y: 218, distance: 26.3
click at [338, 231] on span "All" at bounding box center [381, 230] width 131 height 12
click at [431, 158] on div "Apply" at bounding box center [437, 156] width 20 height 11
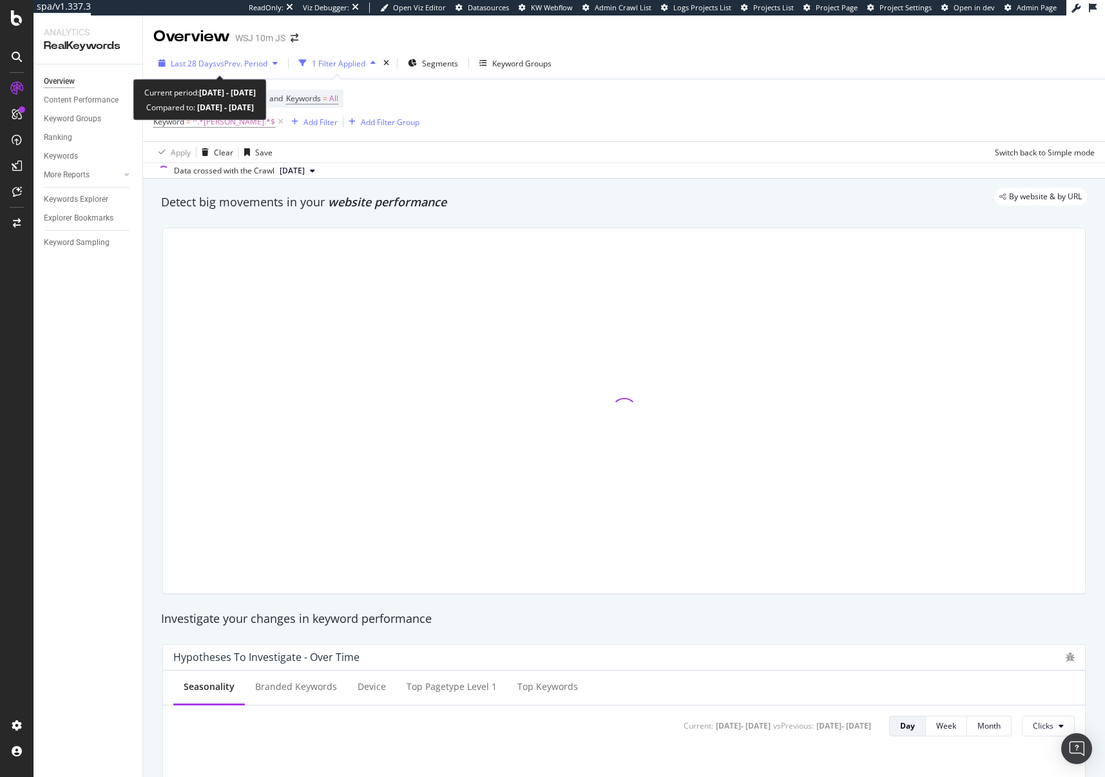
click at [218, 64] on span "vs Prev. Period" at bounding box center [242, 63] width 51 height 11
click at [623, 108] on div "Device = All and Country = All and Keywords = All Keyword = ^.*trump.*$ Add Fil…" at bounding box center [624, 110] width 942 height 62
click at [618, 142] on div "Apply Clear Save 4.02 % Clicks ( 274K on 7M ) 2.12 % URLs ( 2K on 83K ) Switch …" at bounding box center [624, 151] width 962 height 21
click at [636, 213] on div "Detect big movements in your website performance" at bounding box center [624, 203] width 939 height 30
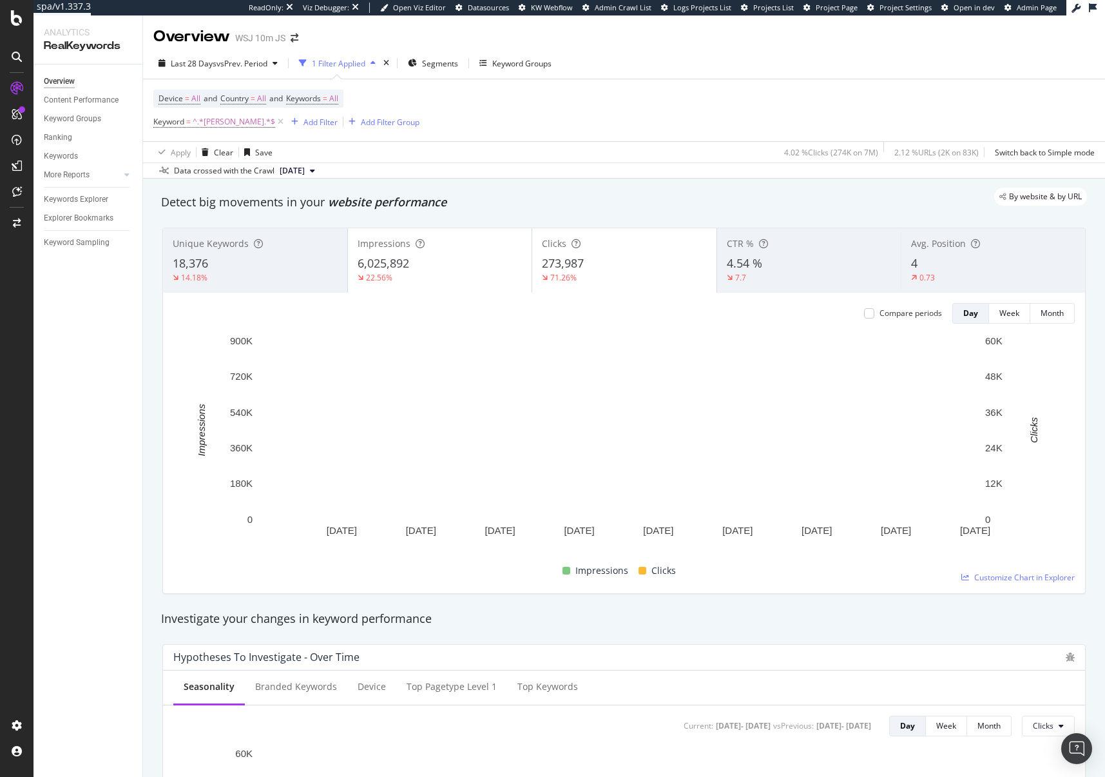
click at [619, 166] on div "Data crossed with the Crawl [DATE]" at bounding box center [624, 169] width 962 height 15
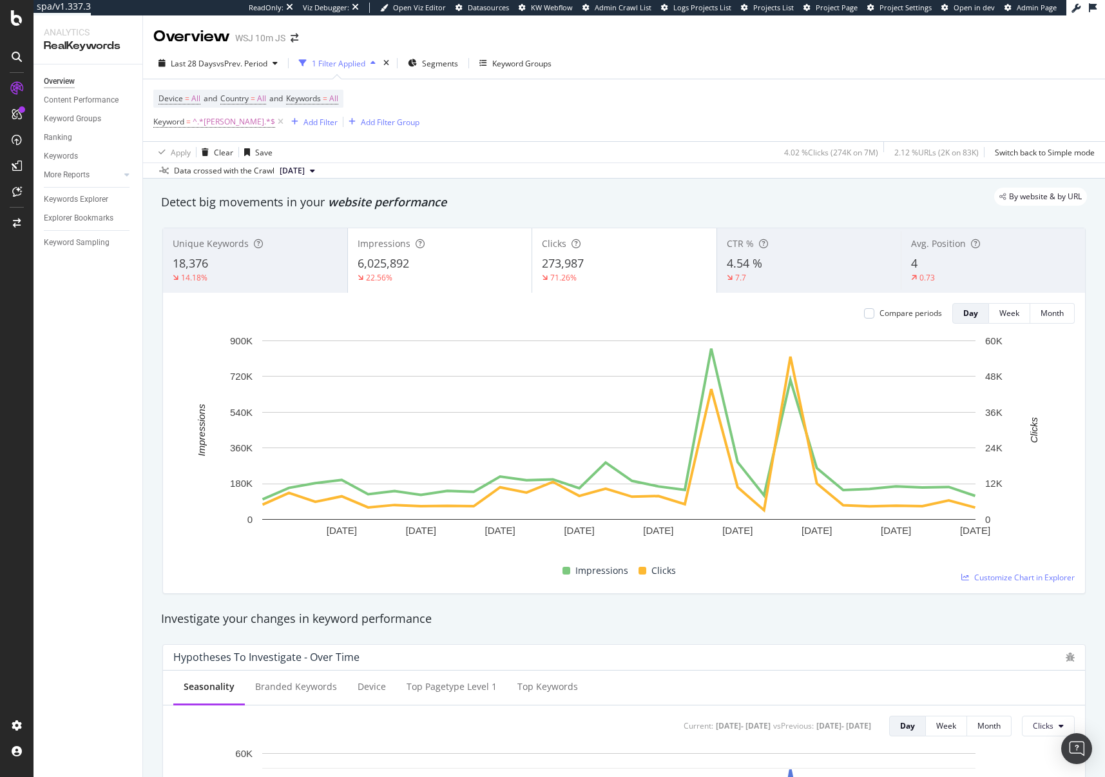
click at [631, 162] on div "Apply Clear Save 4.02 % Clicks ( 274K on 7M ) 2.12 % URLs ( 2K on 83K ) Switch …" at bounding box center [624, 151] width 962 height 21
click at [643, 159] on div "Apply Clear Save 4.02 % Clicks ( 274K on 7M ) 2.12 % URLs ( 2K on 83K ) Switch …" at bounding box center [624, 151] width 962 height 21
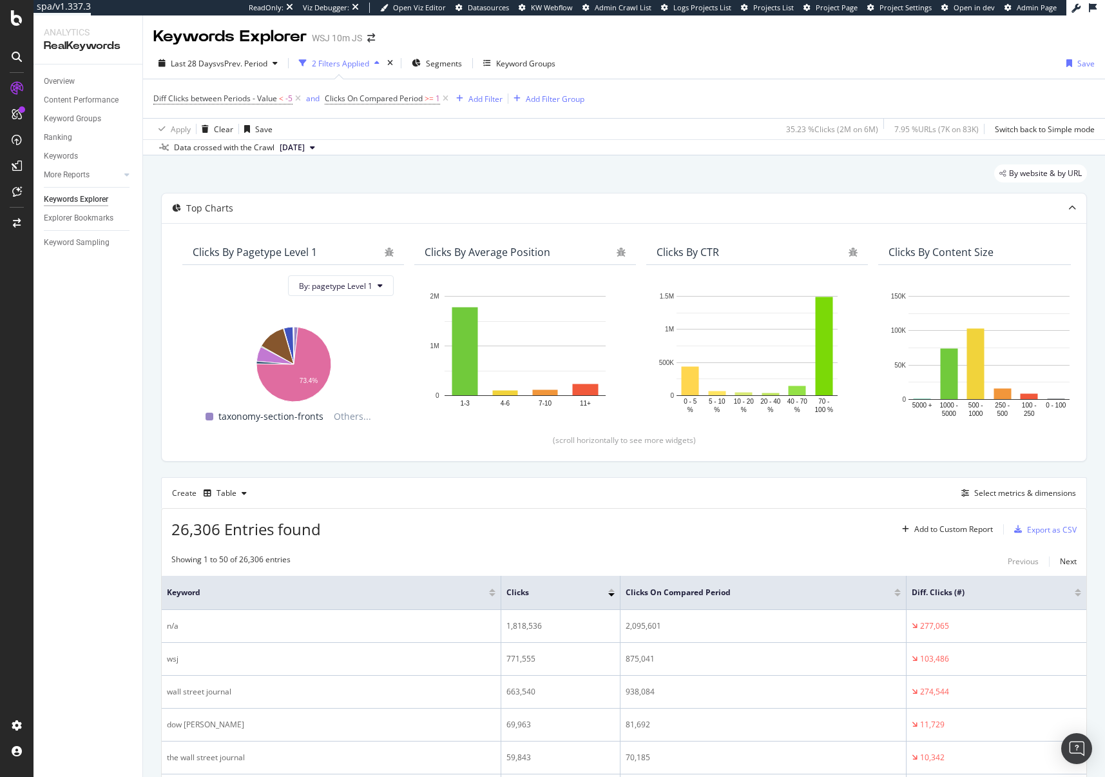
click at [1075, 595] on div at bounding box center [1078, 594] width 6 height 3
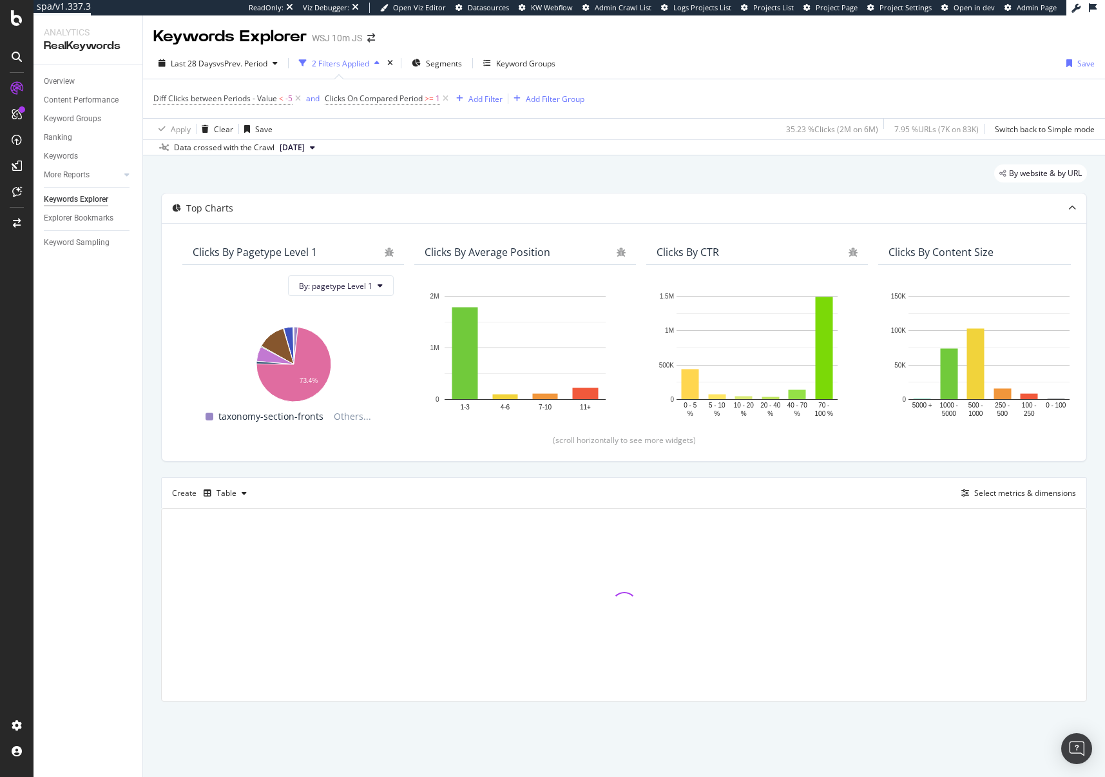
click at [672, 471] on div "Top Charts Clicks By pagetype Level 1 By: pagetype Level 1 Hold CMD (⌘) while c…" at bounding box center [624, 447] width 926 height 509
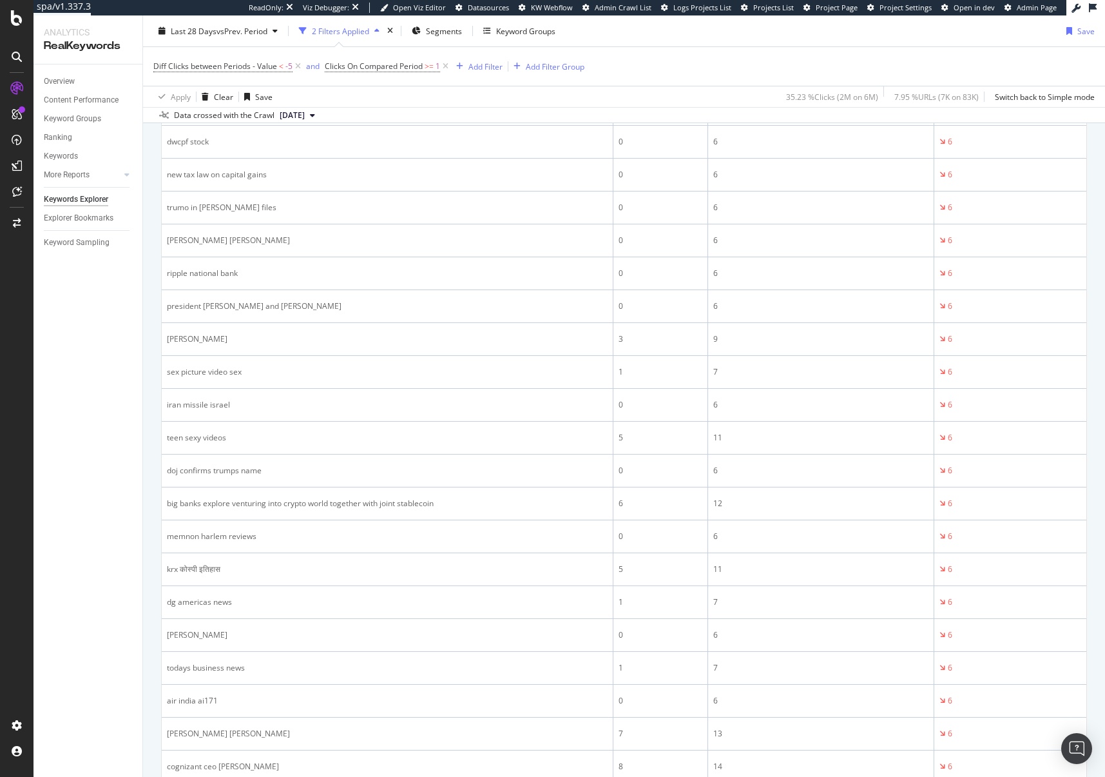
scroll to position [348, 0]
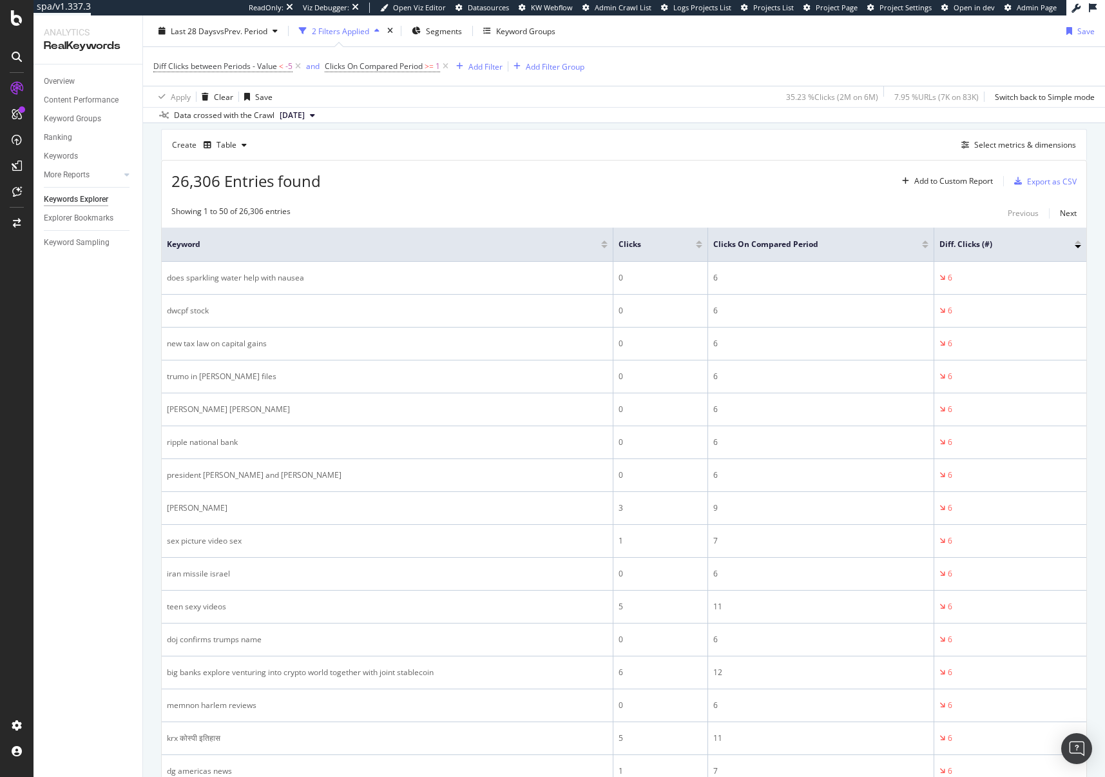
click at [1075, 246] on div at bounding box center [1078, 246] width 6 height 3
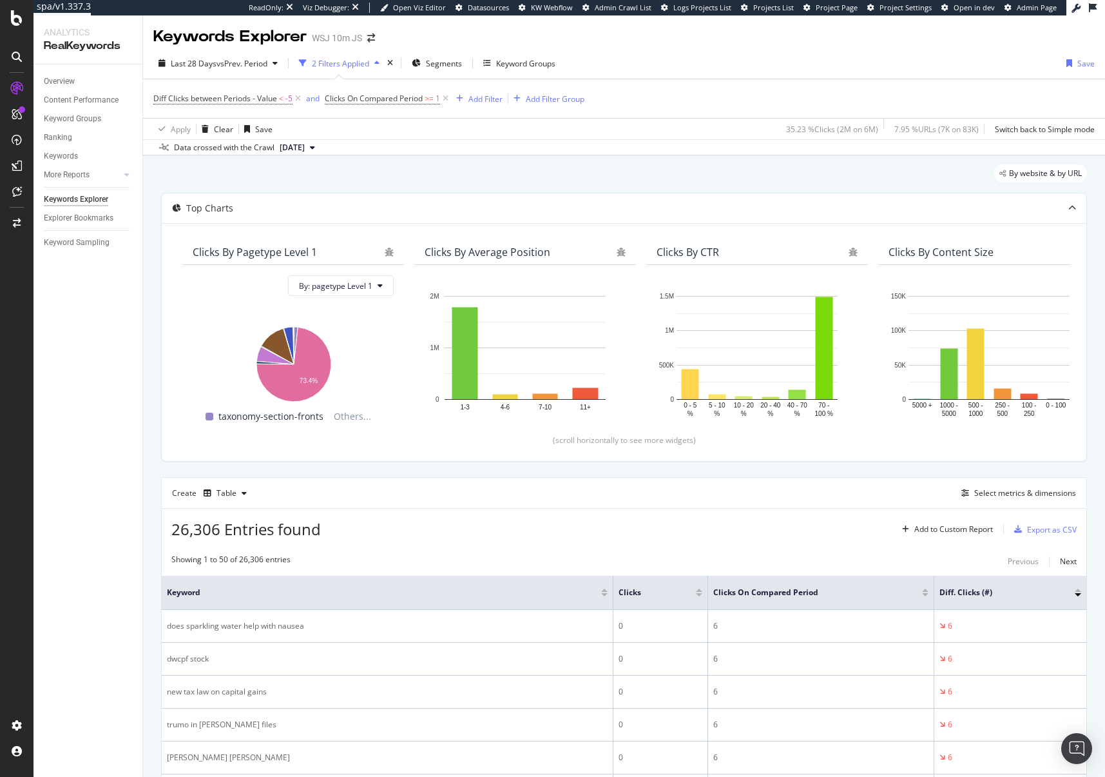
click at [1075, 594] on div at bounding box center [1078, 594] width 6 height 3
click at [216, 102] on span "Diff Clicks between Periods - Value" at bounding box center [215, 98] width 124 height 11
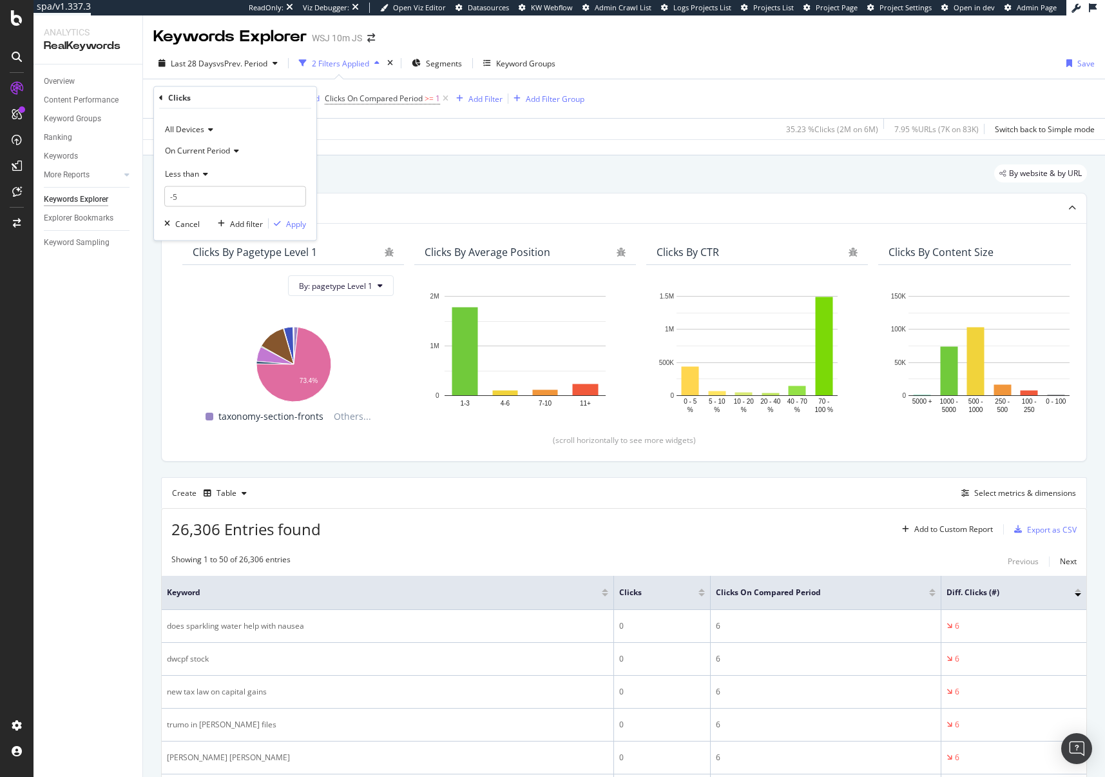
click at [208, 151] on span "On Current Period" at bounding box center [197, 149] width 65 height 11
click at [223, 227] on span "Diff. Between Period - value" at bounding box center [220, 226] width 99 height 11
click at [293, 222] on div "Apply" at bounding box center [296, 223] width 20 height 11
click at [248, 101] on span "Diff Clicks between Periods - Value" at bounding box center [215, 98] width 124 height 11
click at [431, 177] on div "By website & by URL" at bounding box center [624, 178] width 926 height 28
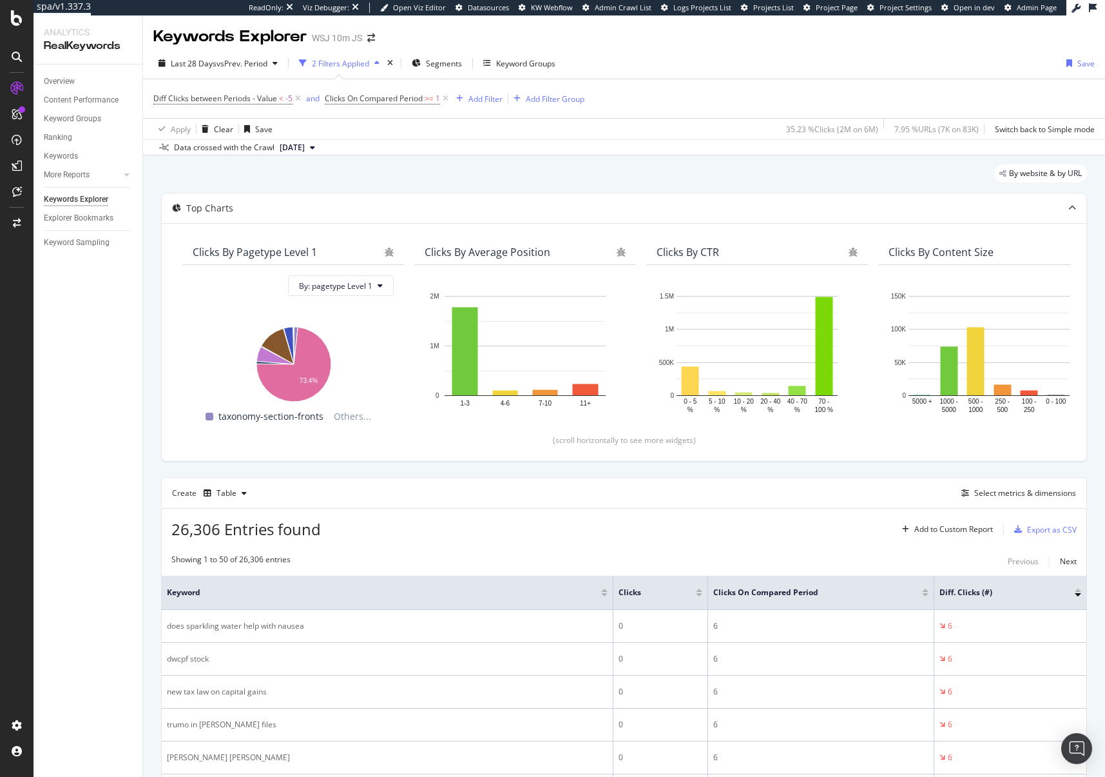
scroll to position [109, 0]
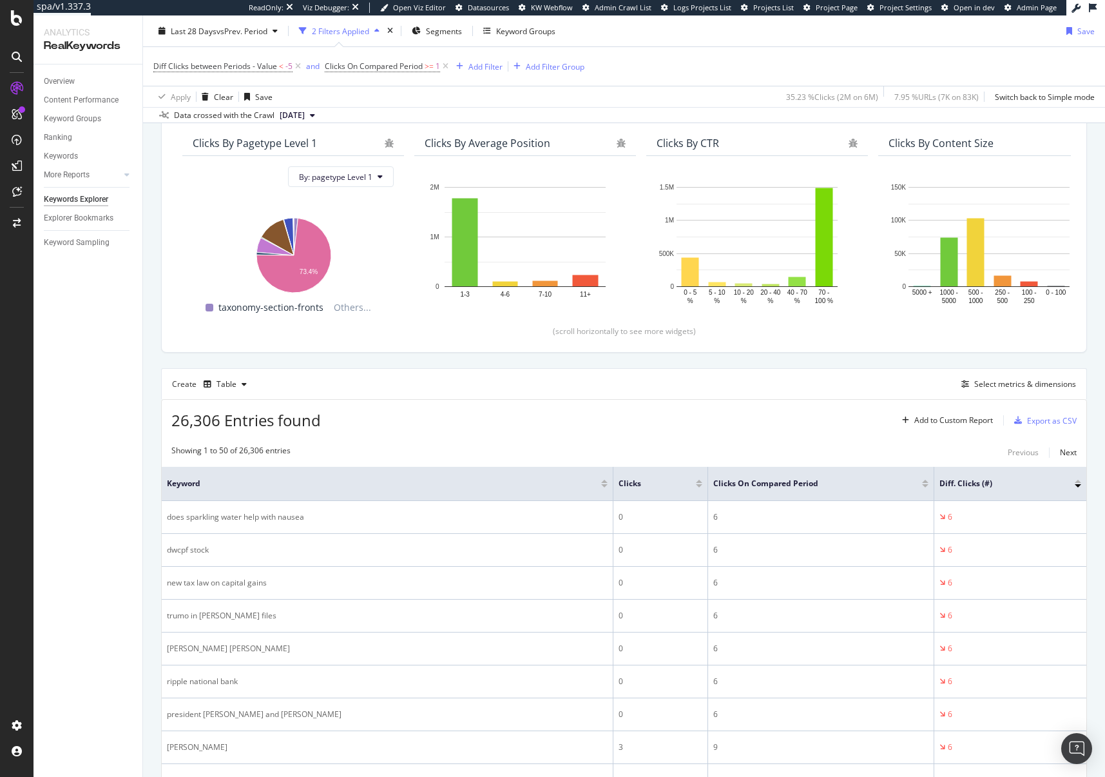
click at [926, 484] on div at bounding box center [925, 485] width 6 height 3
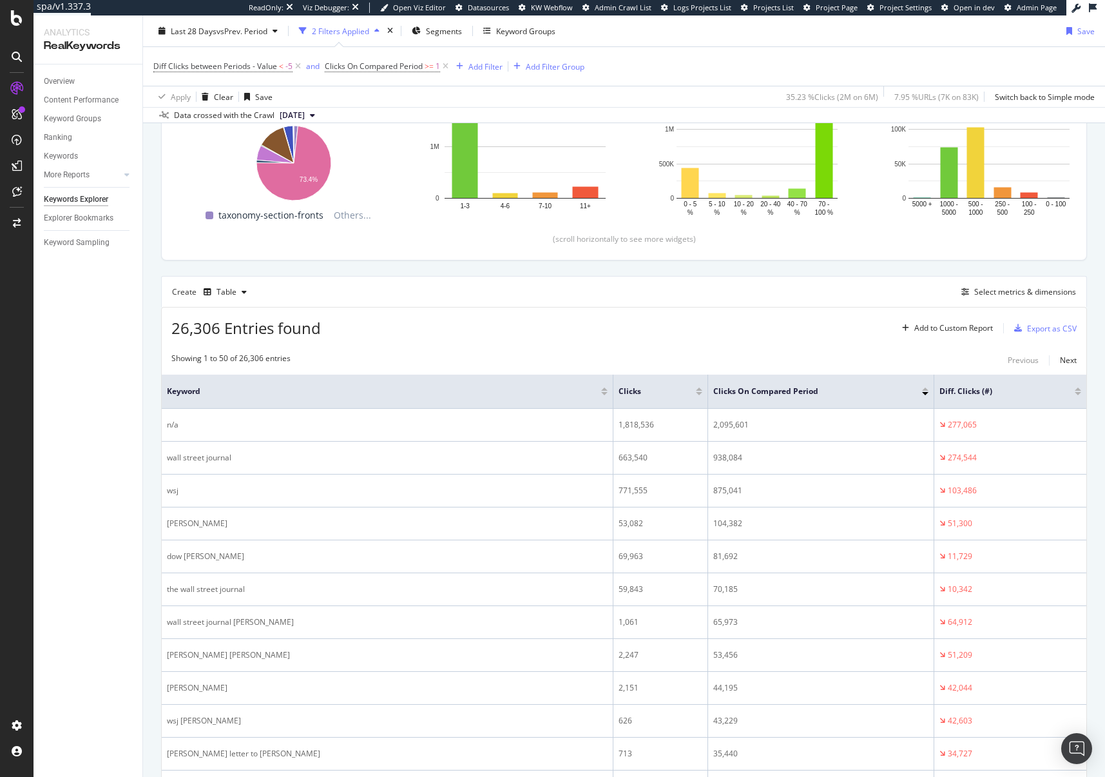
scroll to position [194, 0]
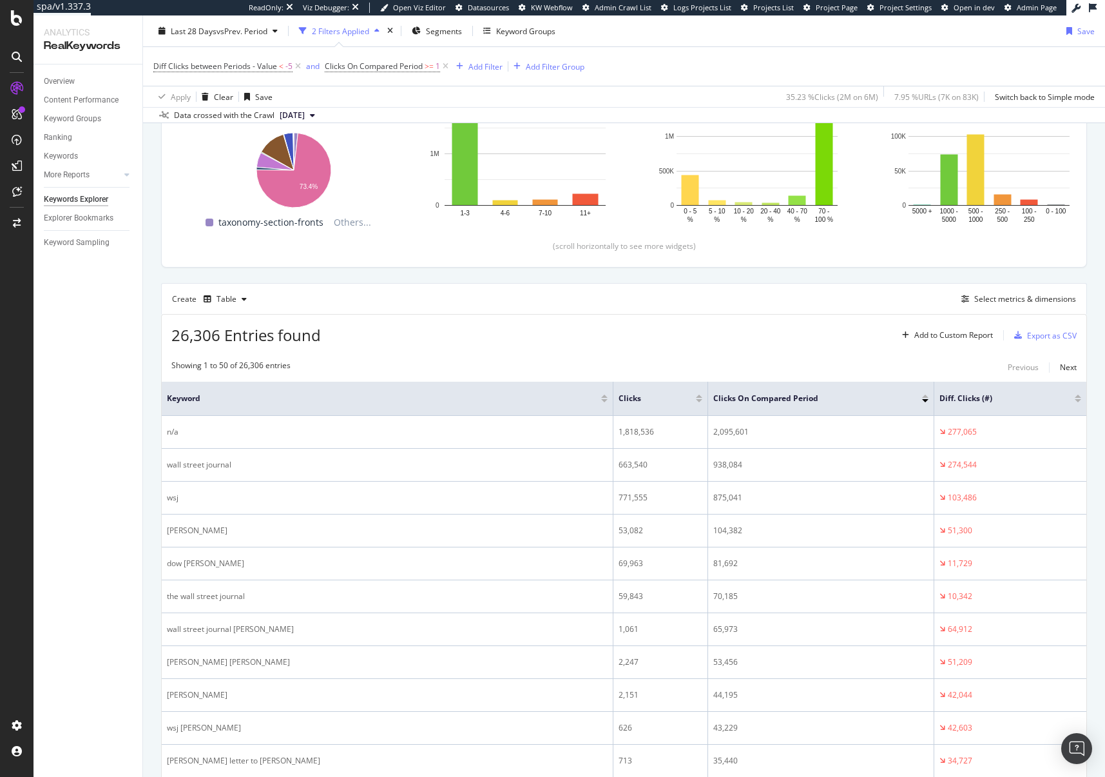
click at [1075, 394] on div at bounding box center [1078, 395] width 6 height 3
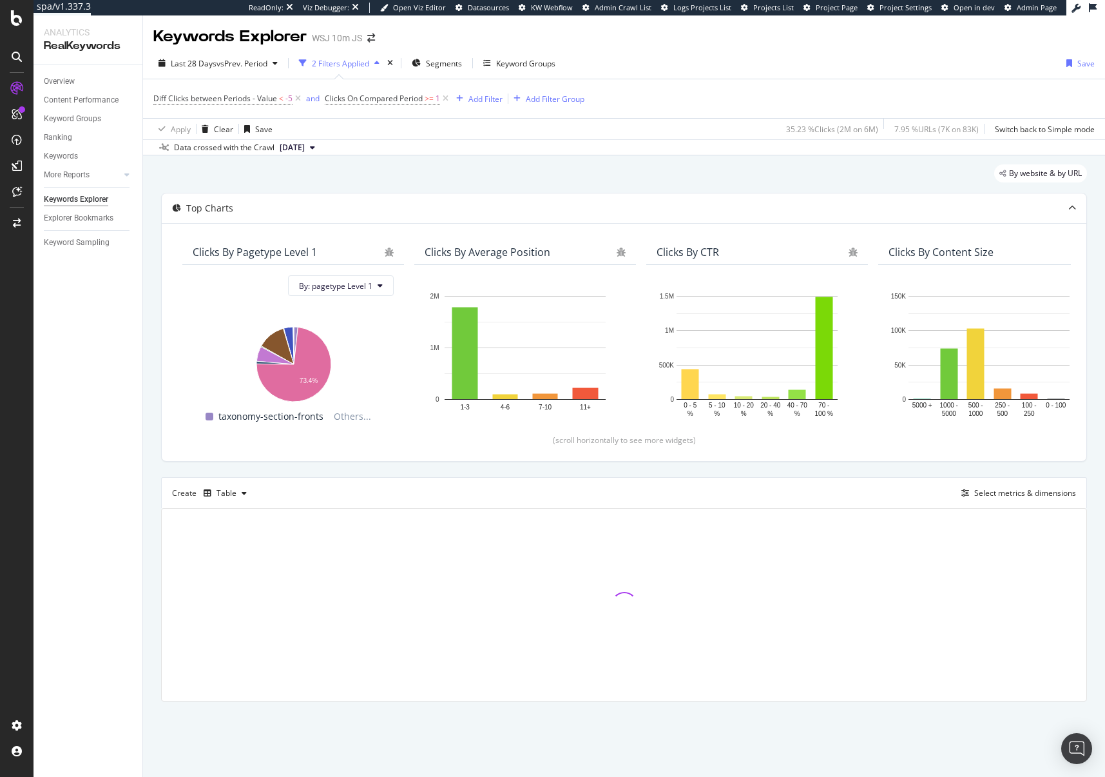
click at [1063, 469] on div "Top Charts Clicks By pagetype Level 1 By: pagetype Level 1 Hold CMD (⌘) while c…" at bounding box center [624, 447] width 926 height 509
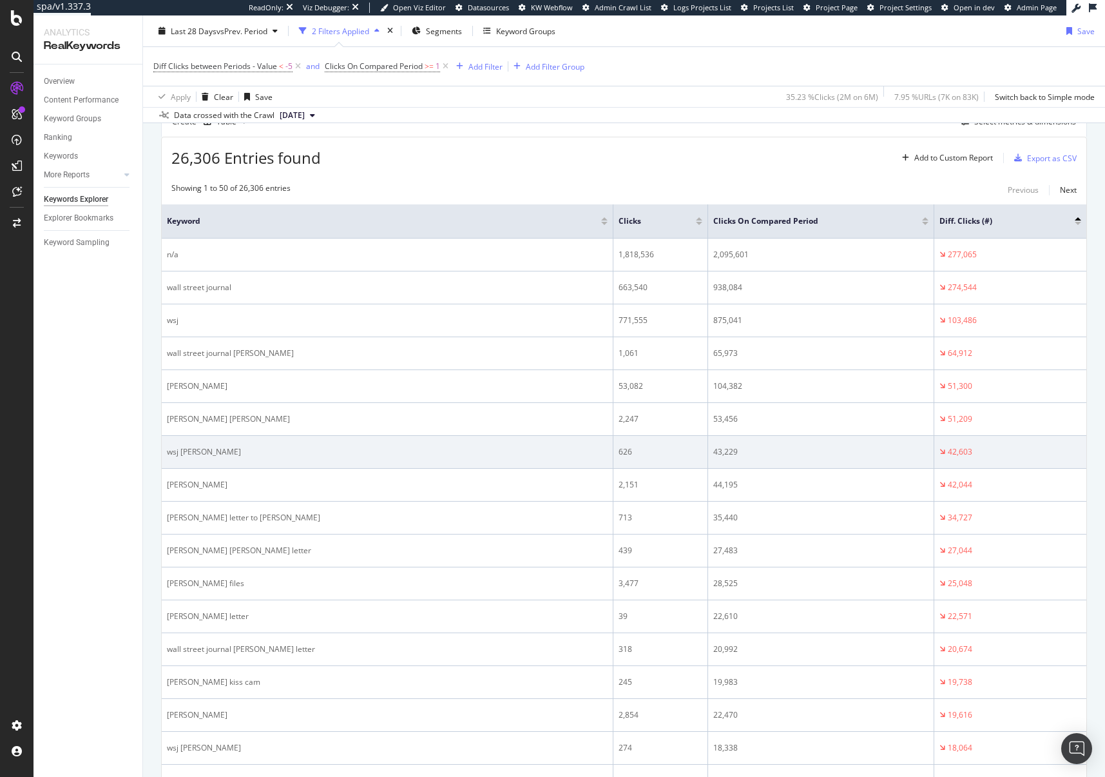
scroll to position [546, 0]
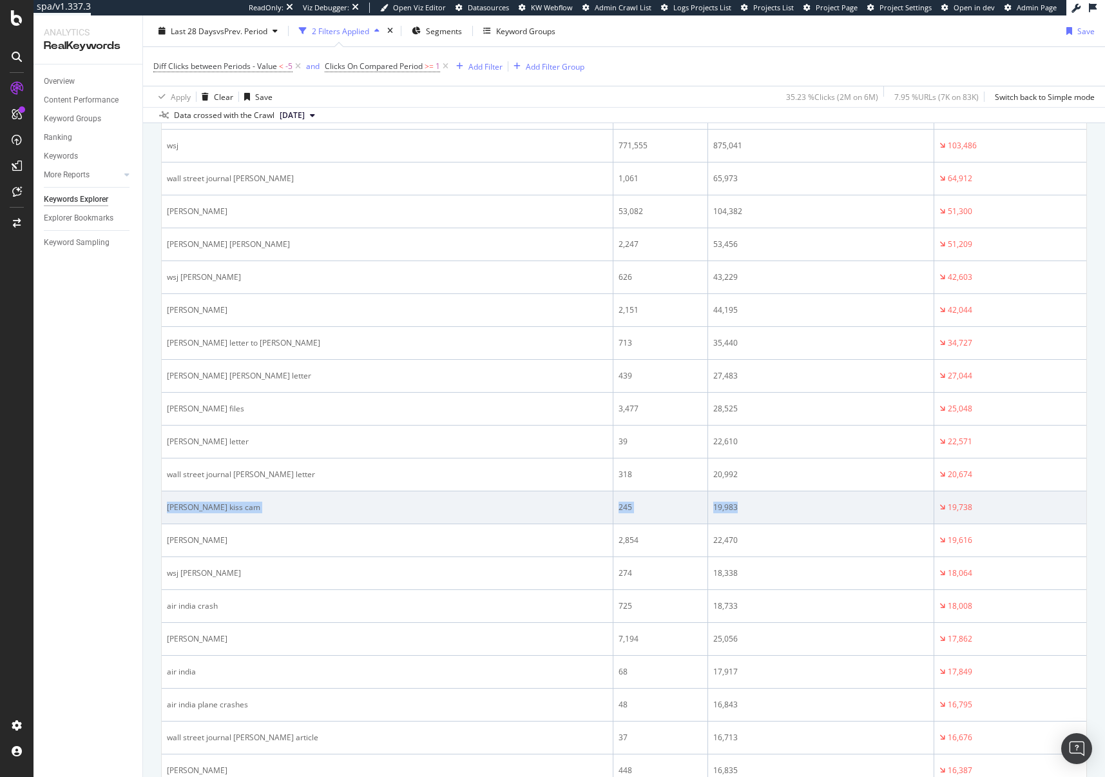
drag, startPoint x: 166, startPoint y: 510, endPoint x: 768, endPoint y: 516, distance: 601.4
click at [768, 516] on tr "coldplay kiss cam 245 19,983 19,738" at bounding box center [624, 507] width 925 height 33
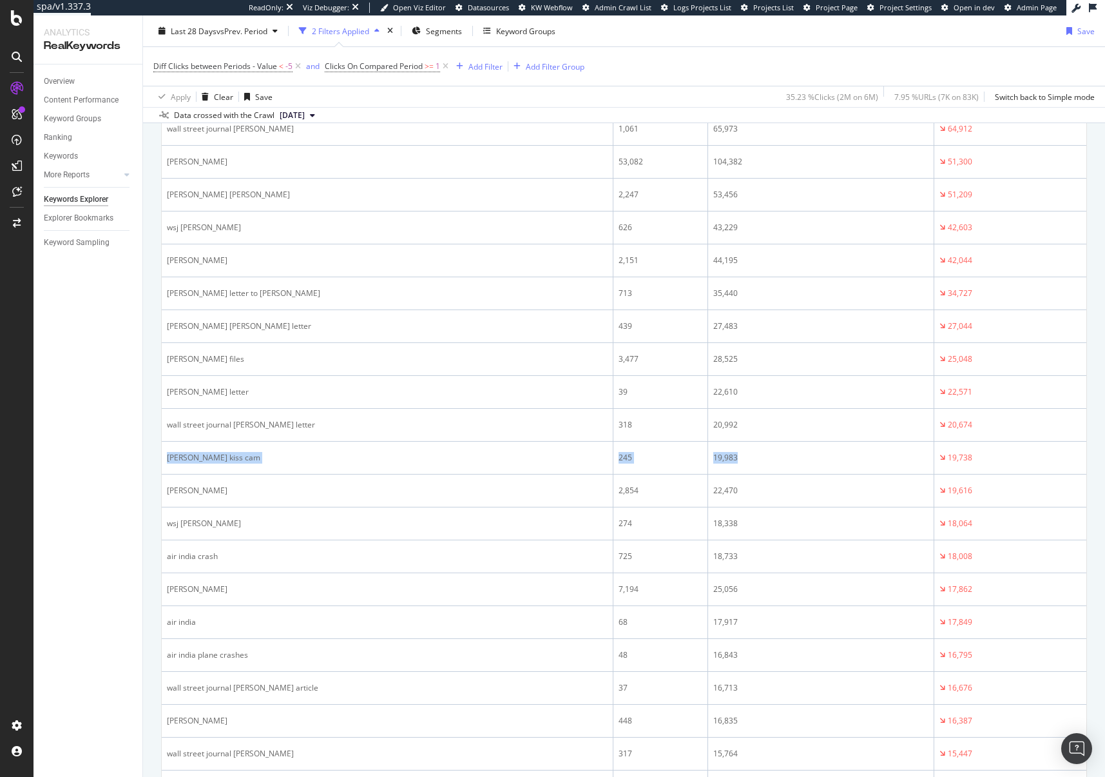
scroll to position [566, 0]
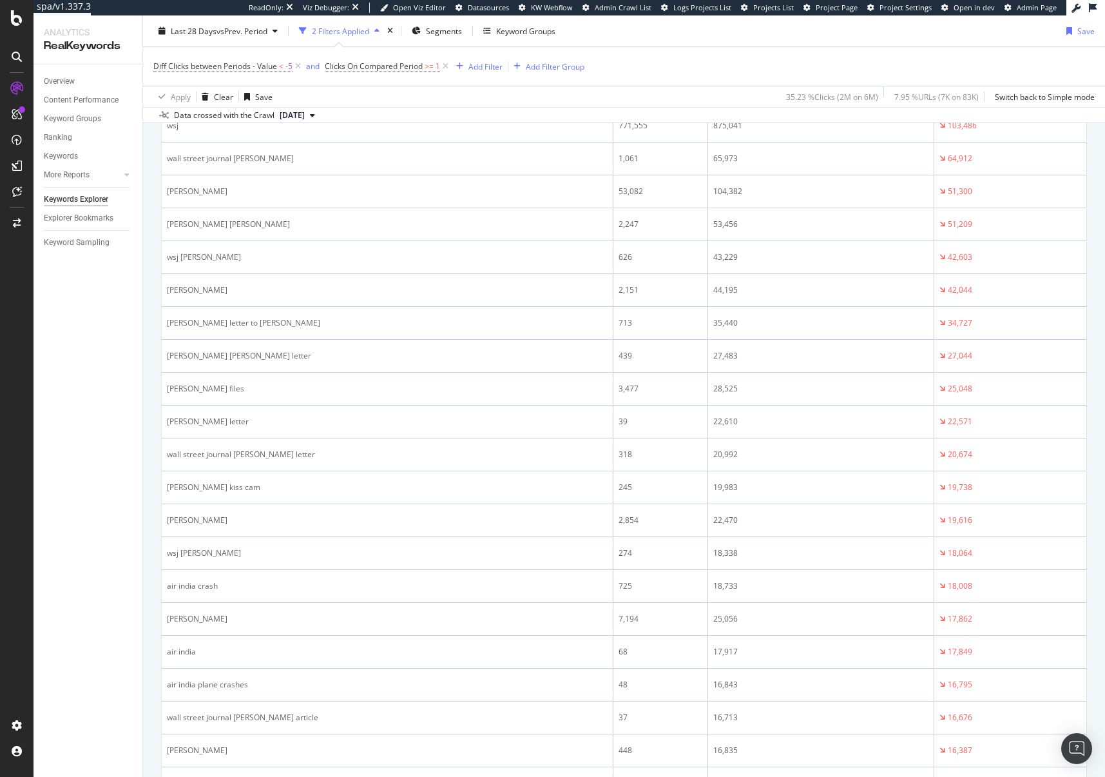
click at [371, 463] on td "wall street journal trump letter" at bounding box center [388, 454] width 452 height 33
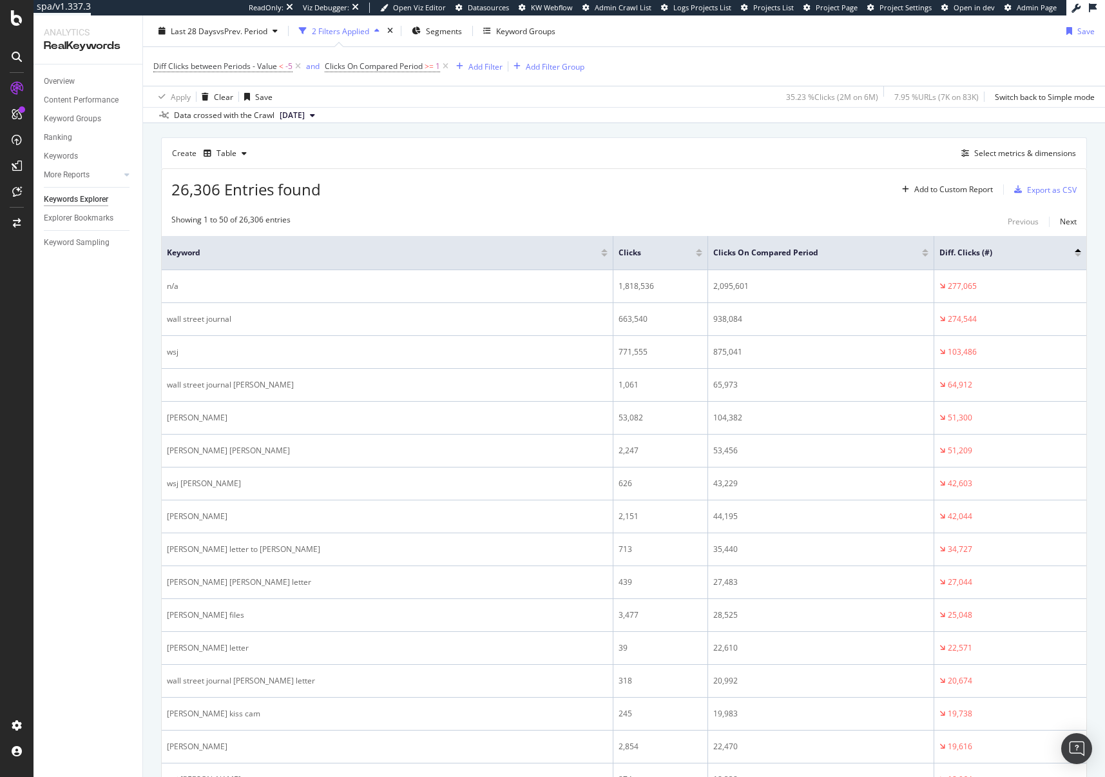
scroll to position [440, 0]
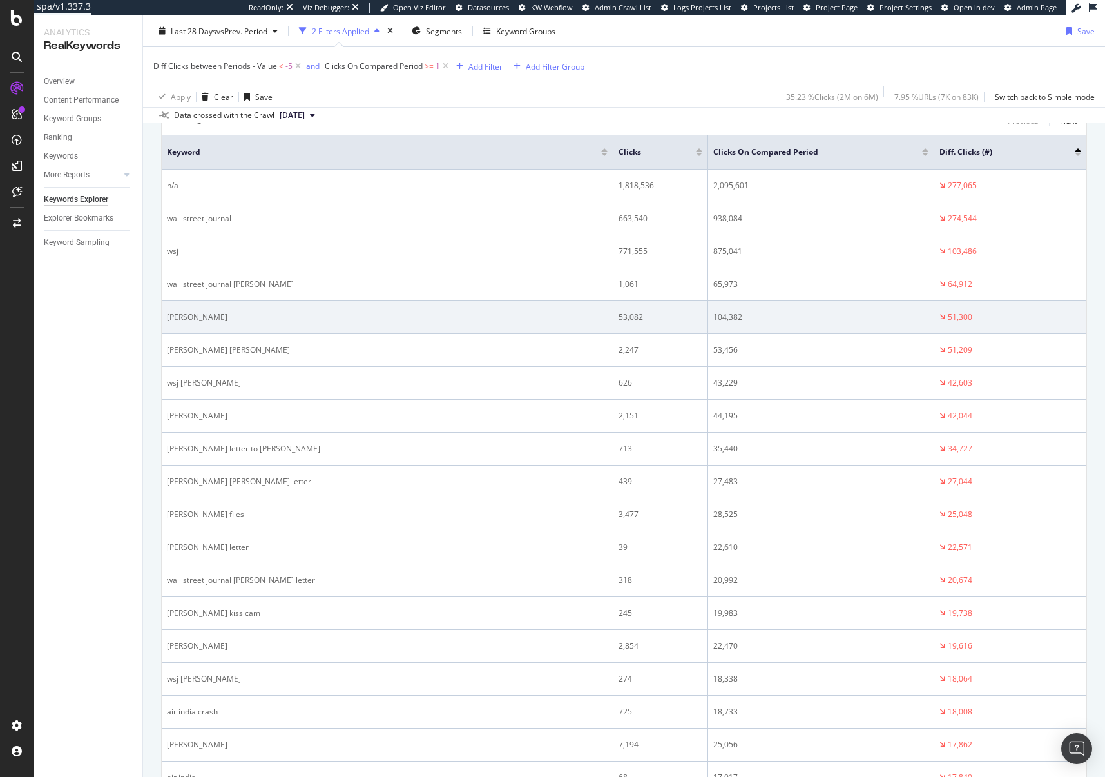
click at [175, 316] on div "[PERSON_NAME]" at bounding box center [387, 317] width 441 height 12
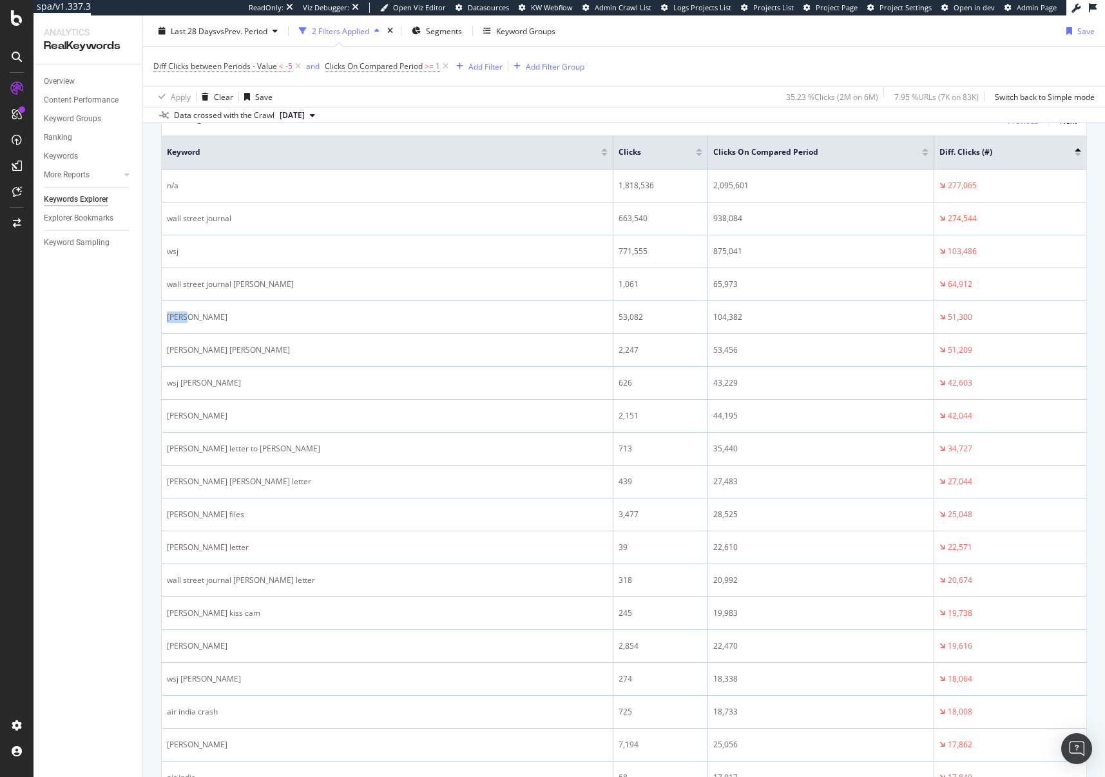
scroll to position [0, 0]
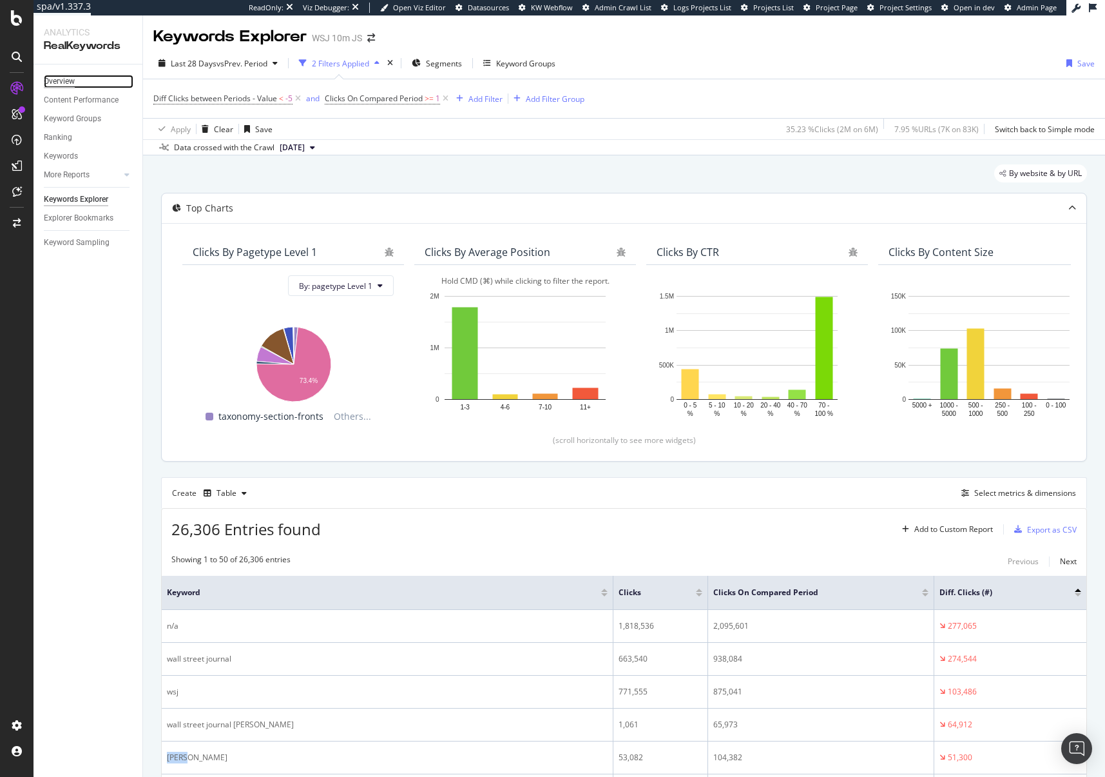
click at [70, 76] on div "Overview" at bounding box center [59, 82] width 31 height 14
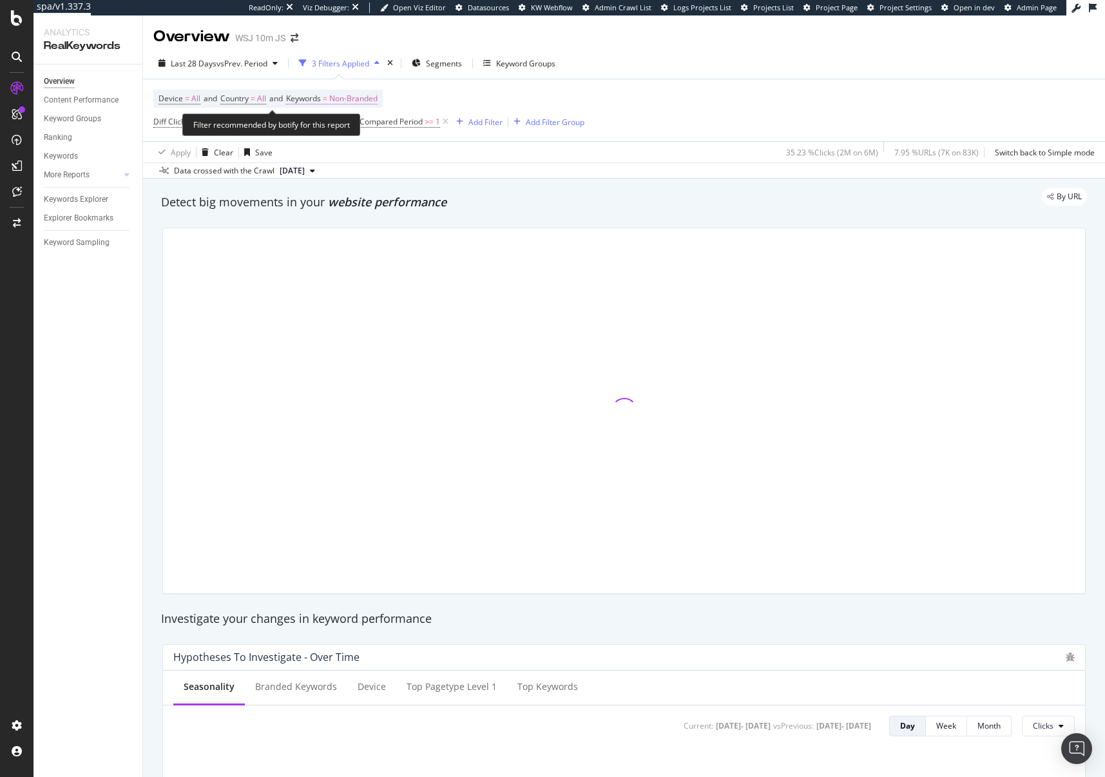
click at [369, 100] on span "Non-Branded" at bounding box center [353, 99] width 48 height 18
click at [328, 128] on span "Non-Branded" at bounding box center [333, 129] width 54 height 11
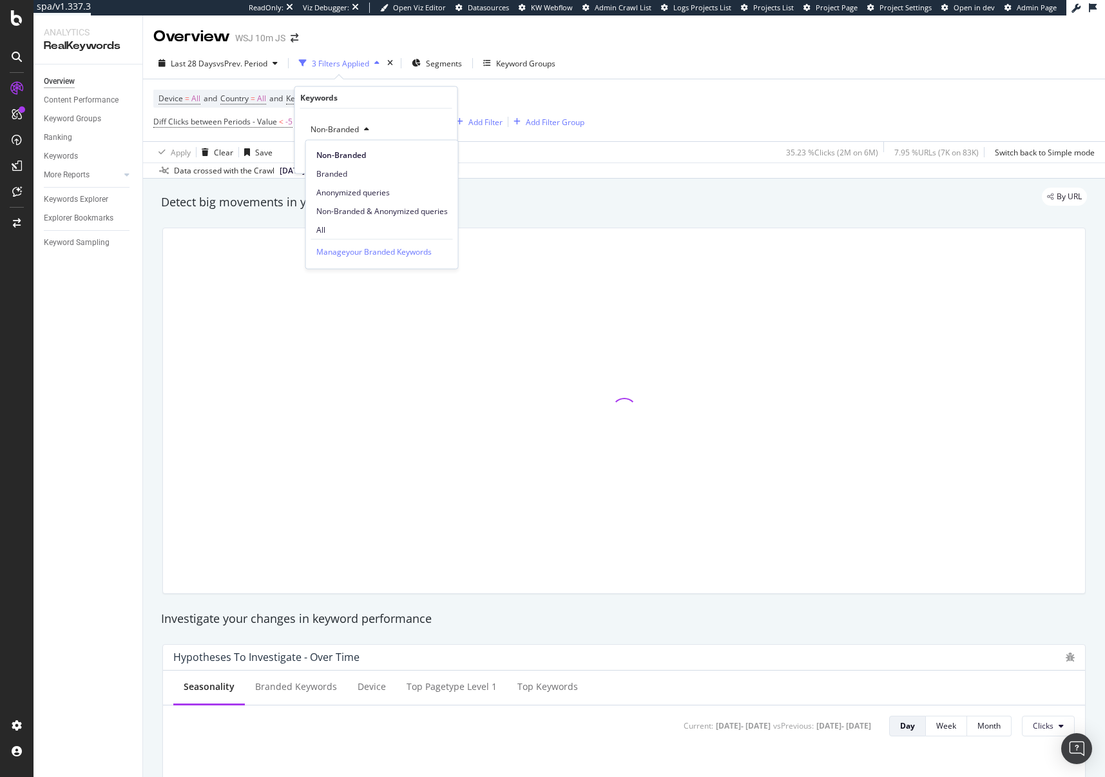
click at [700, 99] on div "Device = All and Country = All and Keywords = Non-Branded Diff Clicks between P…" at bounding box center [624, 110] width 942 height 62
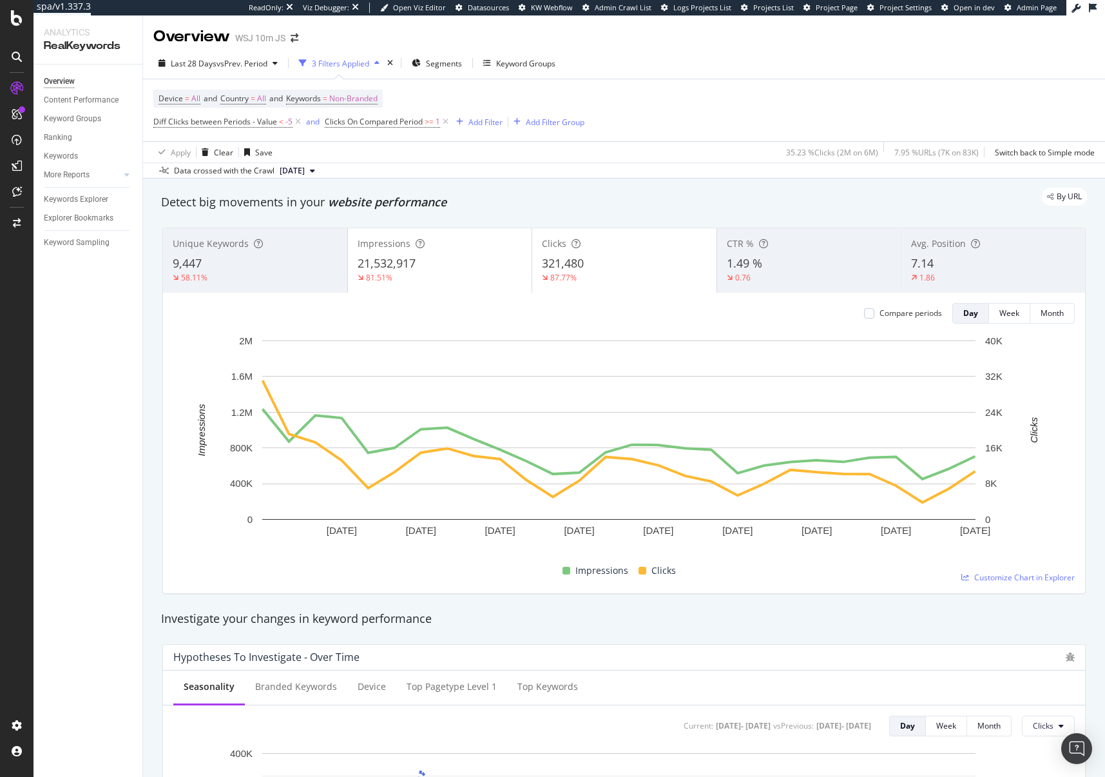
click at [922, 269] on span "7.14" at bounding box center [922, 262] width 23 height 15
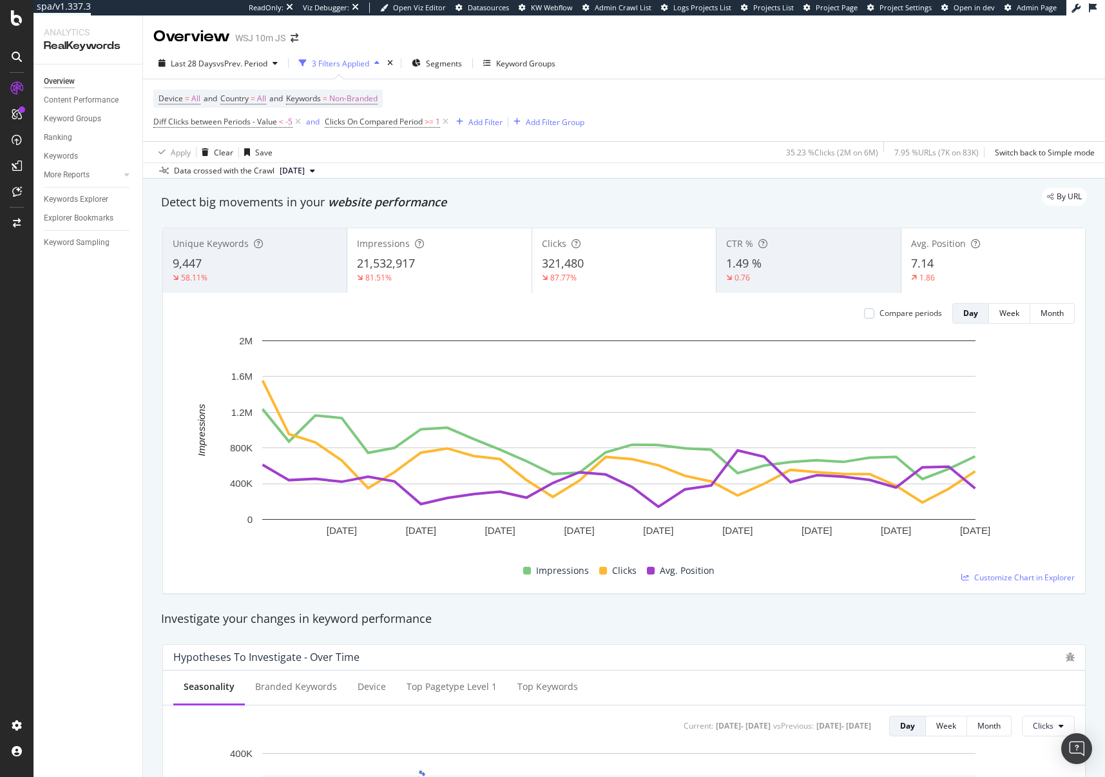
click at [181, 57] on div "Last 28 Days vs Prev. Period" at bounding box center [218, 63] width 130 height 19
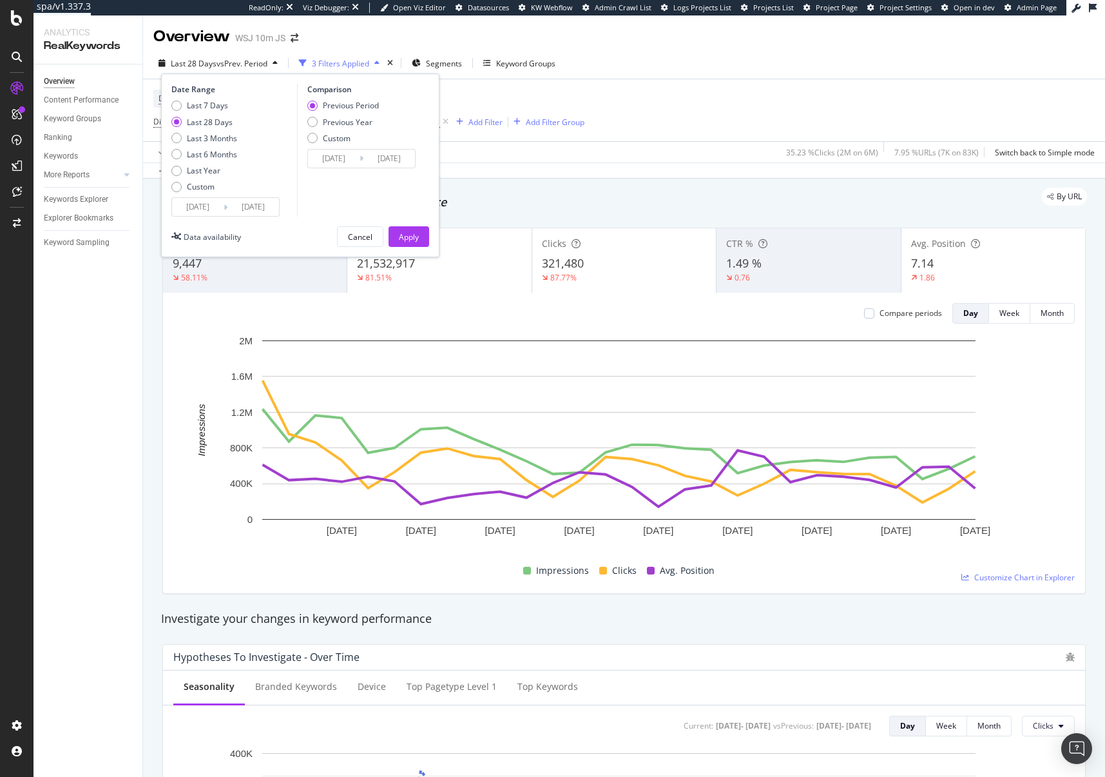
drag, startPoint x: 206, startPoint y: 140, endPoint x: 293, endPoint y: 174, distance: 93.5
click at [206, 140] on div "Last 3 Months" at bounding box center [212, 138] width 50 height 11
type input "2025/05/26"
type input "2025/02/23"
type input "2025/05/25"
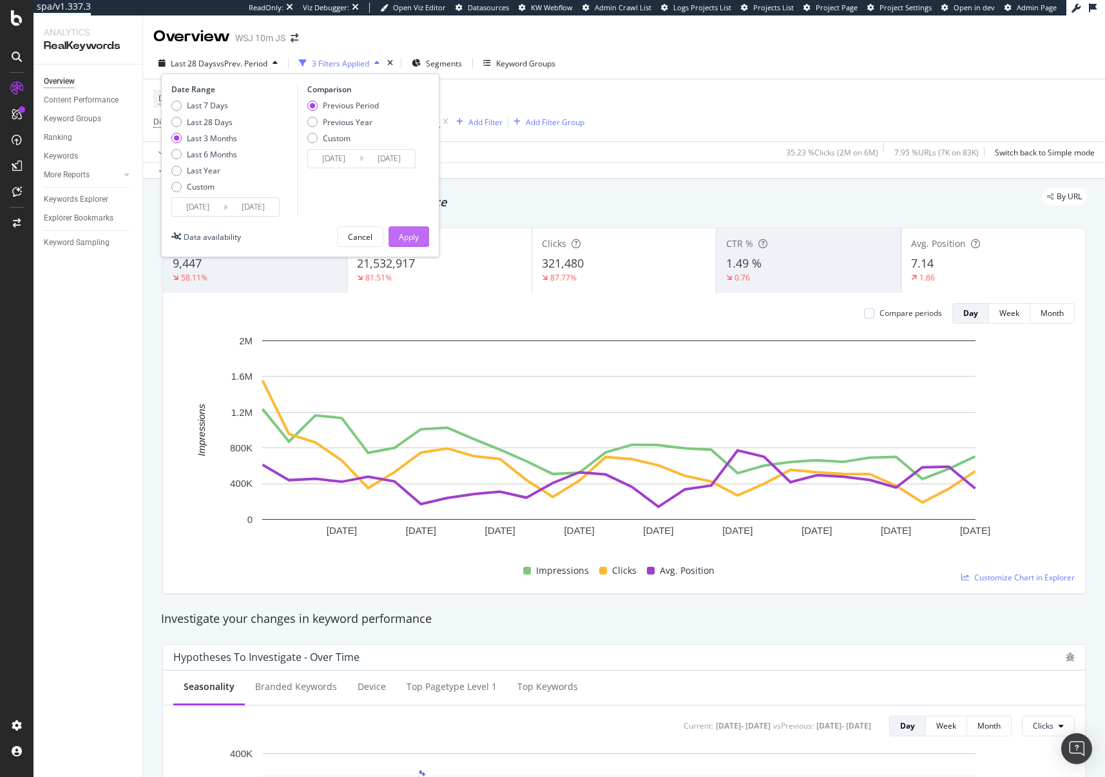
click at [406, 235] on div "Apply" at bounding box center [409, 236] width 20 height 11
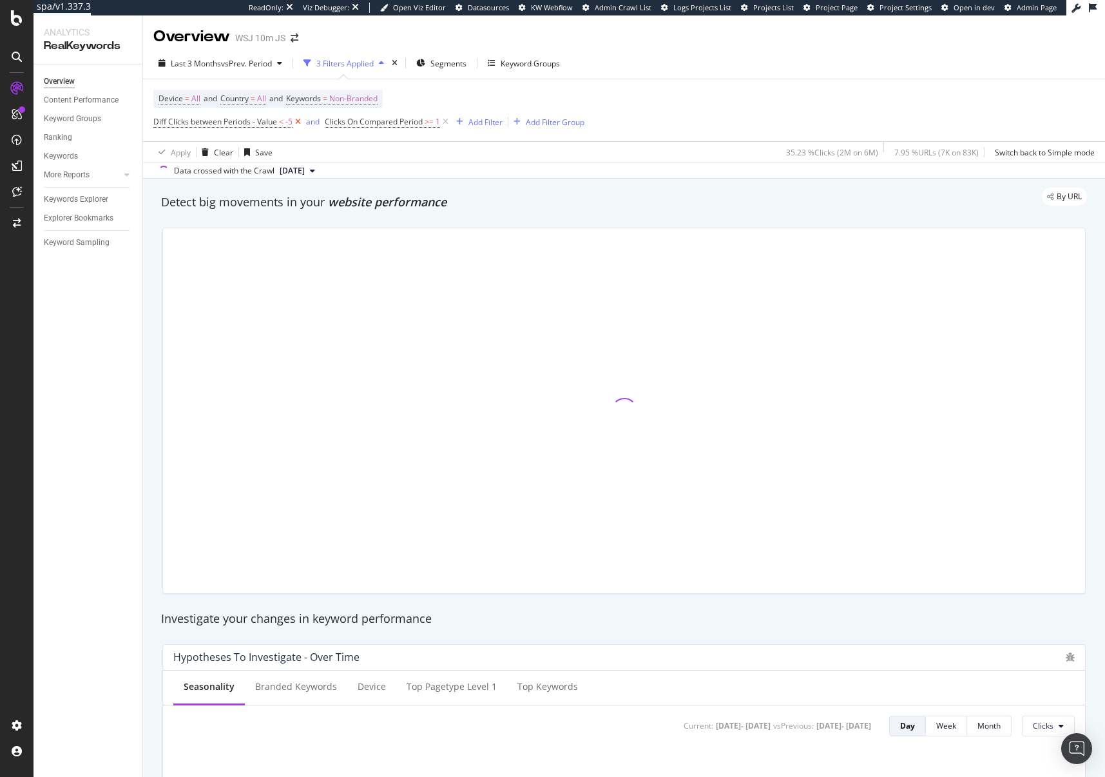
click at [300, 121] on icon at bounding box center [298, 121] width 11 height 13
click at [275, 124] on icon at bounding box center [274, 121] width 11 height 13
click at [632, 195] on div "By website & by URL" at bounding box center [617, 195] width 939 height 18
click at [630, 190] on div "By website & by URL" at bounding box center [617, 195] width 939 height 18
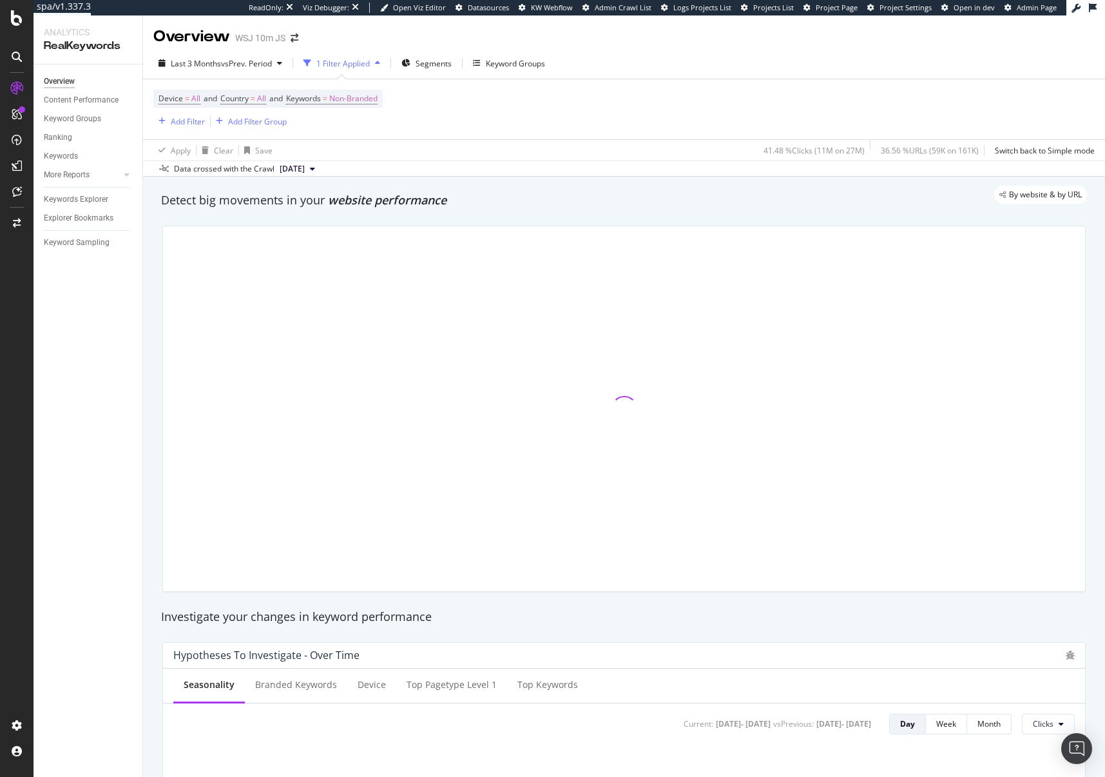
click at [630, 190] on div "By website & by URL" at bounding box center [617, 195] width 939 height 18
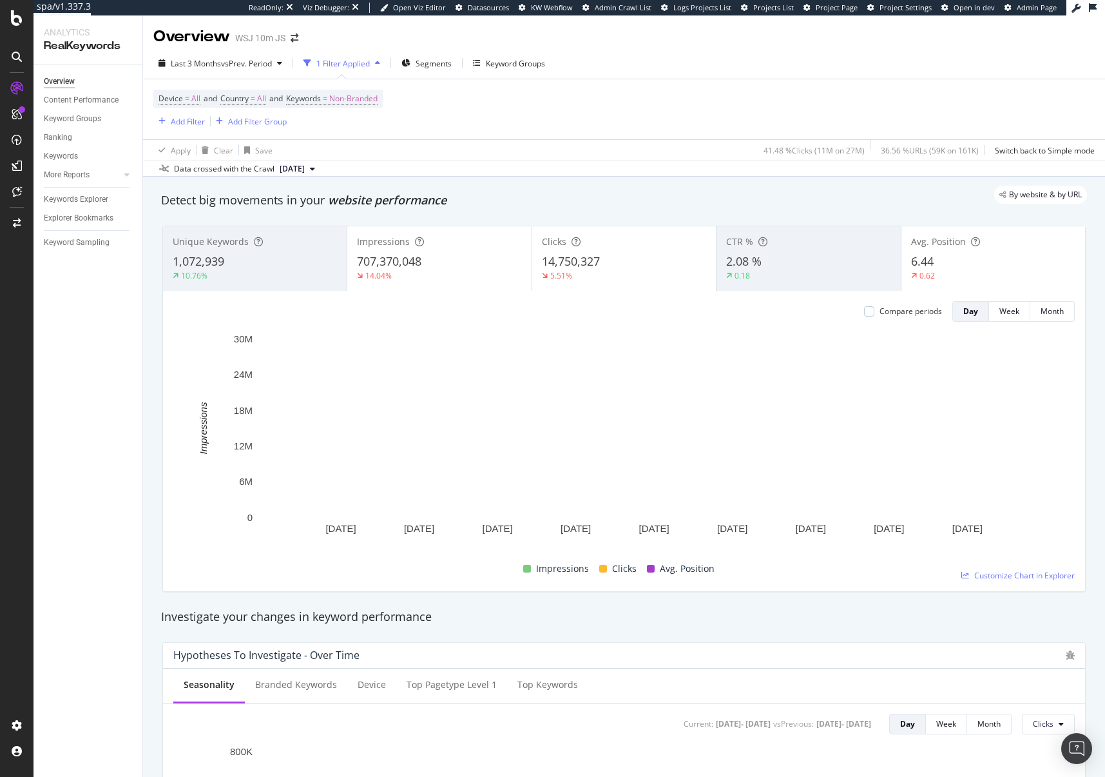
click at [607, 197] on div "By website & by URL" at bounding box center [617, 195] width 939 height 18
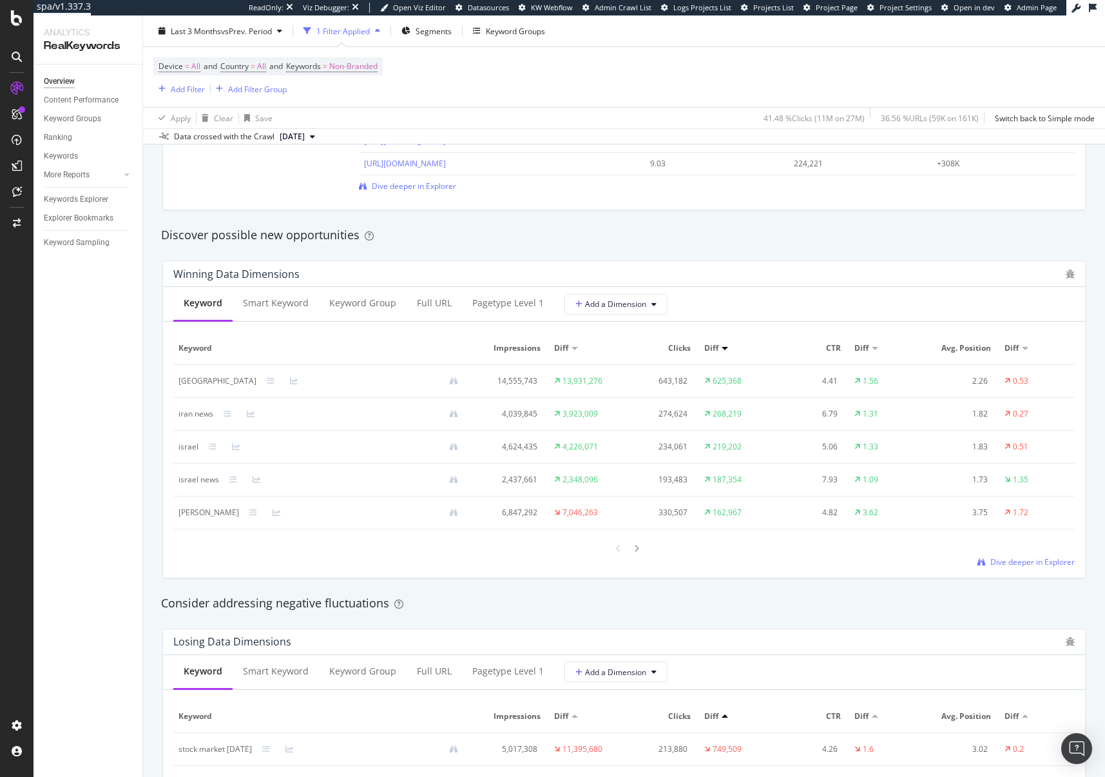
scroll to position [1476, 0]
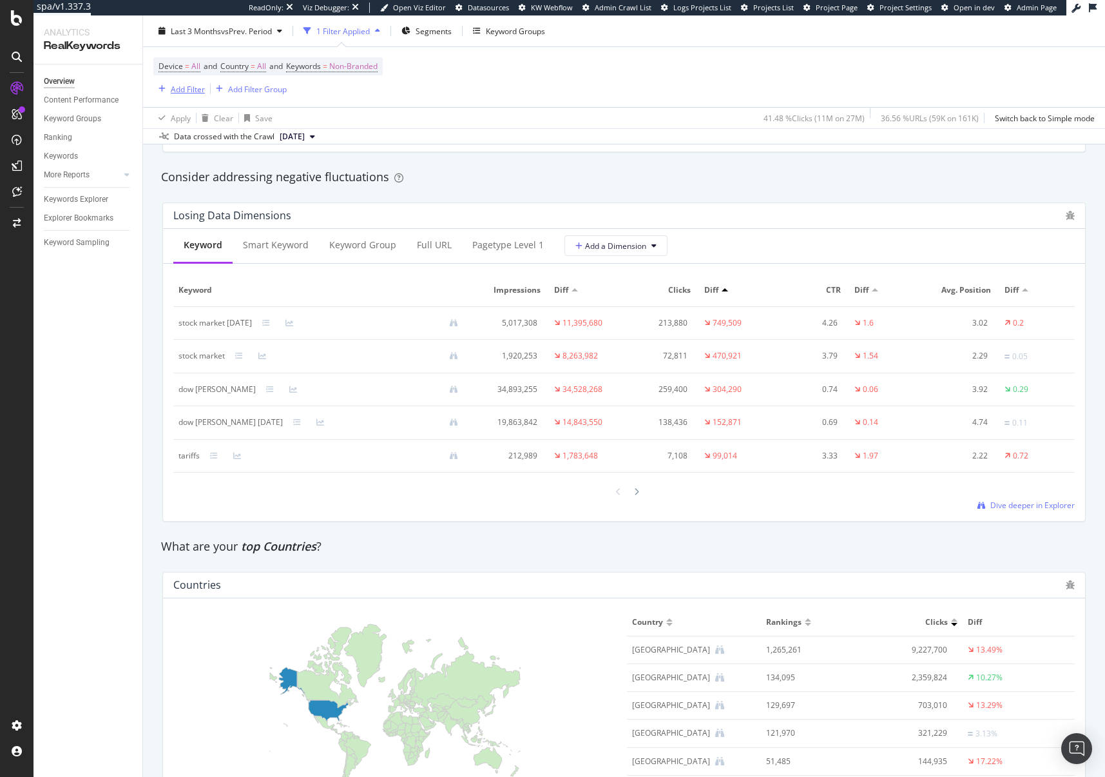
click at [175, 85] on div "Add Filter" at bounding box center [188, 88] width 34 height 11
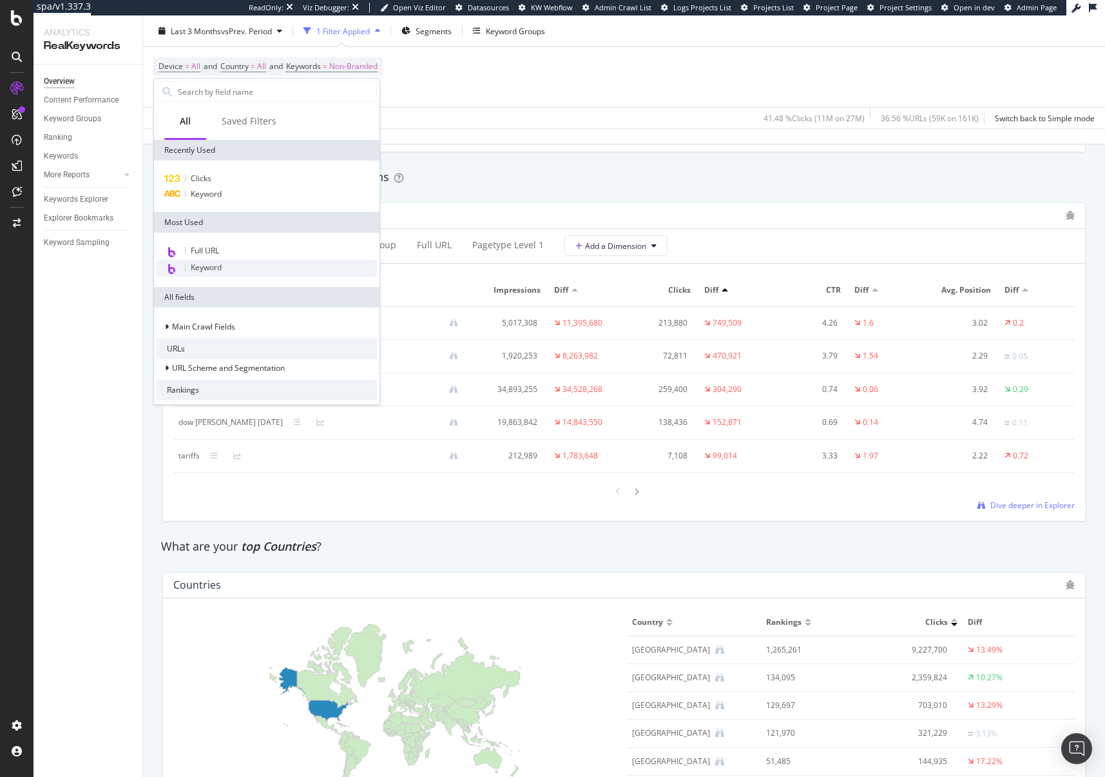
click at [231, 264] on div "Keyword" at bounding box center [267, 268] width 220 height 17
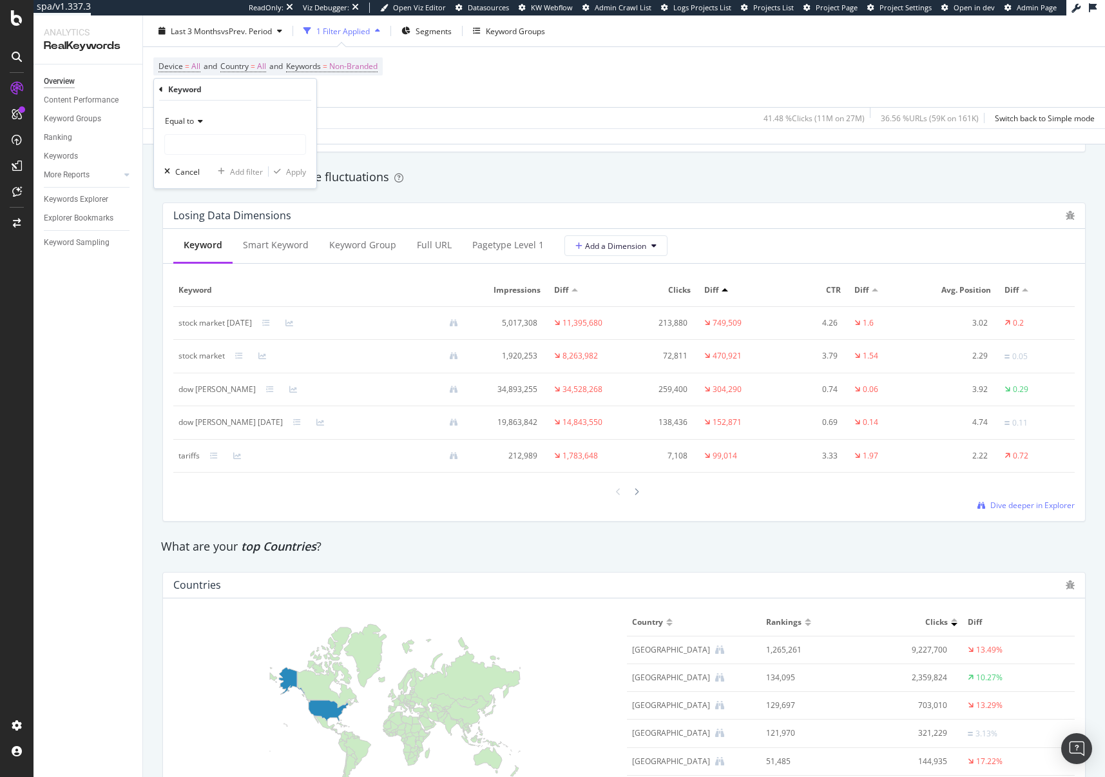
click at [184, 119] on span "Equal to" at bounding box center [179, 120] width 29 height 11
click at [201, 249] on span "Contains" at bounding box center [187, 248] width 32 height 11
click at [205, 146] on input "text" at bounding box center [235, 144] width 141 height 21
type input "[PERSON_NAME]"
drag, startPoint x: 308, startPoint y: 170, endPoint x: 297, endPoint y: 174, distance: 11.6
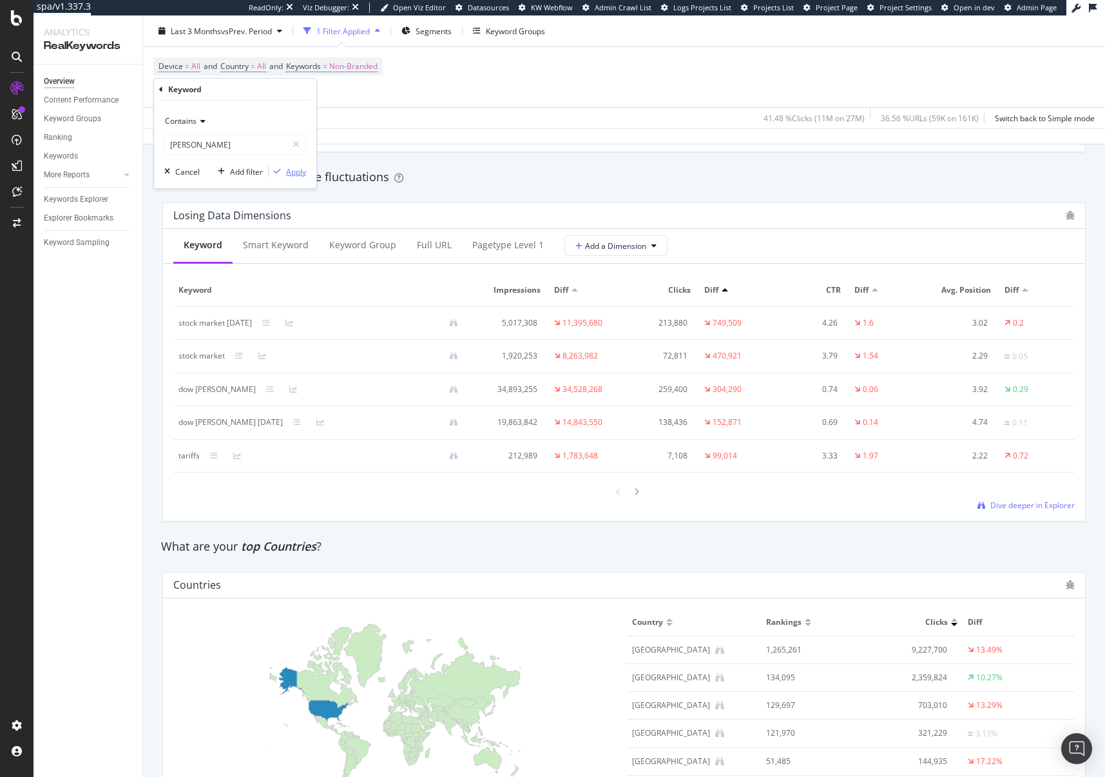
click at [308, 170] on div "Contains trump Cancel Add filter Apply" at bounding box center [235, 145] width 162 height 88
click at [295, 174] on div "Apply" at bounding box center [296, 171] width 20 height 11
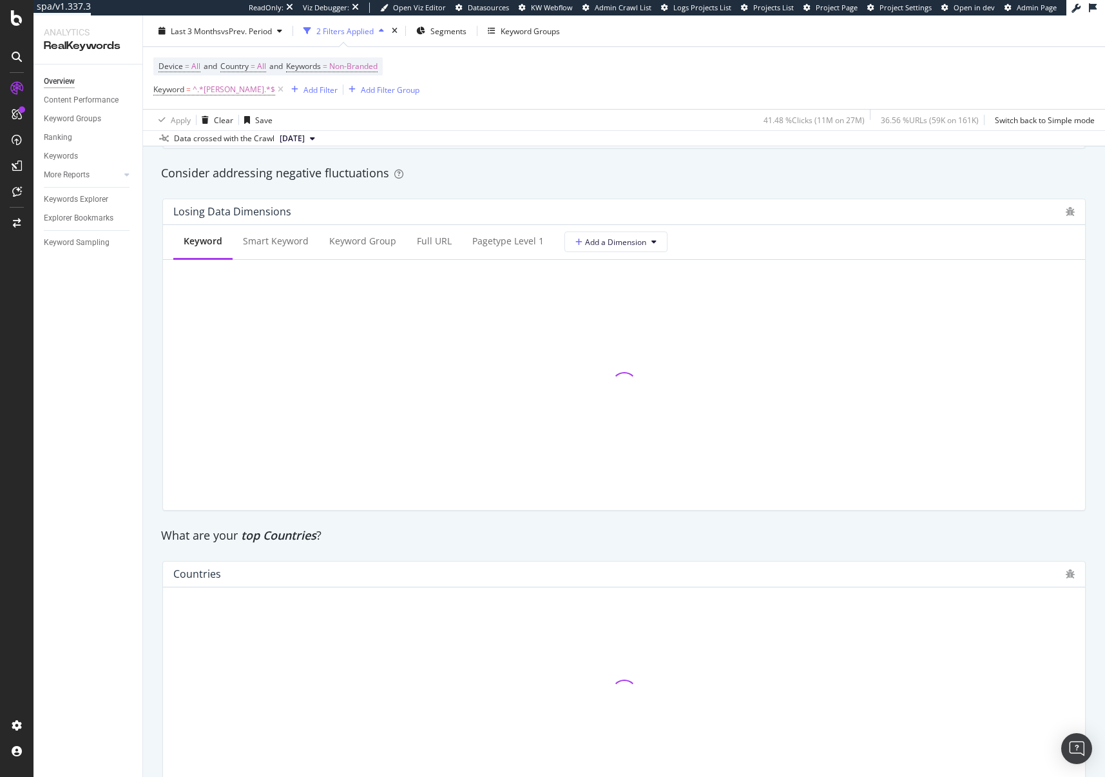
scroll to position [1479, 0]
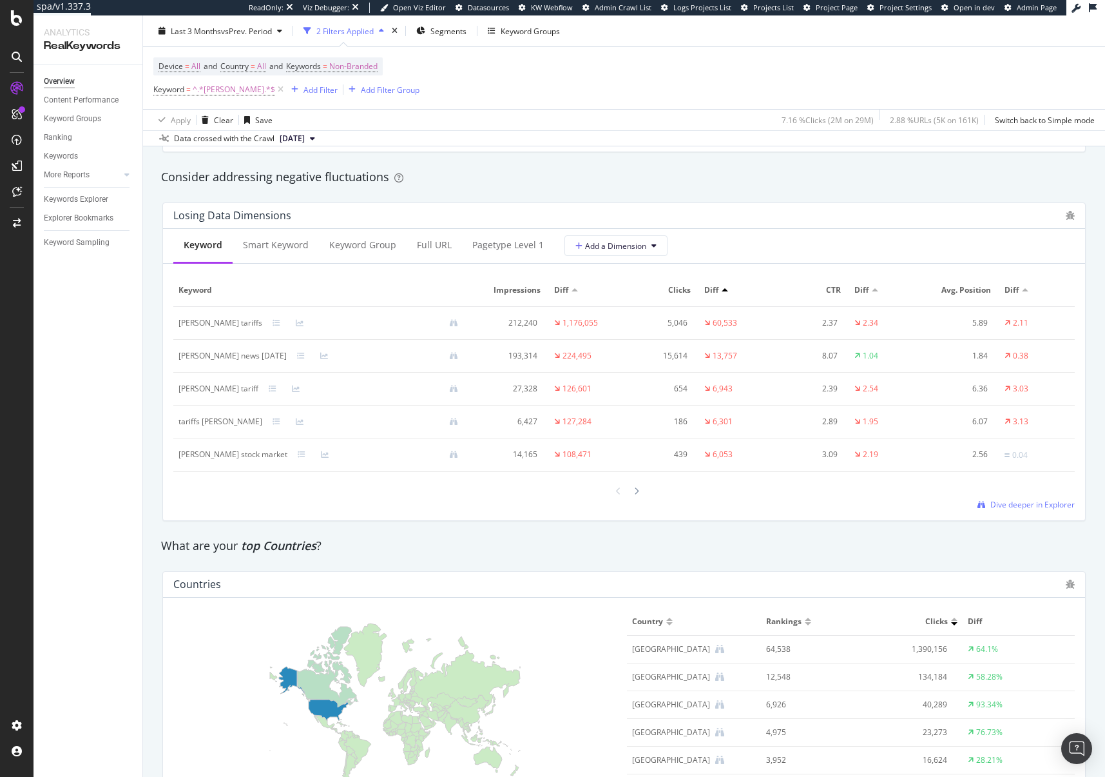
click at [813, 179] on div "Consider addressing negative fluctuations" at bounding box center [624, 177] width 926 height 17
click at [634, 491] on icon at bounding box center [636, 491] width 5 height 8
click at [616, 492] on icon at bounding box center [618, 491] width 5 height 8
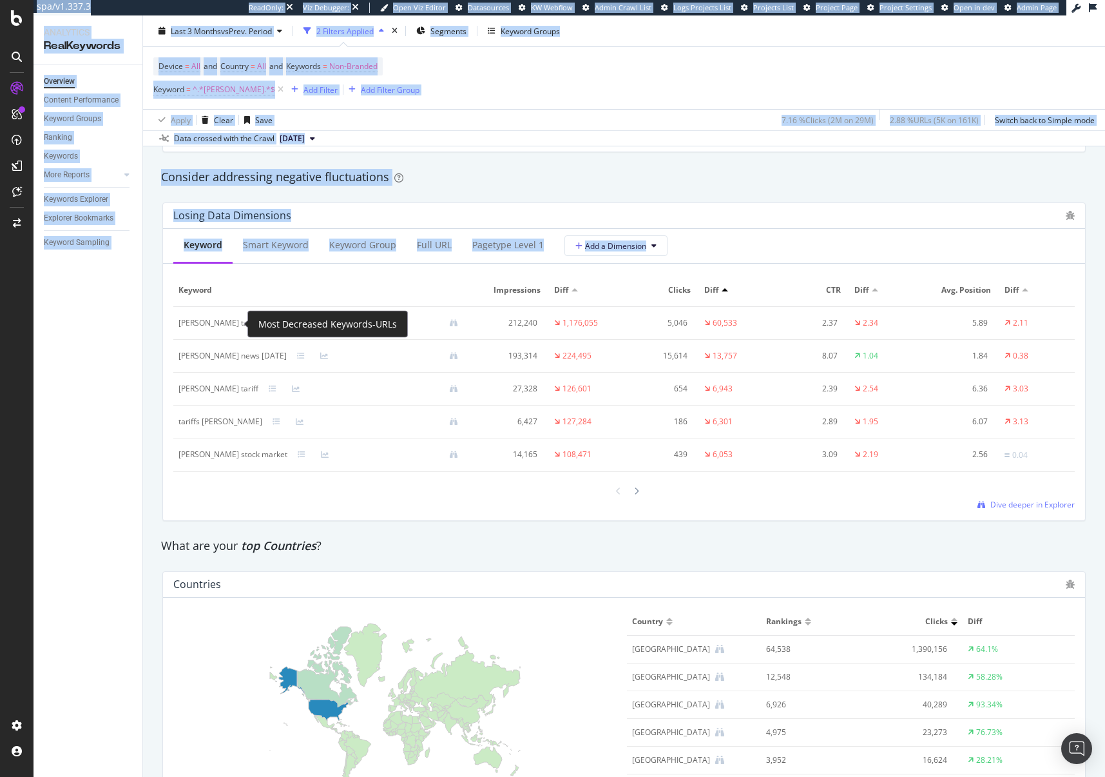
drag, startPoint x: 168, startPoint y: 322, endPoint x: 235, endPoint y: 322, distance: 66.4
click at [255, 322] on div "spa/v1.337.3 ReadOnly: Viz Debugger: Open Viz Editor Datasources KW Webflow Adm…" at bounding box center [552, 388] width 1105 height 777
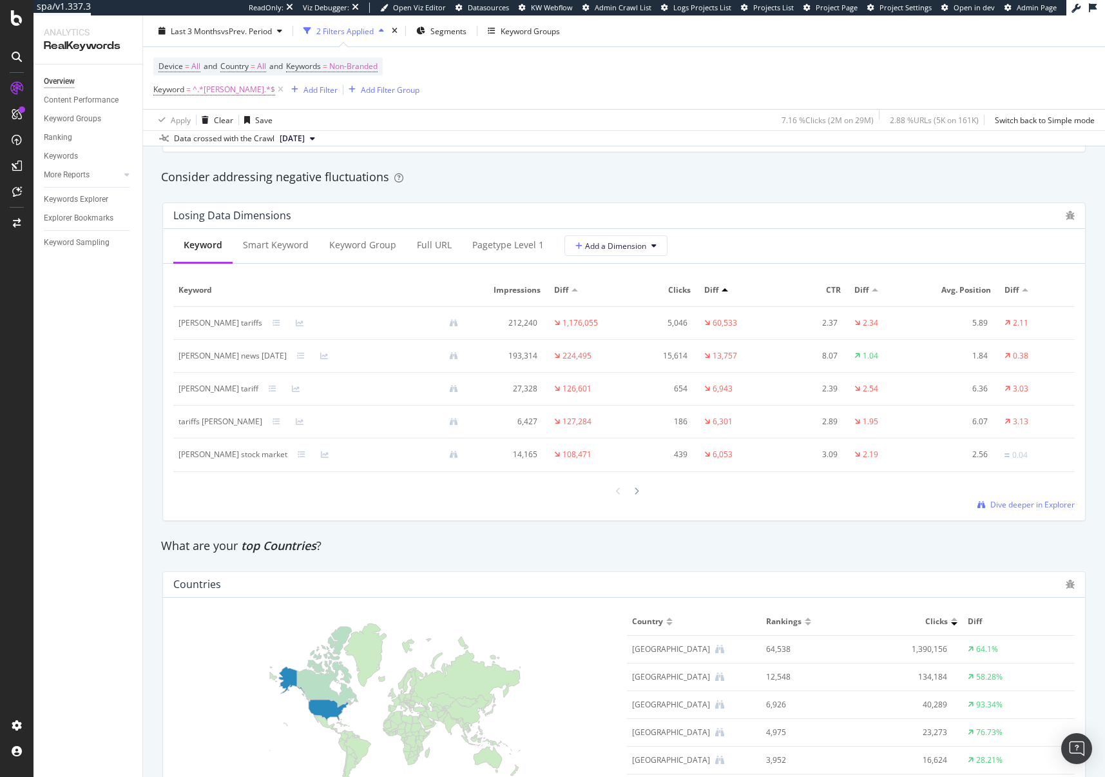
click at [747, 177] on div "Consider addressing negative fluctuations" at bounding box center [624, 177] width 926 height 17
drag, startPoint x: 169, startPoint y: 326, endPoint x: 661, endPoint y: 333, distance: 491.9
click at [661, 333] on div "Keyword Smart Keyword Keyword Group Full URL pagetype Level 1 Add a Dimension K…" at bounding box center [624, 374] width 922 height 291
click at [708, 190] on div "Consider addressing negative fluctuations" at bounding box center [624, 177] width 939 height 30
click at [670, 324] on div "5,046" at bounding box center [658, 323] width 59 height 12
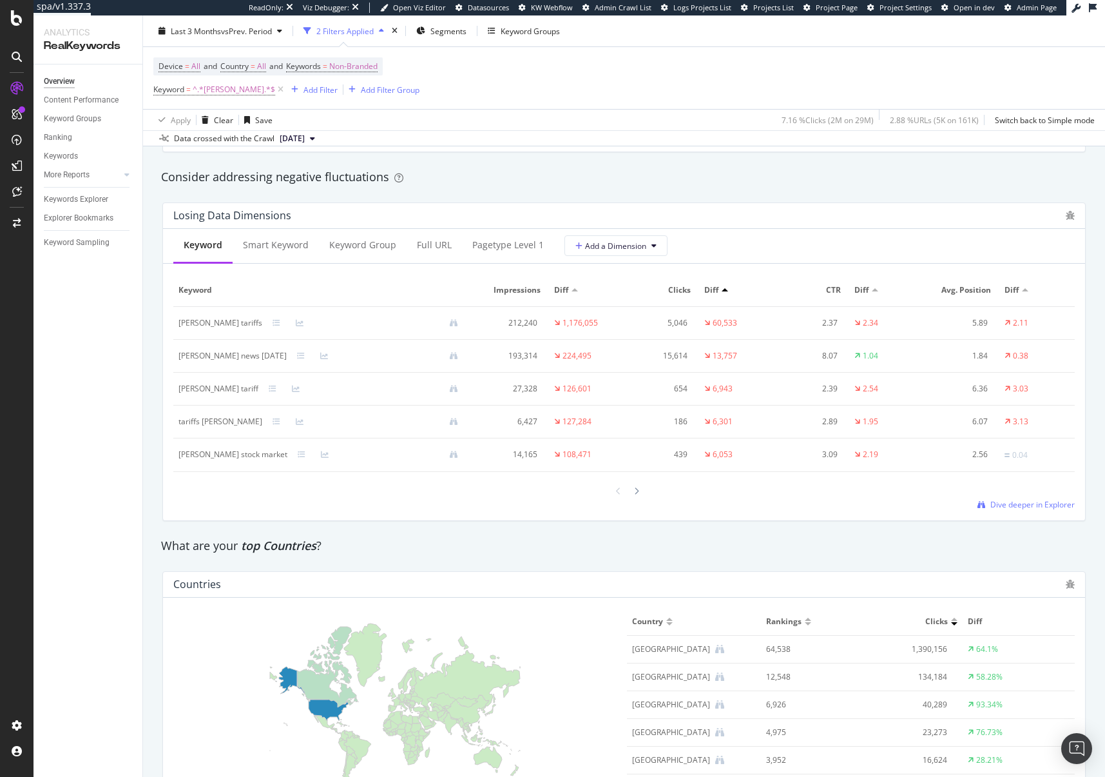
click at [672, 358] on div "15,614" at bounding box center [658, 356] width 59 height 12
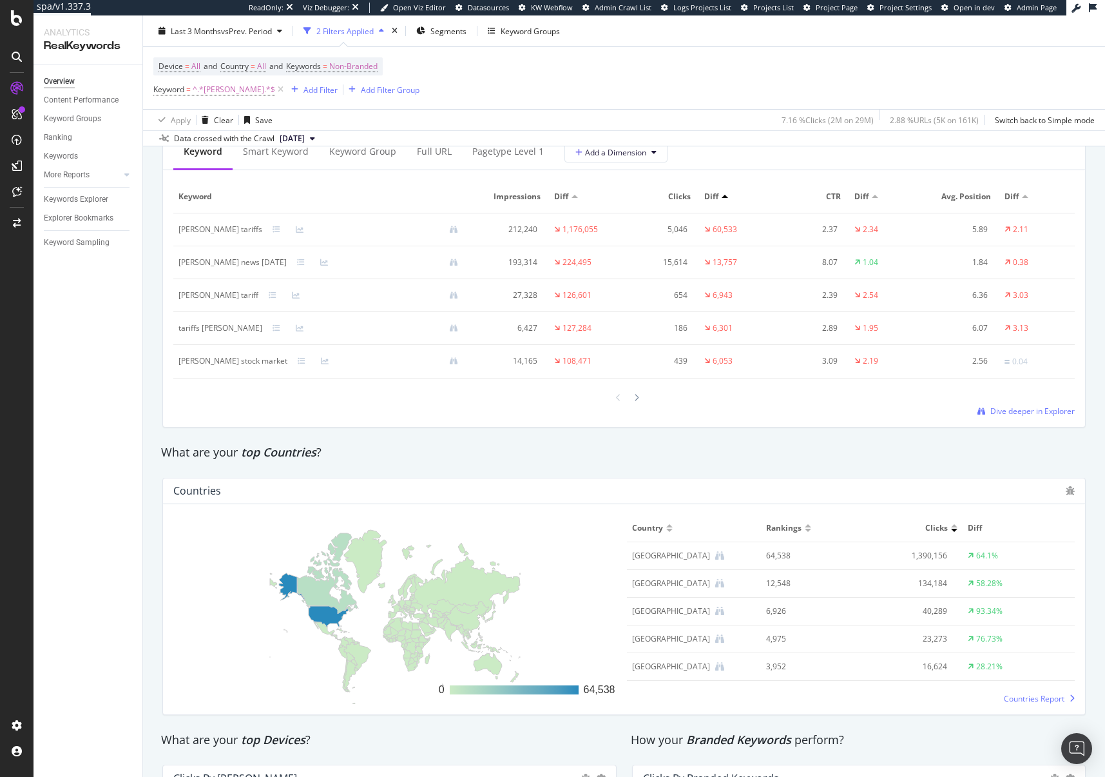
scroll to position [1562, 0]
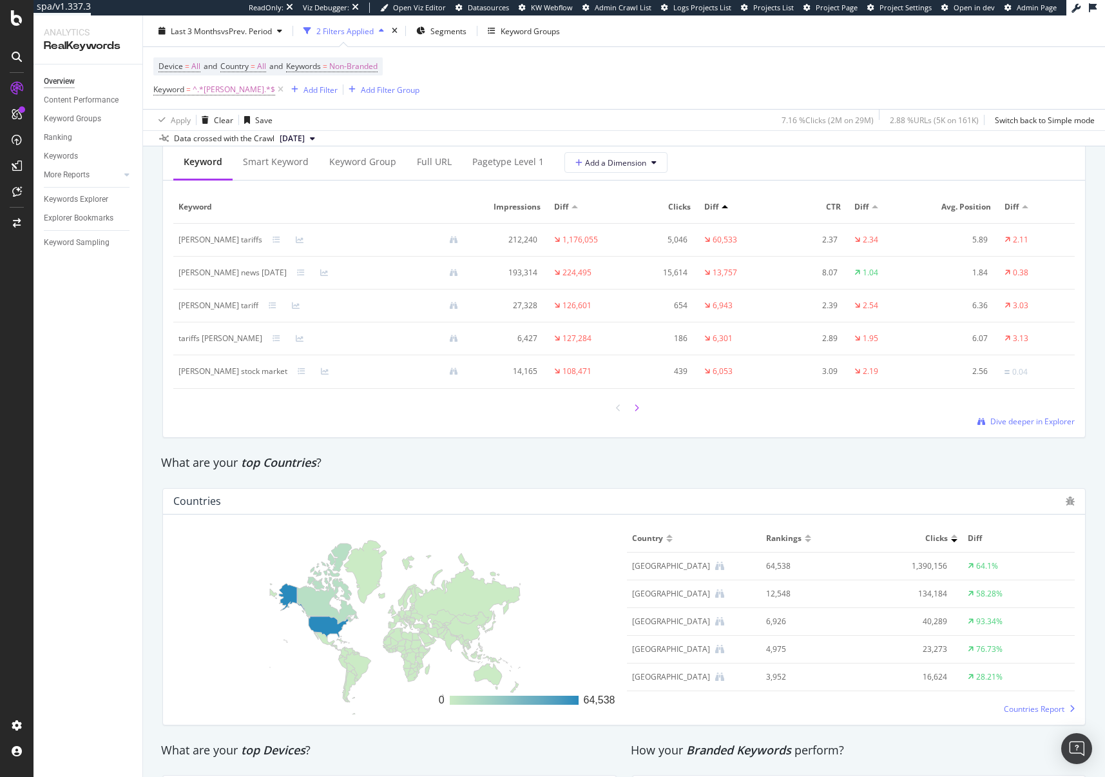
click at [631, 413] on div at bounding box center [637, 407] width 12 height 17
click at [616, 407] on icon at bounding box center [618, 408] width 5 height 8
click at [694, 440] on div "Losing Data Dimensions Keyword Smart Keyword Keyword Group Full URL pagetype Le…" at bounding box center [624, 278] width 939 height 339
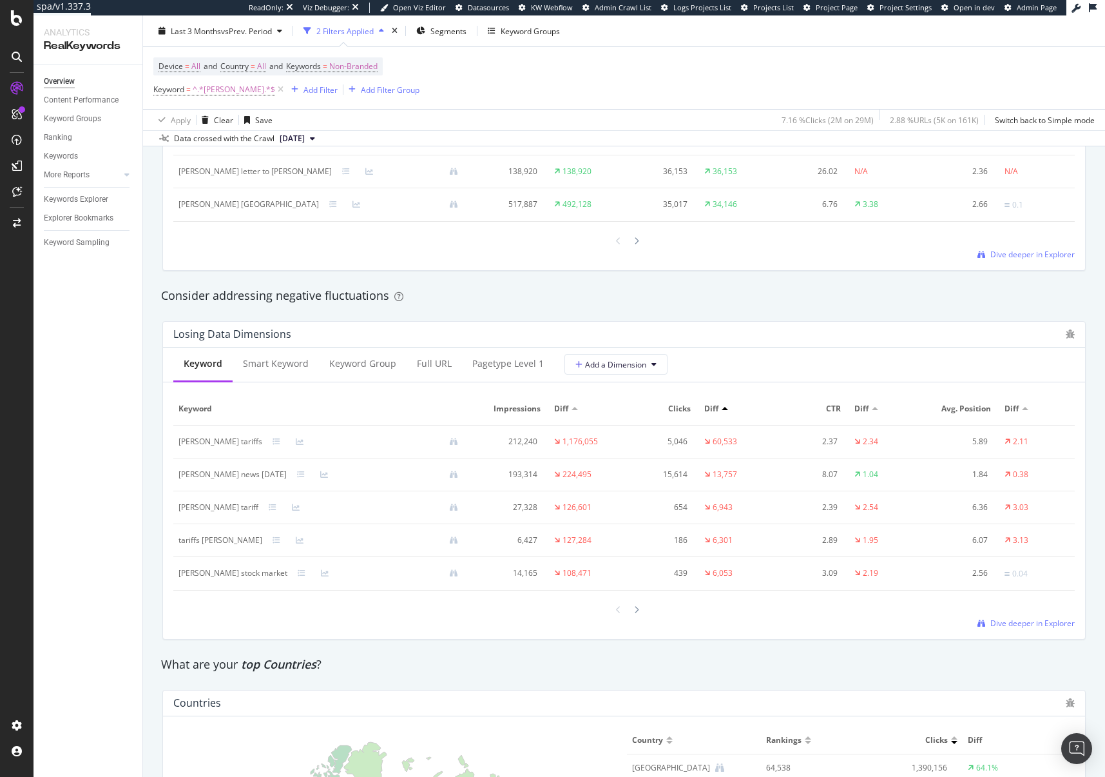
scroll to position [1353, 0]
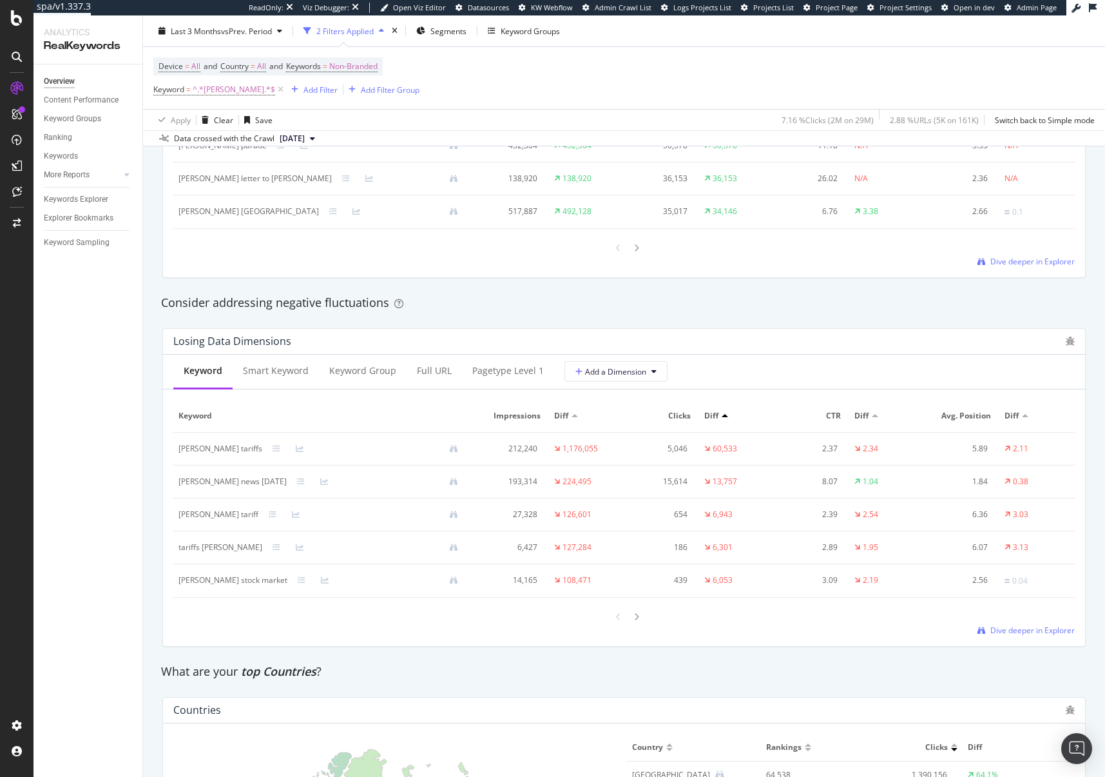
click at [667, 658] on div "What are your top Countries ?" at bounding box center [624, 672] width 939 height 30
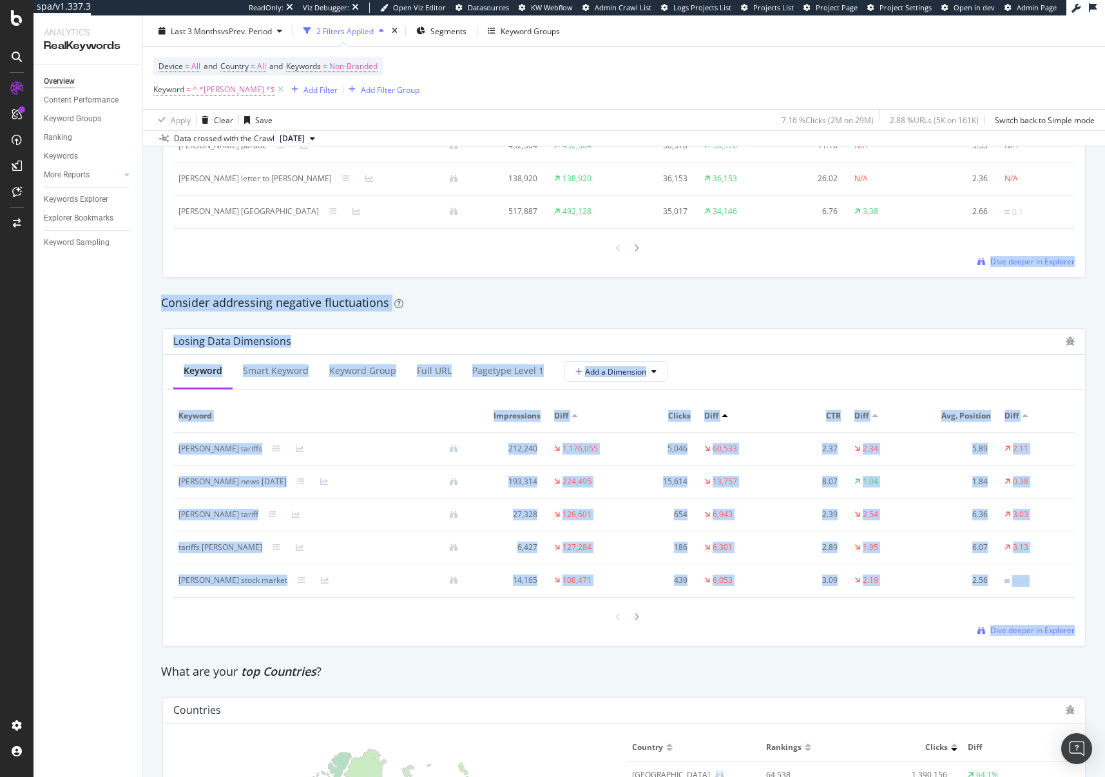
drag, startPoint x: 667, startPoint y: 658, endPoint x: 677, endPoint y: 280, distance: 377.9
click at [677, 280] on div "By website & by URL Detect big movements in your website performance Unique Key…" at bounding box center [624, 33] width 939 height 2397
click at [677, 280] on div "Winning Data Dimensions Keyword Smart Keyword Keyword Group Full URL pagetype L…" at bounding box center [624, 118] width 939 height 339
drag, startPoint x: 677, startPoint y: 280, endPoint x: 788, endPoint y: 668, distance: 403.6
click at [772, 623] on div "By website & by URL Detect big movements in your website performance Unique Key…" at bounding box center [624, 33] width 939 height 2397
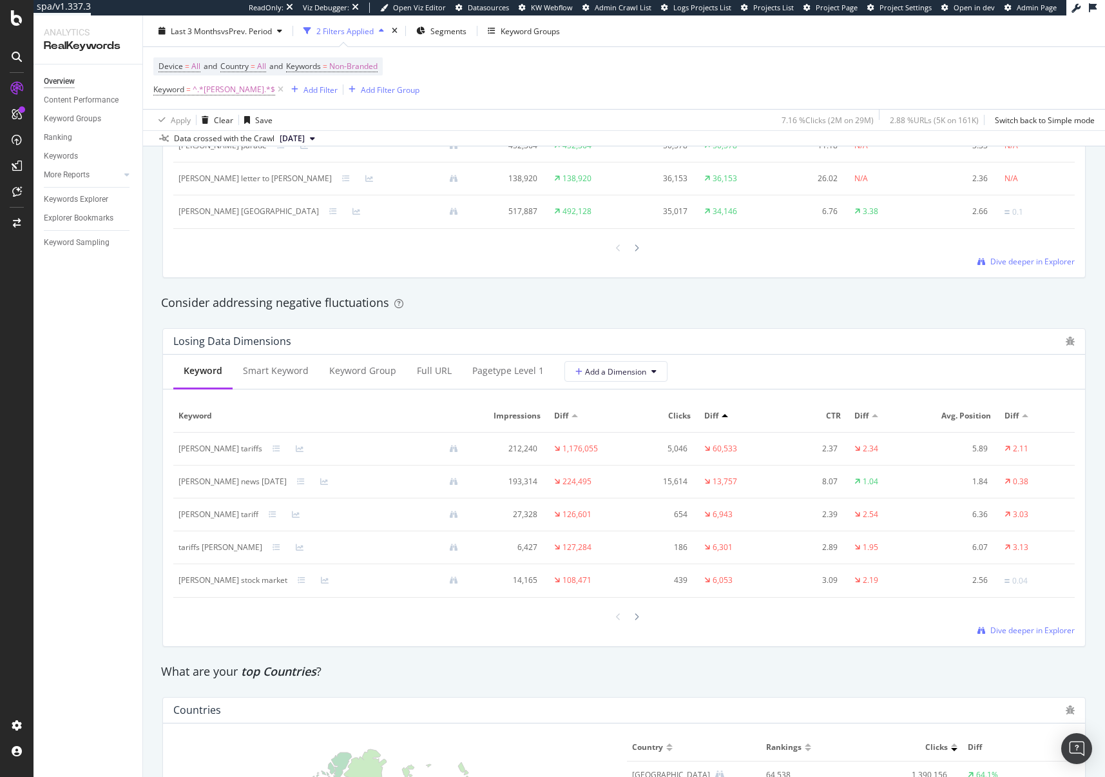
click at [788, 668] on div "What are your top Countries ?" at bounding box center [624, 671] width 926 height 17
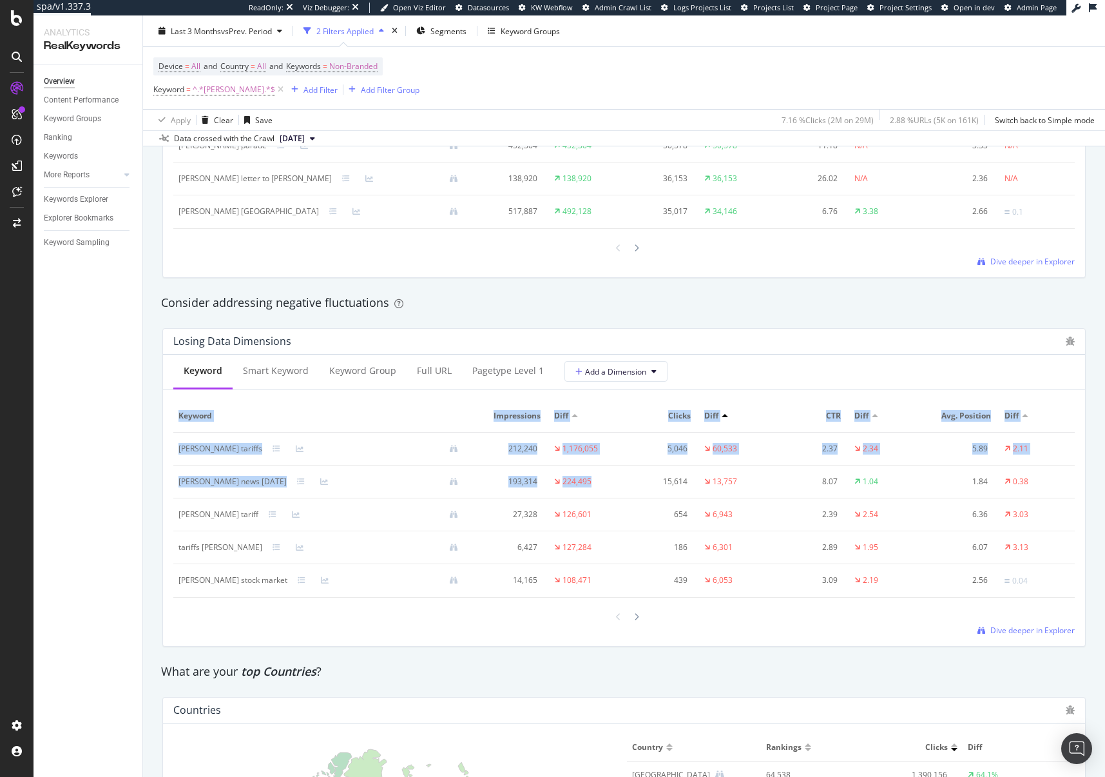
drag, startPoint x: 173, startPoint y: 449, endPoint x: 679, endPoint y: 470, distance: 507.1
click at [679, 470] on div "Keyword Smart Keyword Keyword Group Full URL pagetype Level 1 Add a Dimension K…" at bounding box center [624, 500] width 922 height 291
click at [780, 451] on div "2.37" at bounding box center [809, 449] width 59 height 12
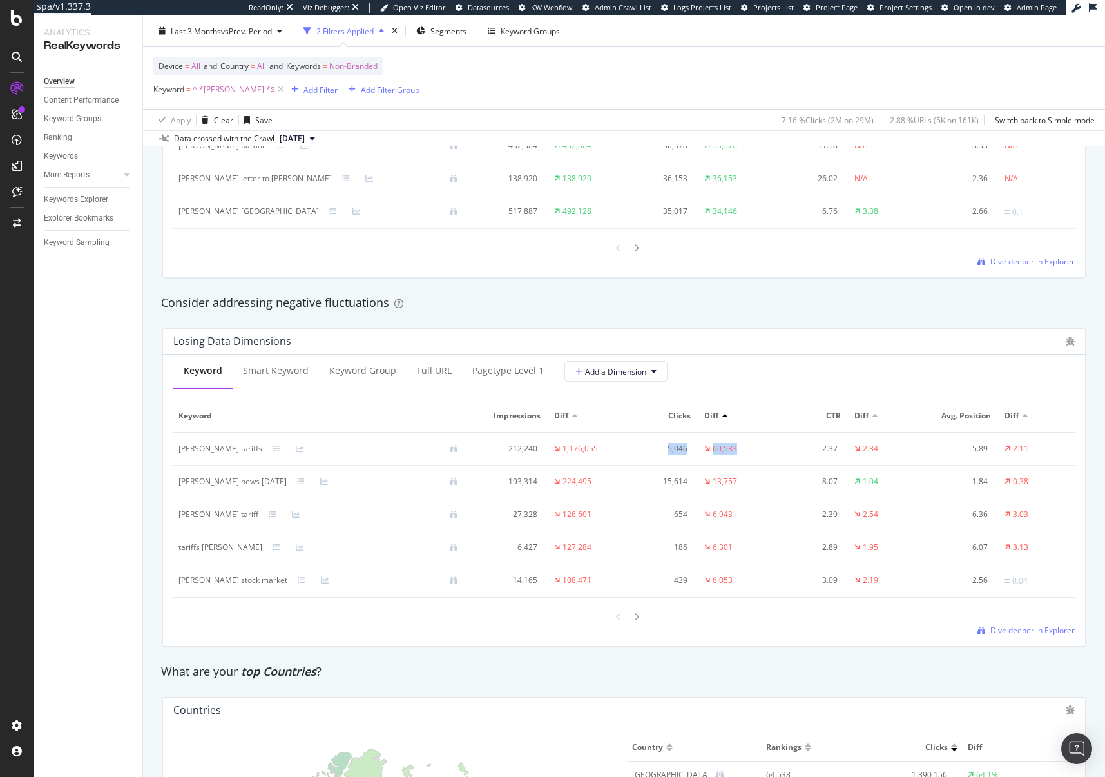
drag, startPoint x: 732, startPoint y: 450, endPoint x: 659, endPoint y: 449, distance: 72.9
click at [659, 449] on tr "trump tariffs 212,240 1,176,055 5,046 60,533 2.37 2.34 5.89 2.11" at bounding box center [624, 449] width 902 height 33
click at [661, 447] on div "5,046" at bounding box center [658, 449] width 59 height 12
click at [674, 454] on div "5,046" at bounding box center [658, 449] width 59 height 12
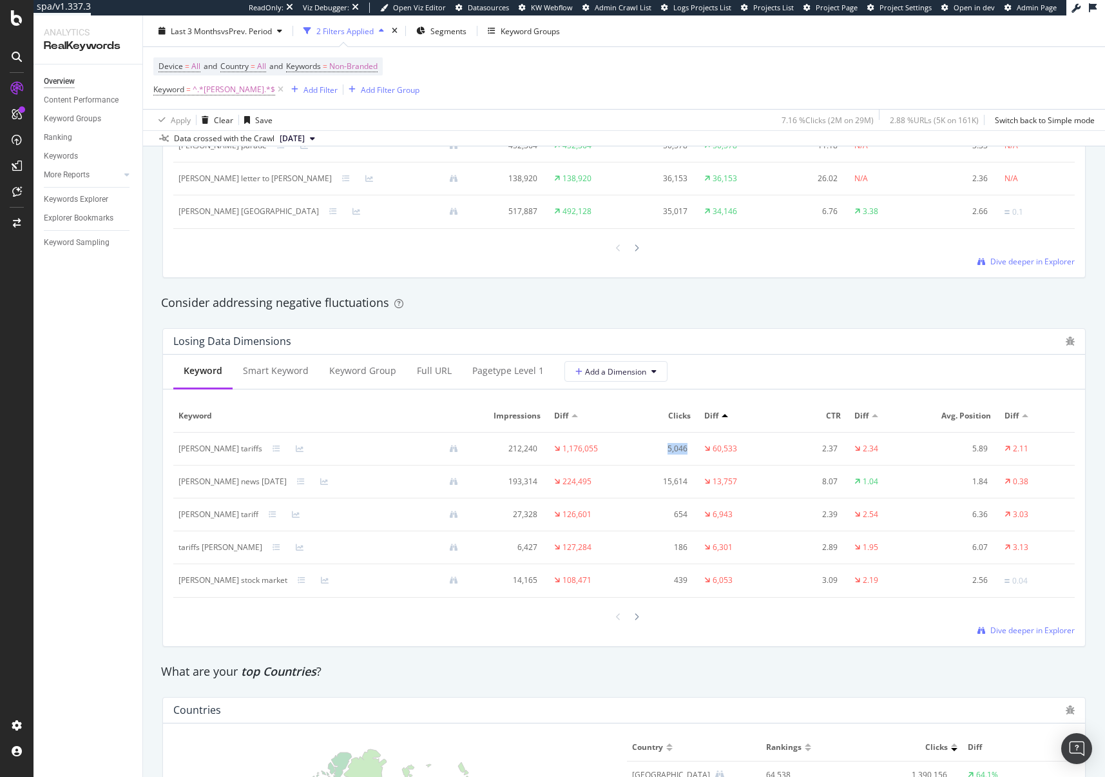
click at [671, 453] on div "5,046" at bounding box center [658, 449] width 59 height 12
click at [185, 451] on div "trump tariffs" at bounding box center [221, 449] width 84 height 12
click at [63, 195] on div "Keywords Explorer" at bounding box center [76, 200] width 64 height 14
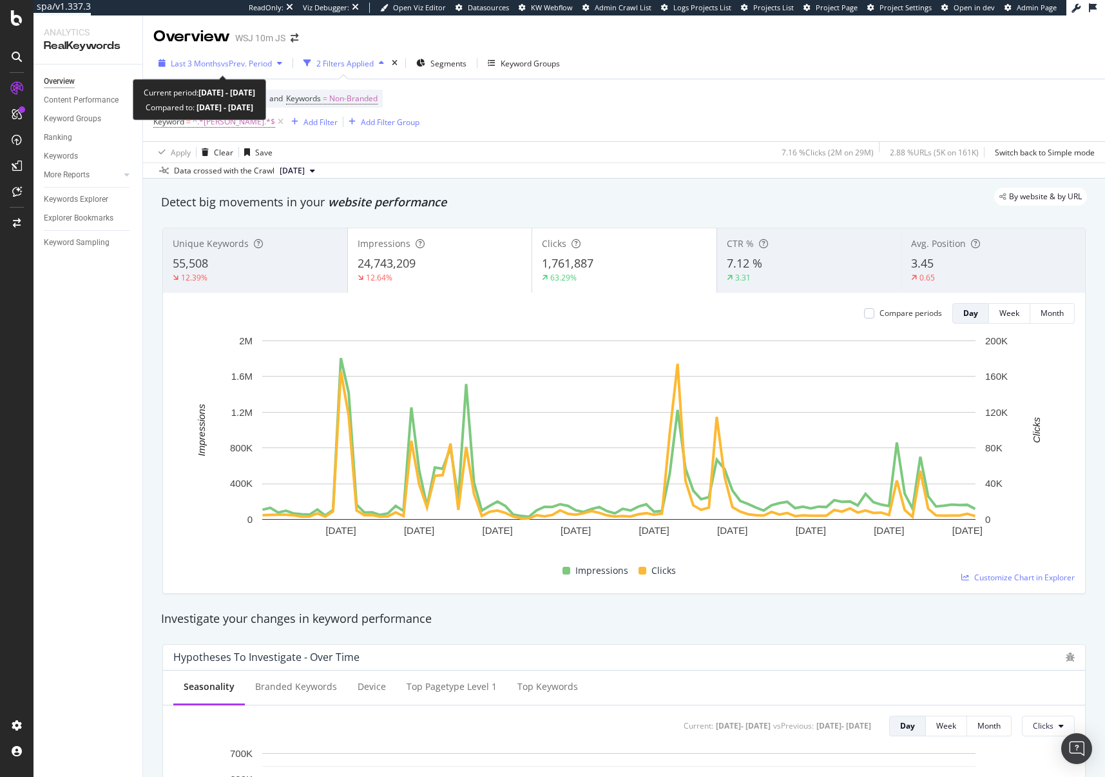
click at [217, 67] on span "Last 3 Months" at bounding box center [196, 63] width 50 height 11
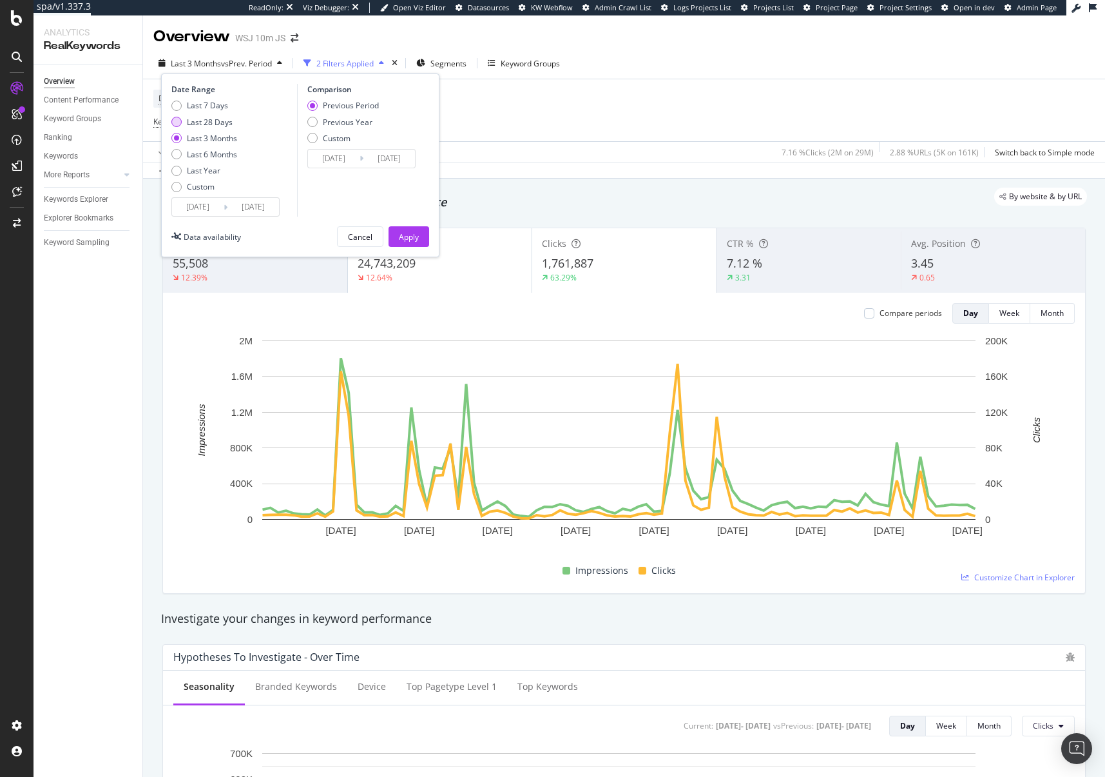
click at [209, 124] on div "Last 28 Days" at bounding box center [210, 122] width 46 height 11
type input "[DATE]"
click at [410, 236] on div "Apply" at bounding box center [409, 236] width 20 height 11
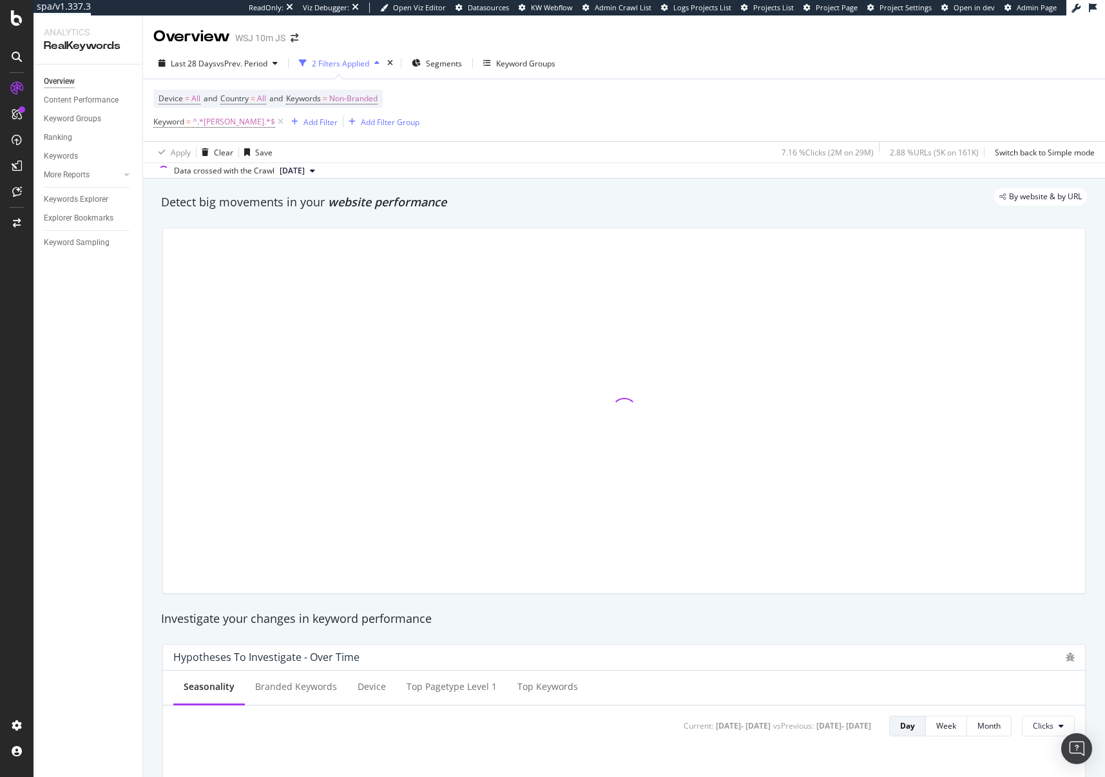
click at [668, 116] on div "Device = All and Country = All and Keywords = Non-Branded Keyword = ^.*trump.*$…" at bounding box center [624, 110] width 942 height 62
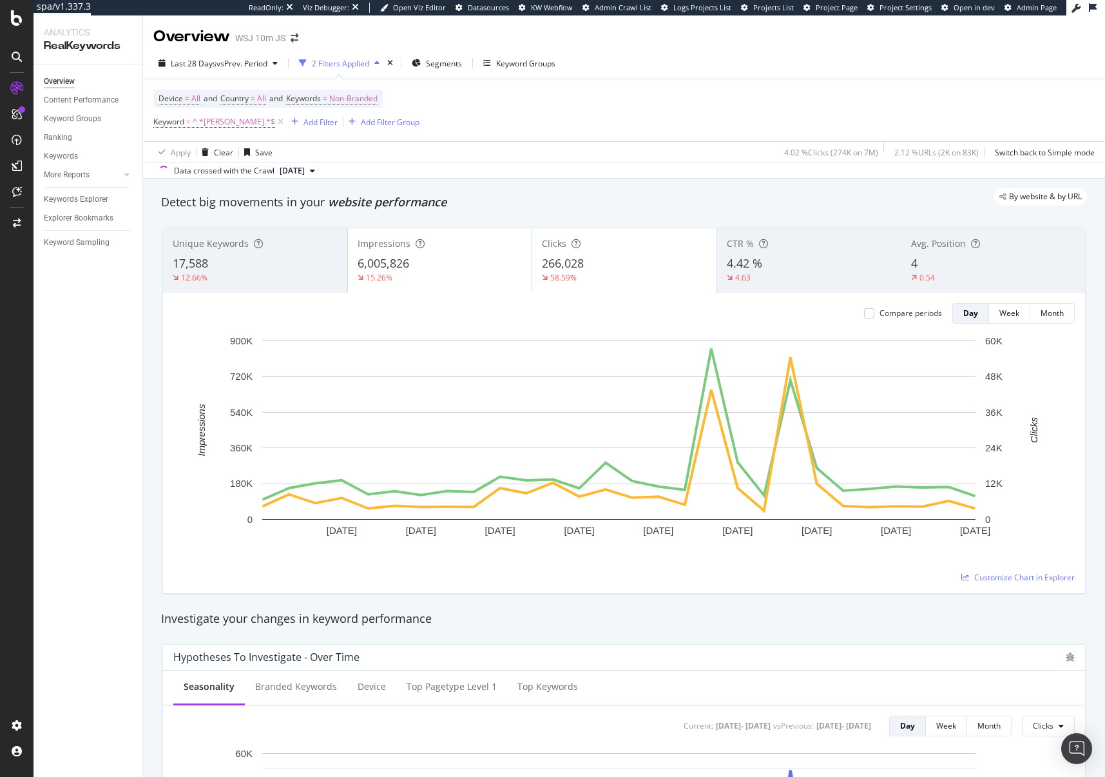
click at [624, 158] on div "Apply Clear Save 4.02 % Clicks ( 274K on 7M ) 2.12 % URLs ( 2K on 83K ) Switch …" at bounding box center [624, 151] width 962 height 21
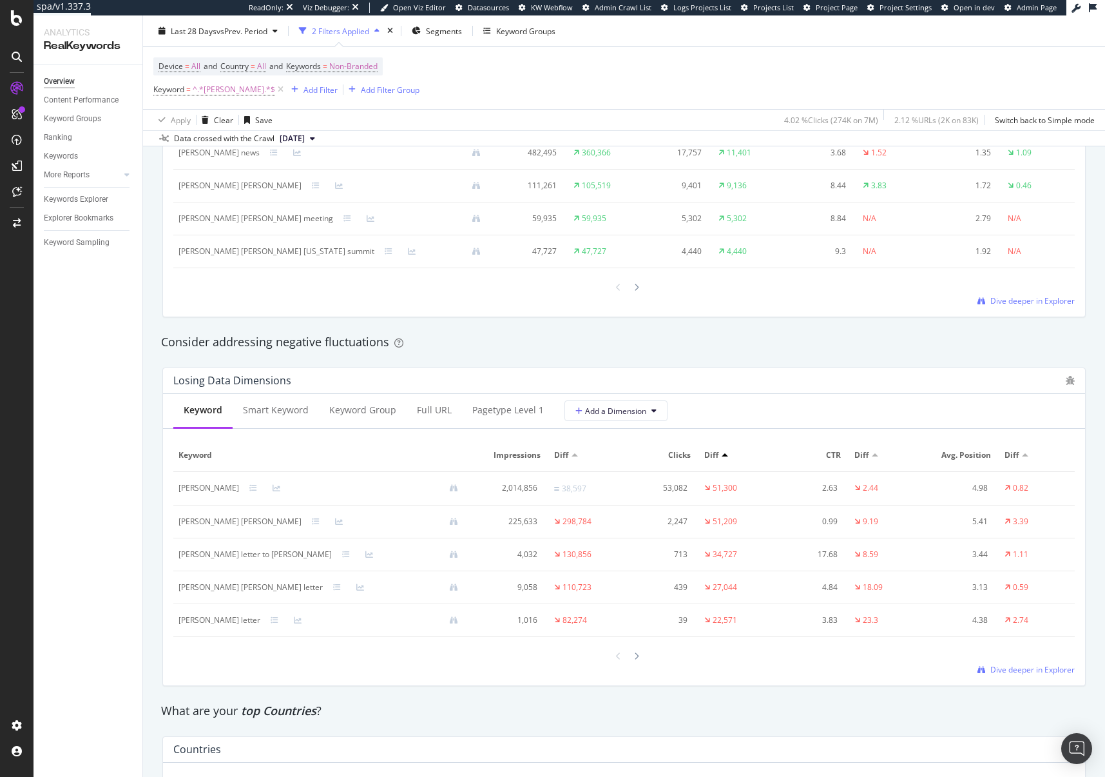
scroll to position [1309, 0]
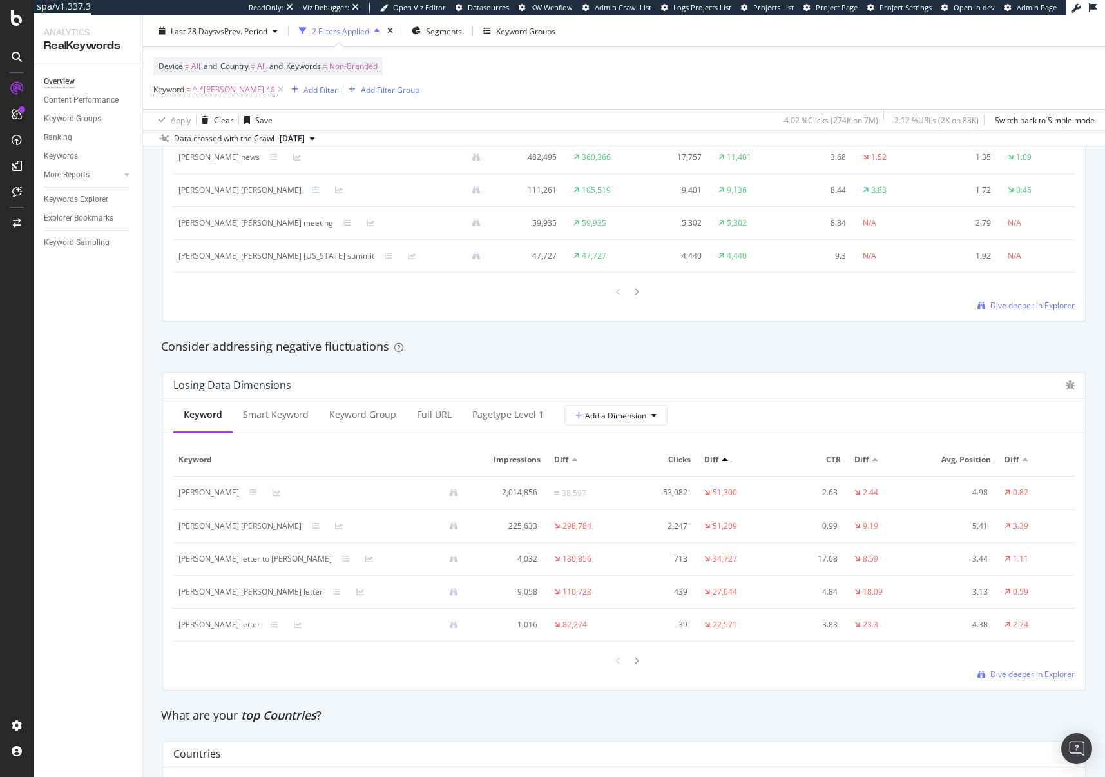
click at [188, 489] on div "[PERSON_NAME]" at bounding box center [209, 493] width 61 height 12
click at [667, 529] on div "2,247" at bounding box center [658, 526] width 59 height 12
click at [220, 559] on div "[PERSON_NAME] letter to [PERSON_NAME]" at bounding box center [255, 559] width 153 height 12
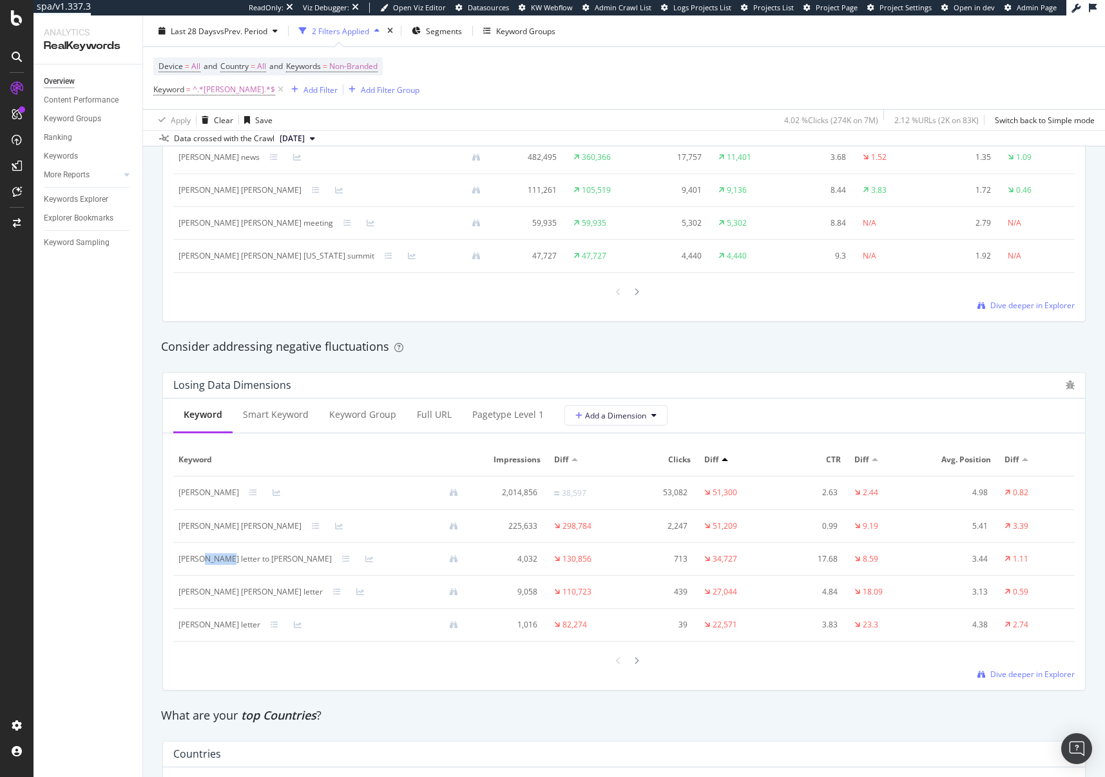
click at [220, 559] on div "[PERSON_NAME] letter to [PERSON_NAME]" at bounding box center [255, 559] width 153 height 12
click at [214, 592] on div "[PERSON_NAME] [PERSON_NAME] letter" at bounding box center [251, 592] width 144 height 12
click at [204, 627] on div "trump letter" at bounding box center [220, 625] width 82 height 12
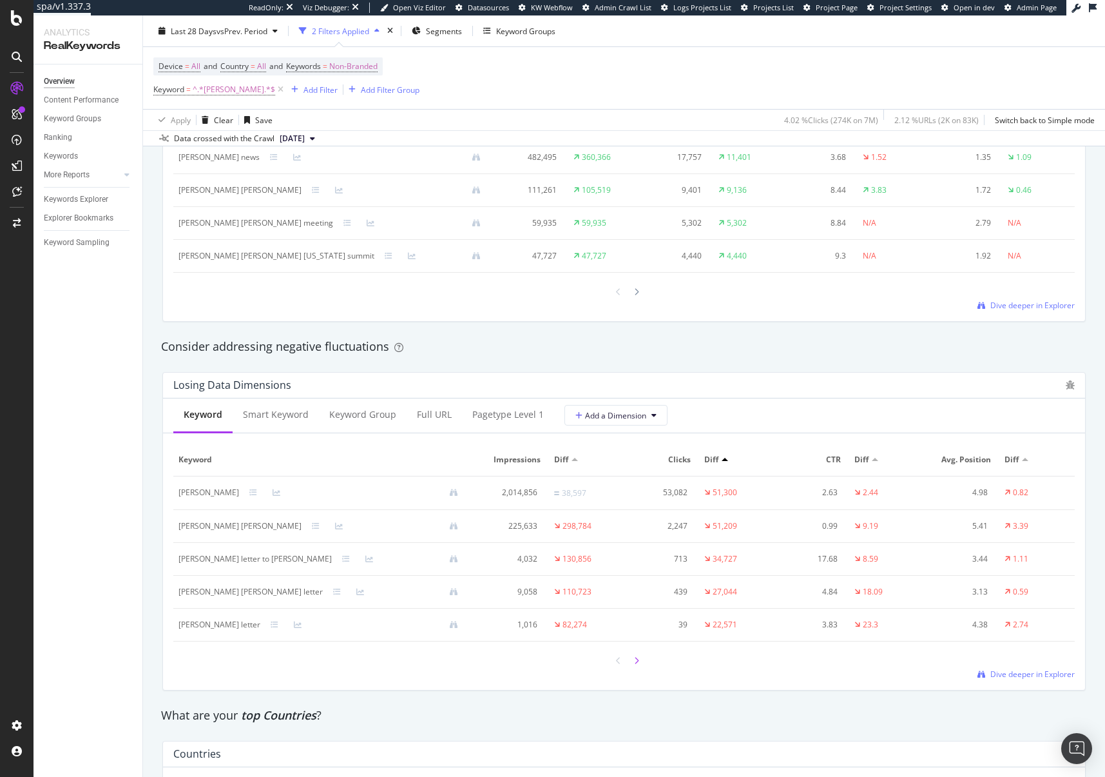
click at [634, 664] on icon at bounding box center [636, 661] width 5 height 8
